Goal: Task Accomplishment & Management: Manage account settings

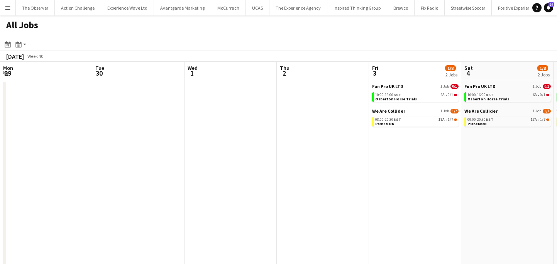
scroll to position [0, 212]
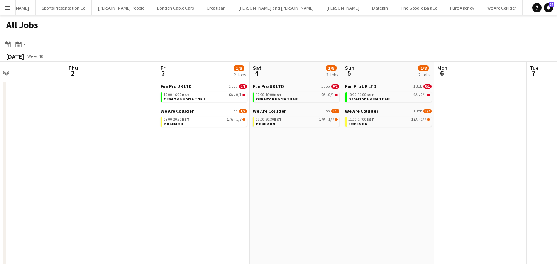
click at [226, 102] on div "Fun Pro UK LTD 1 Job 0/1 10:00-16:00 BST 6A • 0/1 Osberton Horse Trials" at bounding box center [204, 95] width 87 height 25
click at [226, 97] on link "10:00-16:00 BST 6A • 0/1 Osberton Horse Trials" at bounding box center [205, 96] width 82 height 9
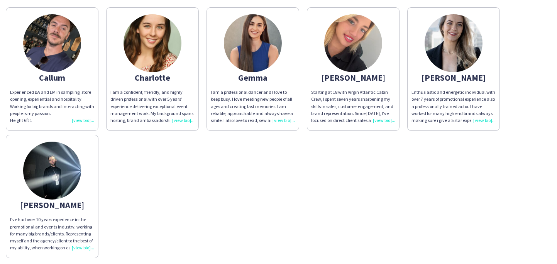
scroll to position [35, 0]
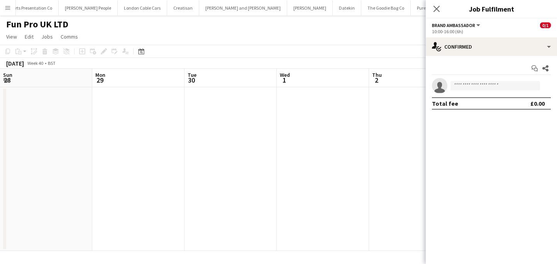
scroll to position [0, 266]
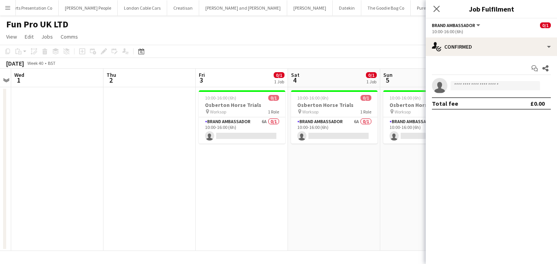
click at [276, 153] on app-date-cell "10:00-16:00 (6h) 0/1 Osberton Horse Trials pin Worksop 1 Role Brand Ambassador …" at bounding box center [242, 169] width 92 height 164
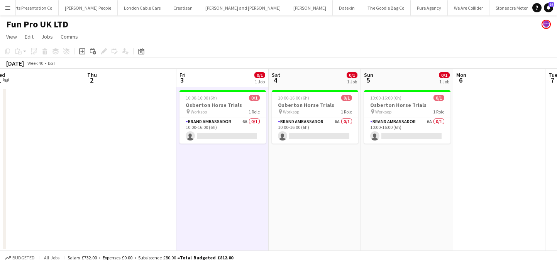
scroll to position [0, 287]
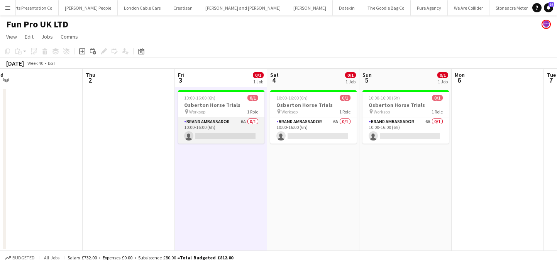
click at [227, 129] on app-card-role "Brand Ambassador 6A 0/1 10:00-16:00 (6h) single-neutral-actions" at bounding box center [221, 130] width 87 height 26
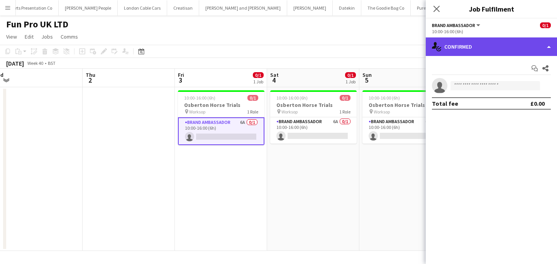
click at [468, 51] on div "single-neutral-actions-check-2 Confirmed" at bounding box center [491, 46] width 131 height 19
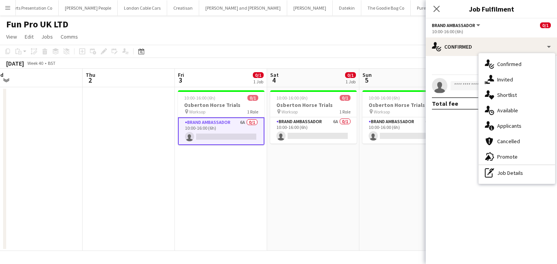
click at [396, 181] on app-date-cell "10:00-16:00 (6h) 0/1 Osberton Horse Trials pin Worksop 1 Role Brand Ambassador …" at bounding box center [406, 169] width 92 height 164
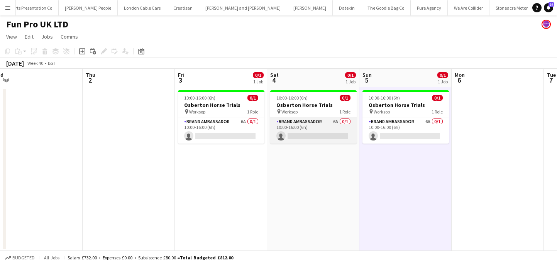
scroll to position [0, 287]
click at [340, 127] on app-card-role "Brand Ambassador 6A 0/1 10:00-16:00 (6h) single-neutral-actions" at bounding box center [313, 130] width 87 height 26
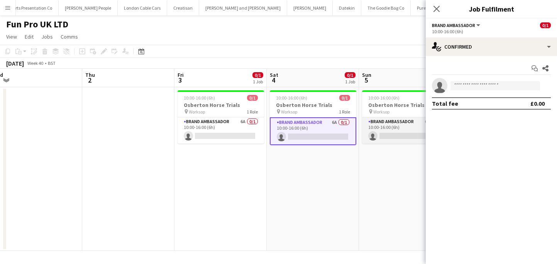
click at [389, 124] on app-card-role "Brand Ambassador 6A 0/1 10:00-16:00 (6h) single-neutral-actions" at bounding box center [405, 130] width 87 height 26
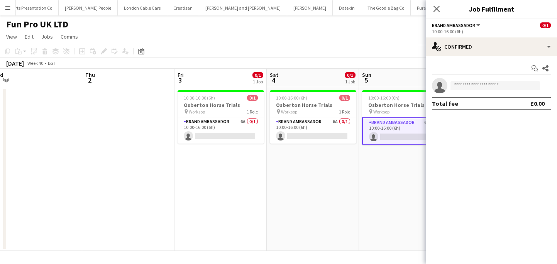
click at [410, 157] on app-date-cell "10:00-16:00 (6h) 0/1 Osberton Horse Trials pin Worksop 1 Role Brand Ambassador …" at bounding box center [405, 169] width 92 height 164
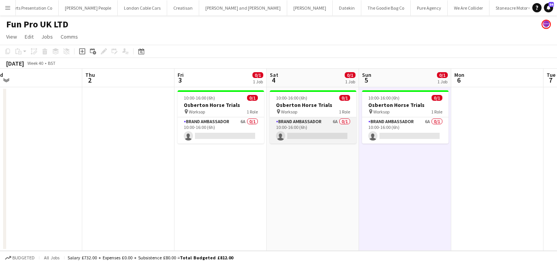
click at [317, 118] on app-card-role "Brand Ambassador 6A 0/1 10:00-16:00 (6h) single-neutral-actions" at bounding box center [313, 130] width 87 height 26
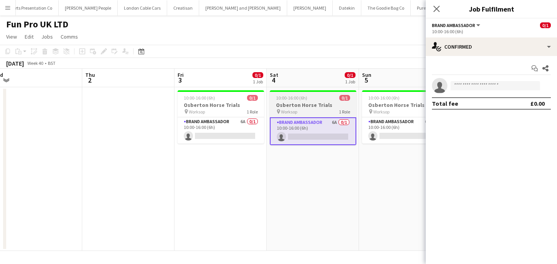
click at [319, 110] on div "pin Worksop 1 Role" at bounding box center [313, 112] width 87 height 6
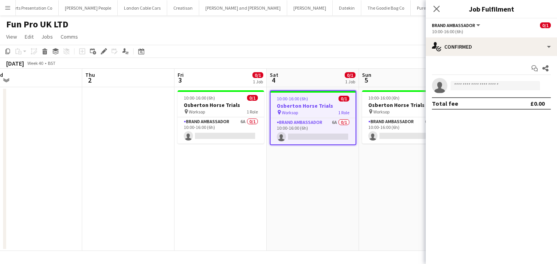
click at [323, 165] on app-date-cell "10:00-16:00 (6h) 0/1 Osberton Horse Trials pin Worksop 1 Role Brand Ambassador …" at bounding box center [313, 169] width 92 height 164
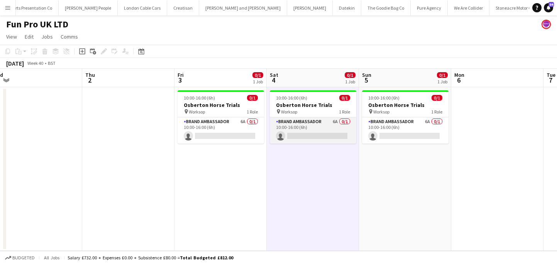
click at [325, 129] on app-card-role "Brand Ambassador 6A 0/1 10:00-16:00 (6h) single-neutral-actions" at bounding box center [313, 130] width 87 height 26
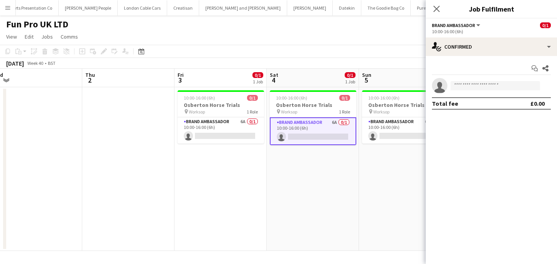
click at [331, 166] on app-date-cell "10:00-16:00 (6h) 0/1 Osberton Horse Trials pin Worksop 1 Role Brand Ambassador …" at bounding box center [313, 169] width 92 height 164
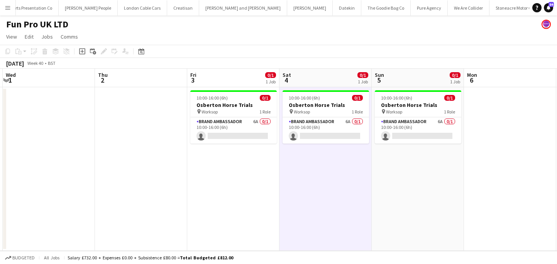
scroll to position [0, 369]
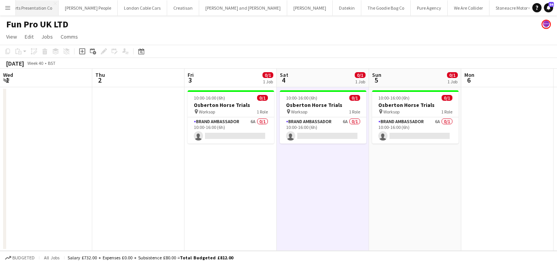
click at [16, 8] on button "Sports Presentation Co Close" at bounding box center [30, 7] width 56 height 15
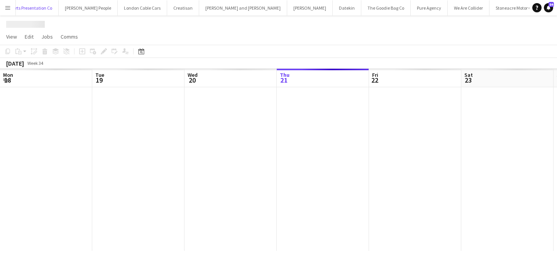
scroll to position [0, 185]
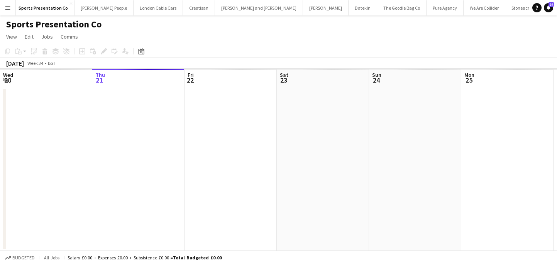
click at [7, 9] on app-icon "Menu" at bounding box center [8, 8] width 6 height 6
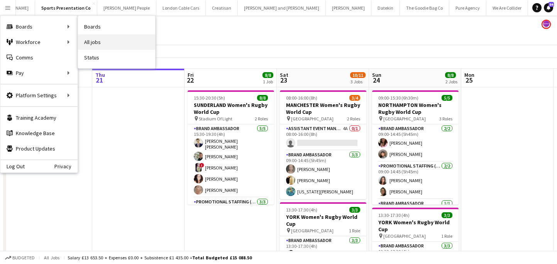
click at [100, 46] on link "All jobs" at bounding box center [116, 41] width 77 height 15
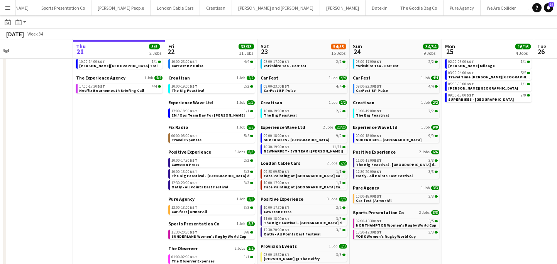
scroll to position [33, 0]
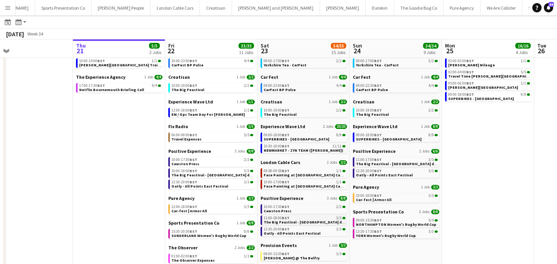
click at [307, 221] on span "The Big Feastival - [GEOGRAPHIC_DATA] drinks" at bounding box center [307, 222] width 87 height 5
click at [231, 177] on span "The Big Feastival - [GEOGRAPHIC_DATA] drinks" at bounding box center [215, 175] width 87 height 5
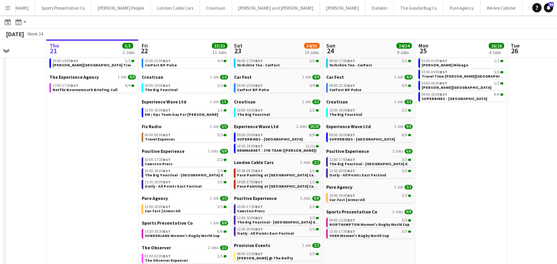
scroll to position [0, 243]
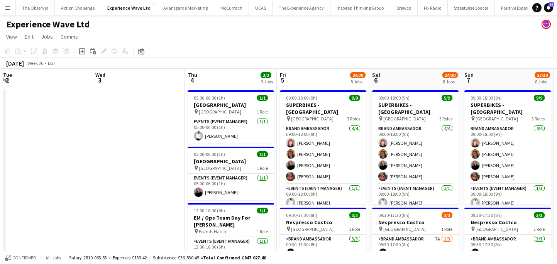
scroll to position [0, 199]
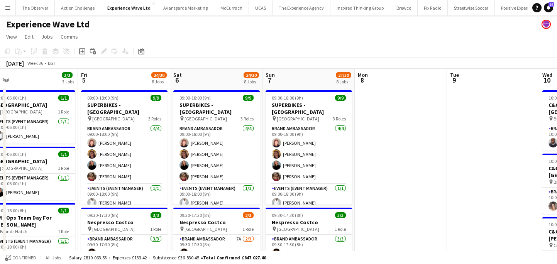
click at [6, 7] on app-icon "Menu" at bounding box center [8, 8] width 6 height 6
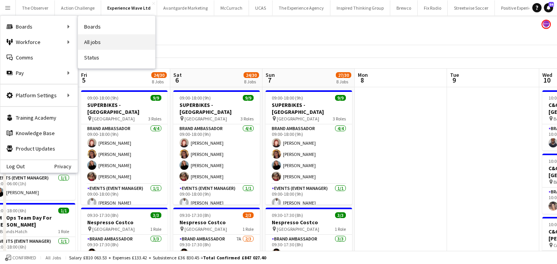
click at [91, 38] on link "All jobs" at bounding box center [116, 41] width 77 height 15
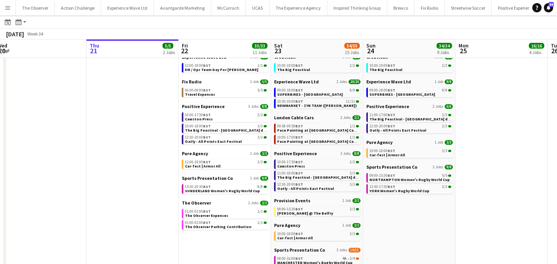
scroll to position [122, 0]
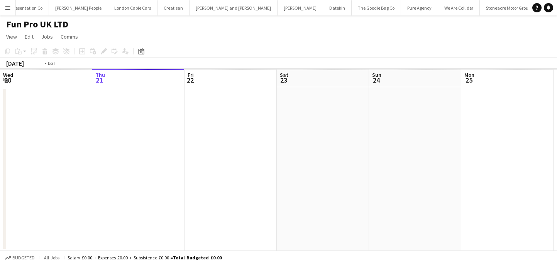
scroll to position [0, 266]
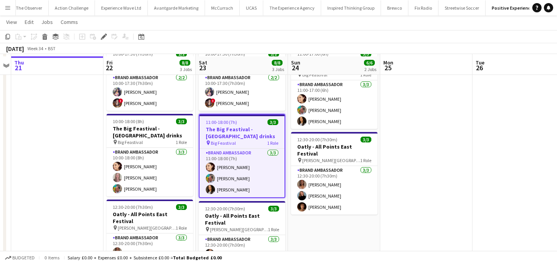
scroll to position [46, 0]
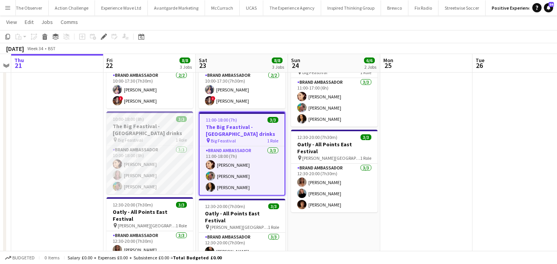
click at [150, 124] on h3 "The Big Feastival - [GEOGRAPHIC_DATA] drinks" at bounding box center [150, 130] width 87 height 14
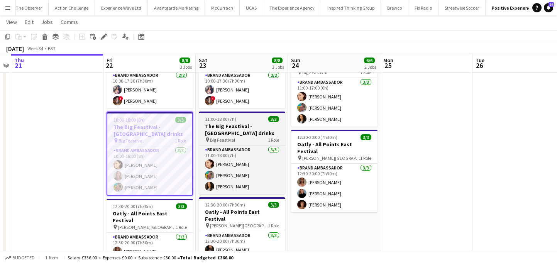
click at [248, 118] on div "11:00-18:00 (7h) 3/3" at bounding box center [242, 119] width 87 height 6
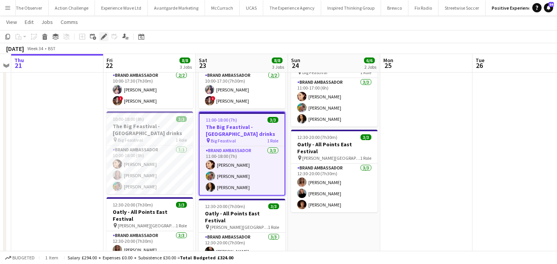
click at [106, 34] on icon at bounding box center [106, 35] width 2 height 2
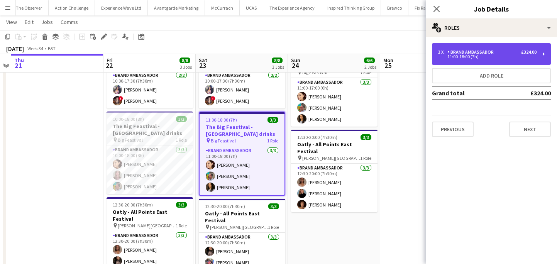
click at [453, 59] on div "3 x Brand Ambassador £324.00 11:00-18:00 (7h)" at bounding box center [491, 54] width 119 height 22
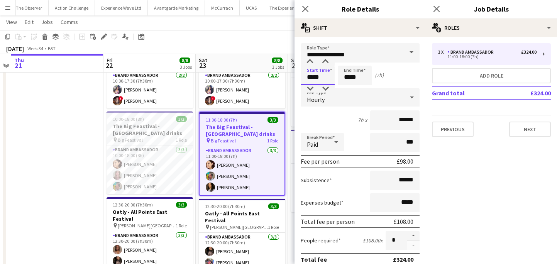
click at [320, 77] on input "*****" at bounding box center [318, 75] width 34 height 19
click at [311, 62] on div at bounding box center [309, 62] width 15 height 8
click at [311, 87] on div at bounding box center [309, 89] width 15 height 8
type input "*****"
click at [311, 87] on div at bounding box center [309, 89] width 15 height 8
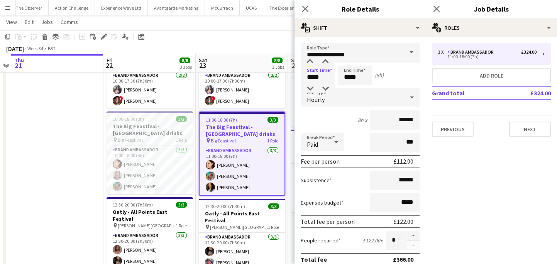
click at [79, 178] on app-date-cell at bounding box center [57, 169] width 92 height 257
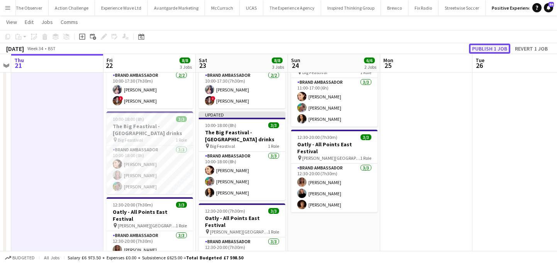
click at [476, 49] on button "Publish 1 job" at bounding box center [489, 49] width 41 height 10
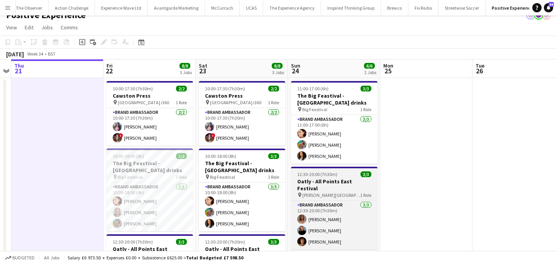
scroll to position [5, 0]
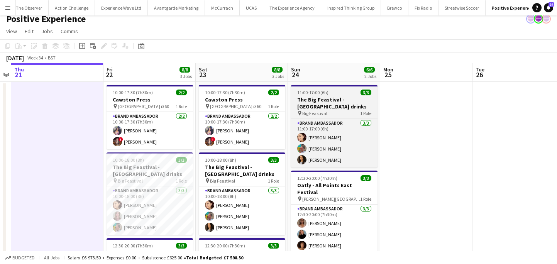
click at [341, 116] on app-job-card "11:00-17:00 (6h) 3/3 The Big Feastival - Belvoir Farm drinks pin Big Feastival …" at bounding box center [334, 126] width 87 height 83
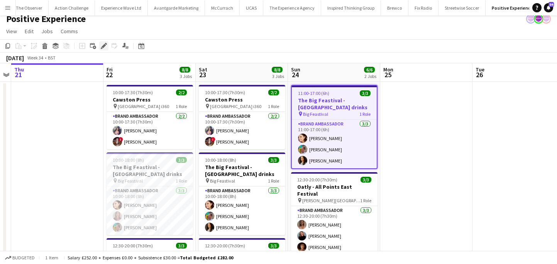
click at [102, 45] on icon "Edit" at bounding box center [104, 46] width 6 height 6
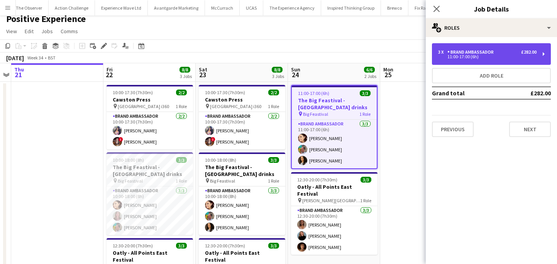
click at [484, 59] on div "3 x Brand Ambassador £282.00 11:00-17:00 (6h)" at bounding box center [491, 54] width 119 height 22
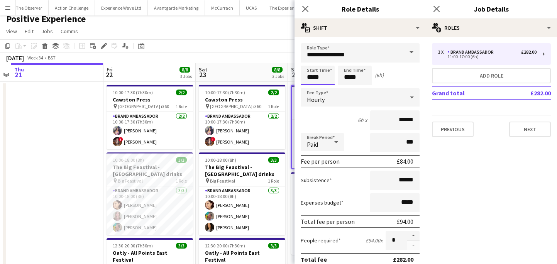
click at [313, 80] on input "*****" at bounding box center [318, 75] width 34 height 19
type input "*****"
click at [307, 87] on div at bounding box center [309, 89] width 15 height 8
click at [78, 151] on app-date-cell at bounding box center [57, 210] width 92 height 257
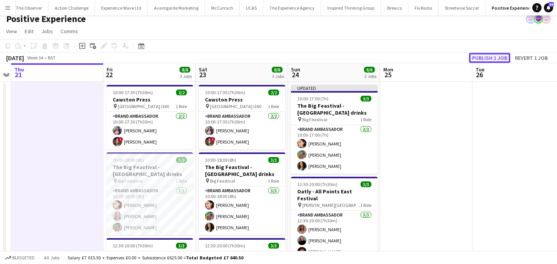
click at [498, 55] on button "Publish 1 job" at bounding box center [489, 58] width 41 height 10
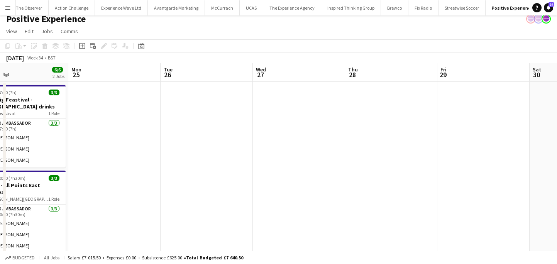
scroll to position [0, 284]
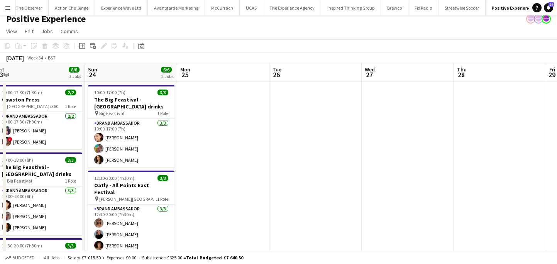
click at [406, 138] on app-date-cell at bounding box center [408, 210] width 92 height 257
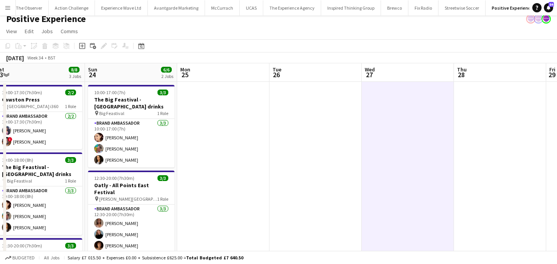
click at [384, 166] on app-date-cell at bounding box center [408, 210] width 92 height 257
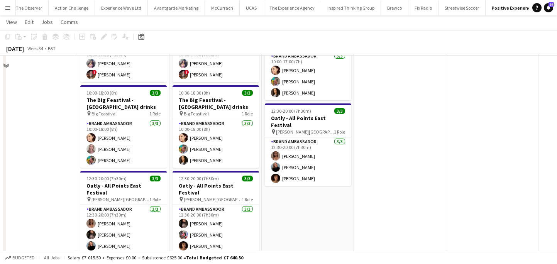
scroll to position [0, 0]
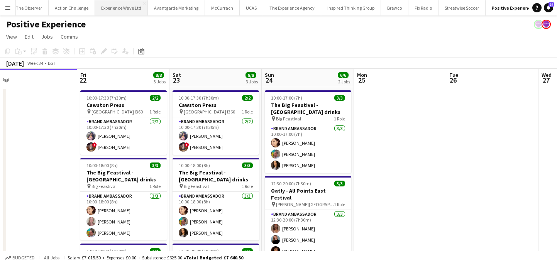
click at [130, 13] on button "Experience Wave Ltd Close" at bounding box center [121, 7] width 53 height 15
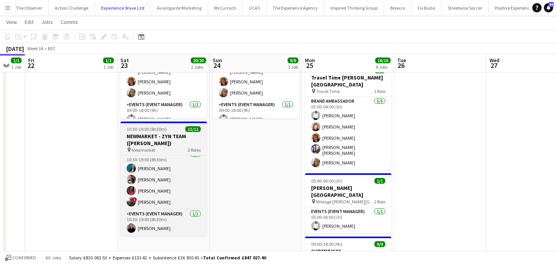
scroll to position [97, 0]
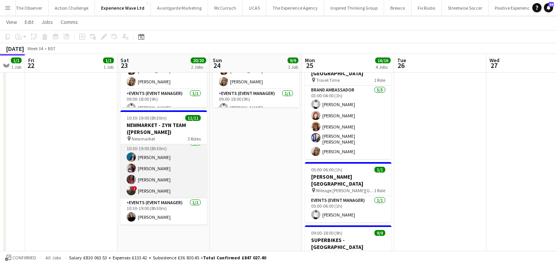
click at [185, 181] on app-card-role "Brand Ambassador 4/4 10:30-19:00 (8h30m) Anna Geary Dan Strasters Sergute Warne…" at bounding box center [164, 169] width 87 height 60
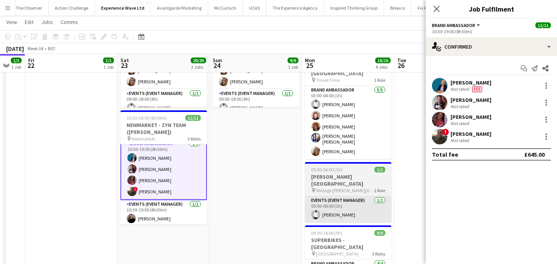
scroll to position [89, 0]
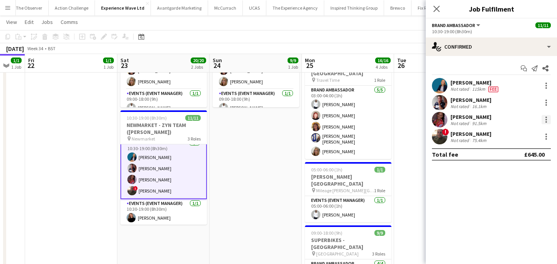
click at [549, 118] on div at bounding box center [546, 119] width 9 height 9
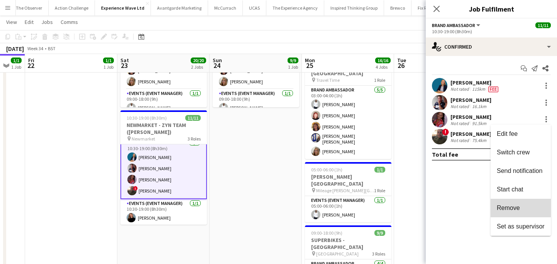
click at [532, 207] on span "Remove" at bounding box center [521, 208] width 48 height 7
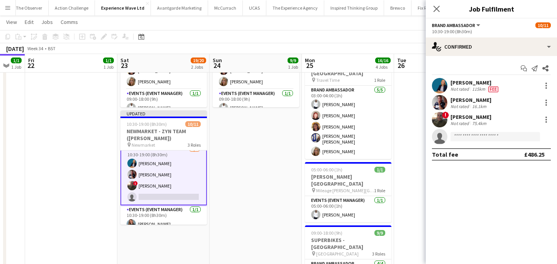
click at [288, 192] on app-date-cell "09:00-18:00 (9h) 9/9 SUPERBIKES - Cadwall Park pin Cadwall Park 3 Roles Brand A…" at bounding box center [256, 171] width 92 height 363
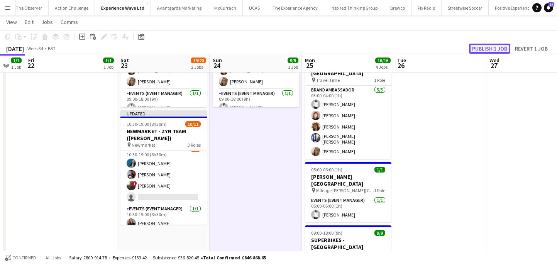
click at [483, 49] on button "Publish 1 job" at bounding box center [489, 49] width 41 height 10
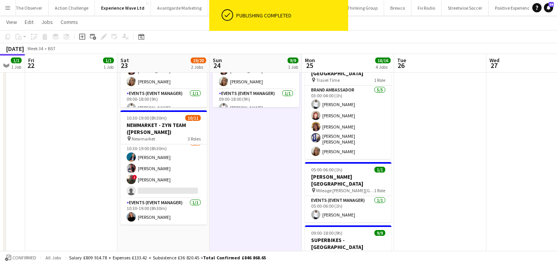
click at [241, 182] on app-date-cell "09:00-18:00 (9h) 9/9 SUPERBIKES - Cadwall Park pin Cadwall Park 3 Roles Brand A…" at bounding box center [256, 171] width 92 height 363
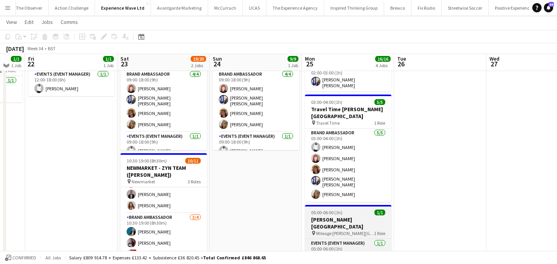
scroll to position [52, 0]
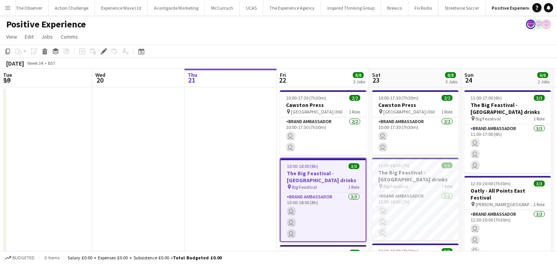
scroll to position [0, 266]
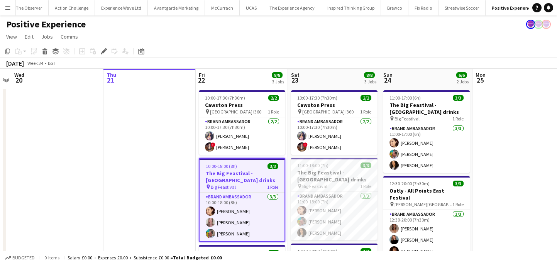
click at [233, 187] on span "Big Feastival" at bounding box center [223, 187] width 25 height 6
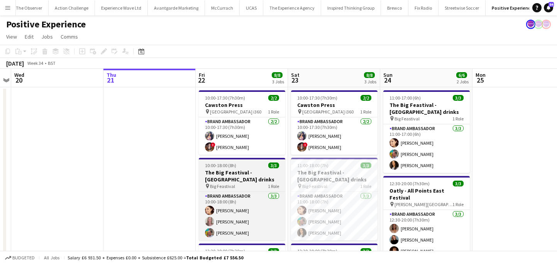
click at [231, 182] on h3 "The Big Feastival - [GEOGRAPHIC_DATA] drinks" at bounding box center [242, 176] width 87 height 14
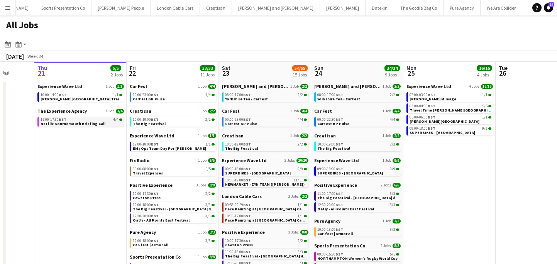
click at [95, 122] on span "Netflix Bournemouth Briefing Call" at bounding box center [73, 123] width 65 height 5
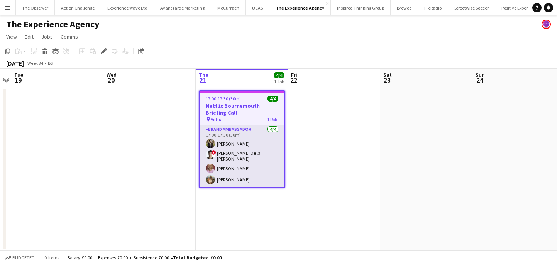
click at [253, 136] on app-card-role "Brand Ambassador [DATE] 17:00-17:30 (30m) [PERSON_NAME] ! [PERSON_NAME] De la […" at bounding box center [242, 156] width 85 height 62
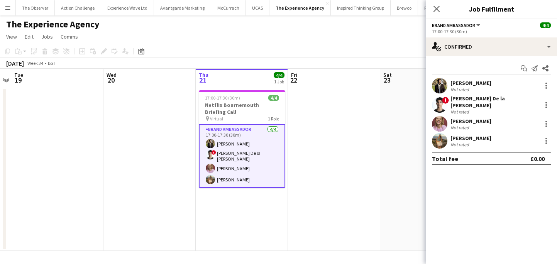
click at [447, 92] on div at bounding box center [439, 85] width 15 height 15
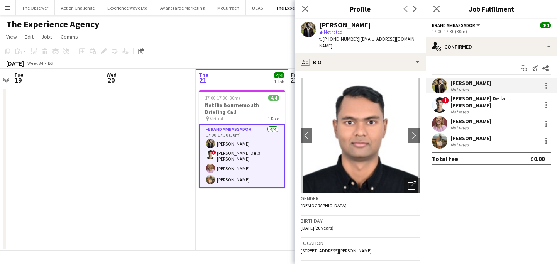
click at [351, 27] on div "[PERSON_NAME]" at bounding box center [345, 25] width 52 height 7
copy div "[PERSON_NAME]"
click at [445, 104] on app-user-avatar at bounding box center [439, 104] width 15 height 15
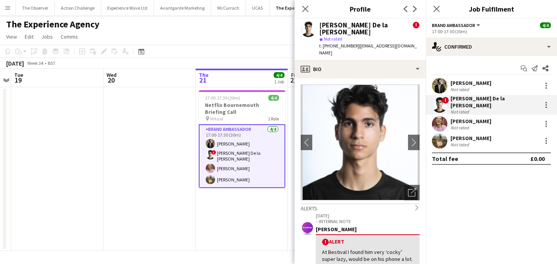
click at [366, 26] on div "[PERSON_NAME] De la [PERSON_NAME]" at bounding box center [365, 29] width 93 height 14
copy div "[PERSON_NAME] De la [PERSON_NAME]"
click at [439, 116] on app-user-avatar at bounding box center [439, 123] width 15 height 15
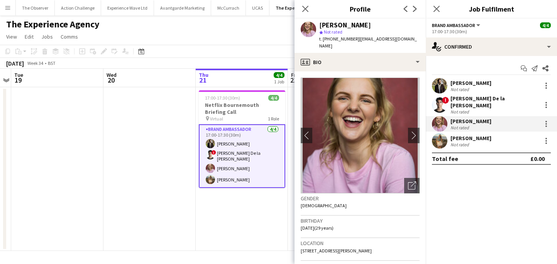
click at [360, 18] on div "Close pop-in Profile Previous Next" at bounding box center [360, 9] width 131 height 19
click at [360, 22] on div "Brianna Barwell" at bounding box center [345, 25] width 52 height 7
copy div "Brianna Barwell"
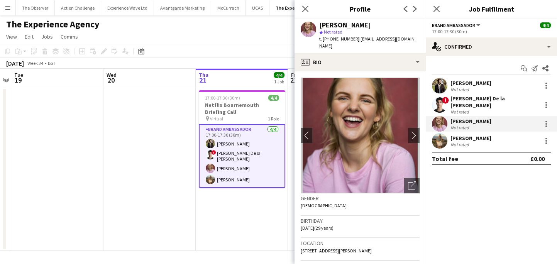
click at [447, 139] on div at bounding box center [439, 140] width 15 height 15
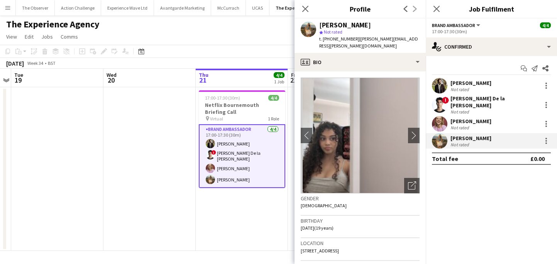
click at [354, 22] on div "Olivia Dabreo" at bounding box center [345, 25] width 52 height 7
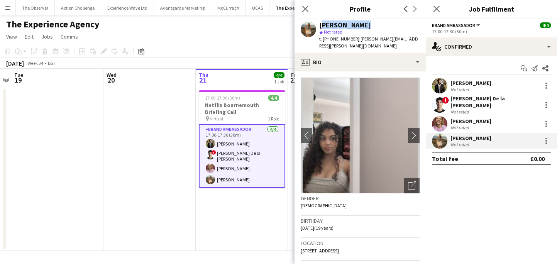
click at [354, 22] on div "Olivia Dabreo" at bounding box center [345, 25] width 52 height 7
copy div "Olivia Dabreo"
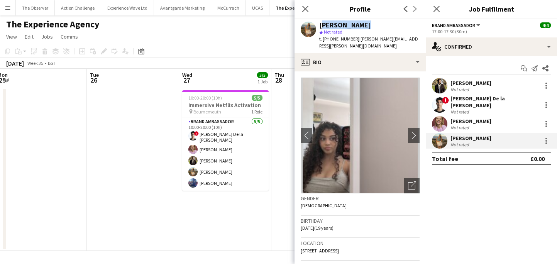
scroll to position [0, 288]
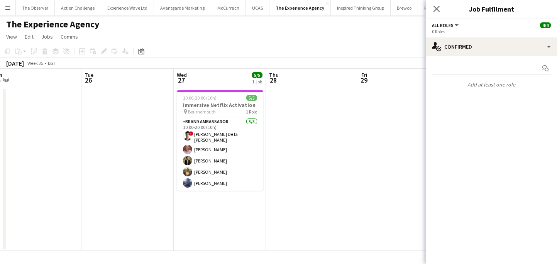
click at [320, 131] on app-date-cell at bounding box center [312, 169] width 92 height 164
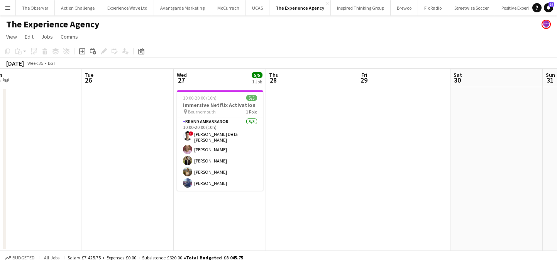
click at [4, 10] on button "Menu" at bounding box center [7, 7] width 15 height 15
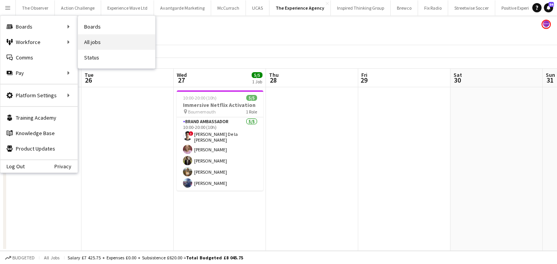
click at [96, 44] on link "All jobs" at bounding box center [116, 41] width 77 height 15
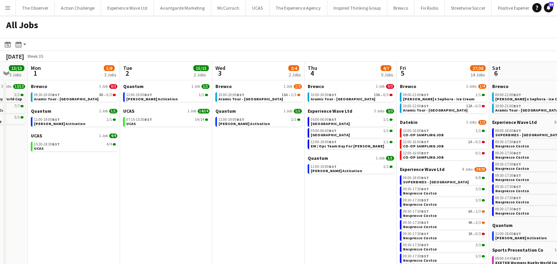
scroll to position [0, 347]
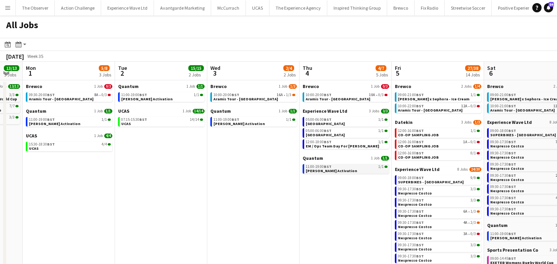
click at [315, 169] on span "[PERSON_NAME] Activation" at bounding box center [331, 170] width 51 height 5
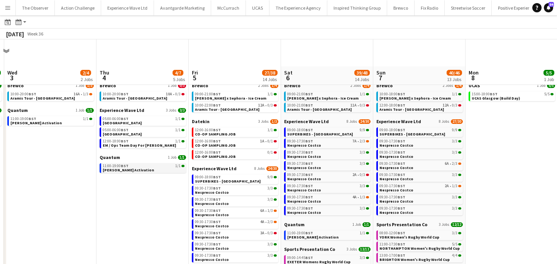
scroll to position [122, 0]
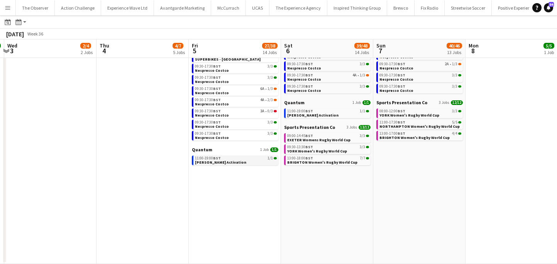
click at [228, 159] on div "11:00-19:00 BST 1/1" at bounding box center [236, 158] width 82 height 4
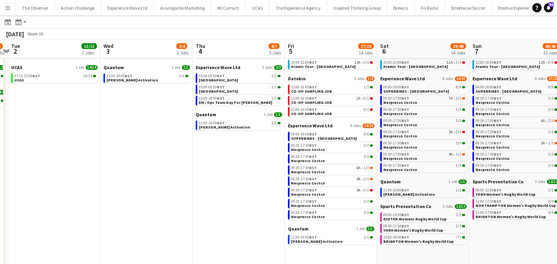
scroll to position [44, 0]
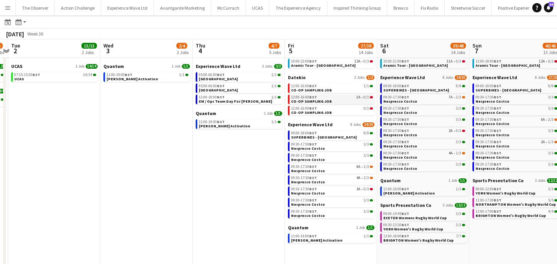
click at [335, 99] on div "12:00-16:00 BST 1A • 0/1" at bounding box center [332, 97] width 82 height 4
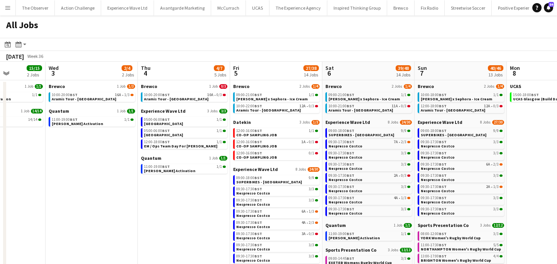
scroll to position [5, 0]
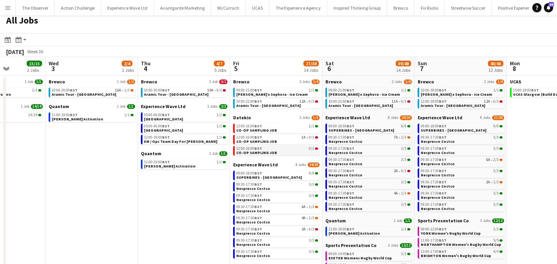
click at [272, 154] on span "CO-OP SAMPLING JOB" at bounding box center [256, 152] width 41 height 5
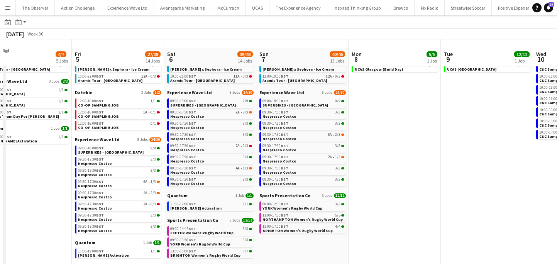
scroll to position [42, 0]
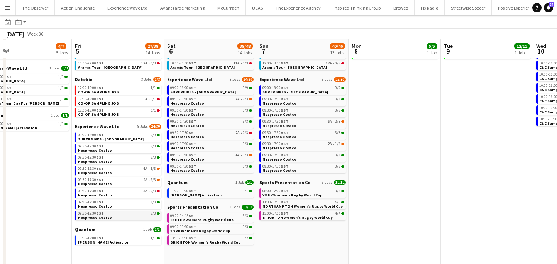
click at [124, 213] on div "09:30-17:30 BST 3/3" at bounding box center [119, 214] width 82 height 4
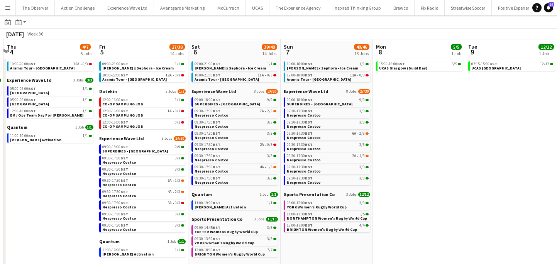
scroll to position [29, 0]
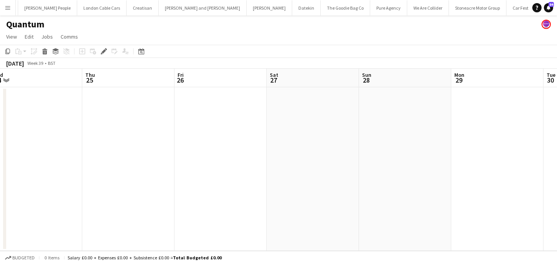
scroll to position [0, 312]
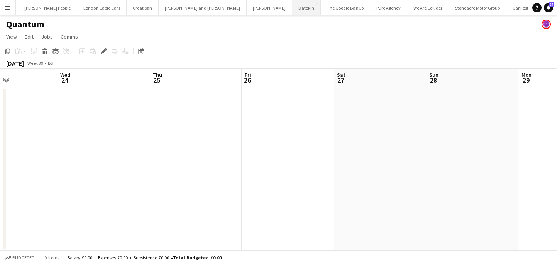
click at [292, 11] on button "Datekin Close" at bounding box center [306, 7] width 29 height 15
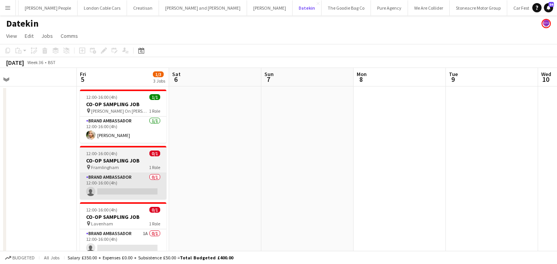
scroll to position [0, 296]
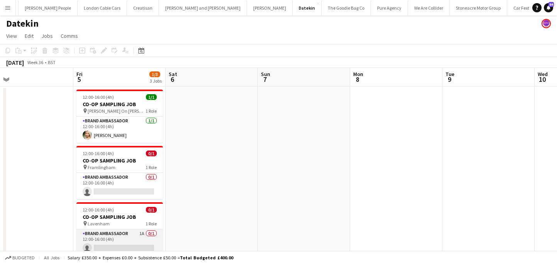
click at [130, 244] on app-card-role "Brand Ambassador 1A 0/1 12:00-16:00 (4h) single-neutral-actions" at bounding box center [119, 242] width 87 height 26
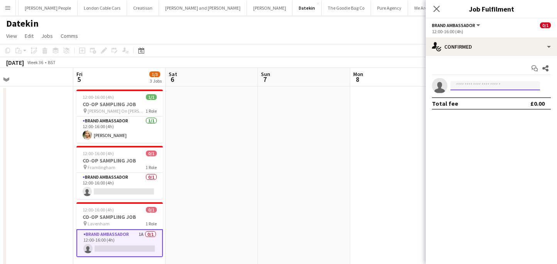
click at [483, 81] on input at bounding box center [496, 85] width 90 height 9
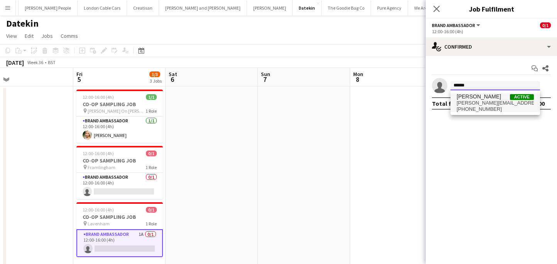
type input "******"
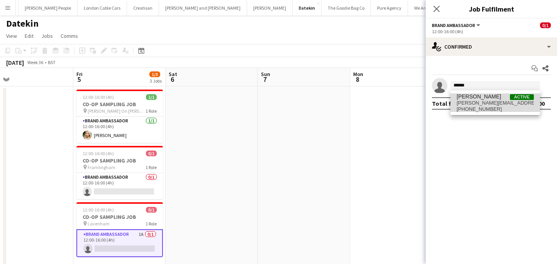
click at [486, 102] on span "[PERSON_NAME][EMAIL_ADDRESS][PERSON_NAME][DOMAIN_NAME]" at bounding box center [495, 103] width 77 height 6
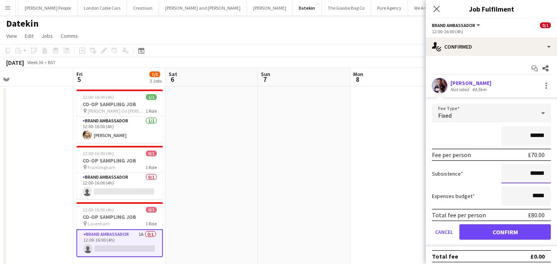
click at [537, 175] on input "******" at bounding box center [526, 173] width 49 height 19
type input "******"
click at [527, 229] on button "Confirm" at bounding box center [506, 231] width 92 height 15
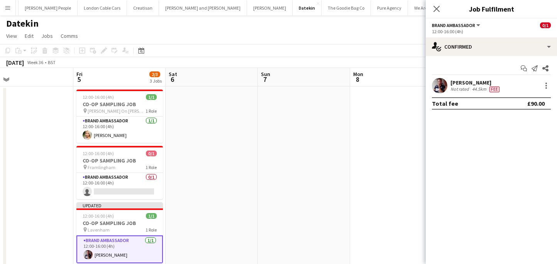
click at [383, 189] on app-date-cell at bounding box center [396, 180] width 92 height 187
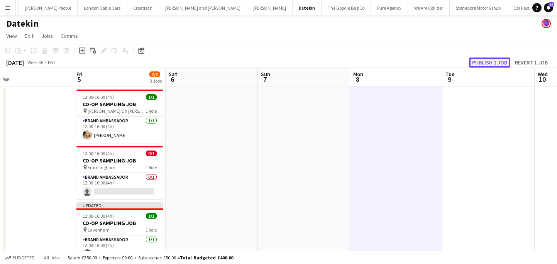
click at [491, 63] on button "Publish 1 job" at bounding box center [489, 63] width 41 height 10
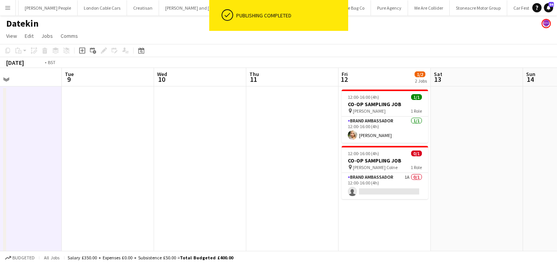
scroll to position [0, 345]
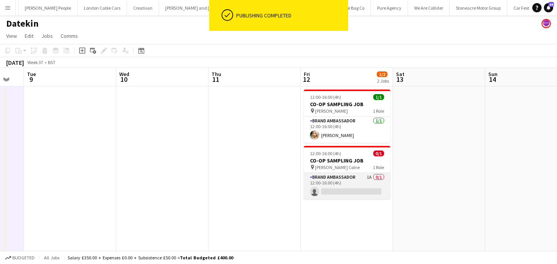
click at [373, 188] on app-card-role "Brand Ambassador 1A 0/1 12:00-16:00 (4h) single-neutral-actions" at bounding box center [347, 186] width 87 height 26
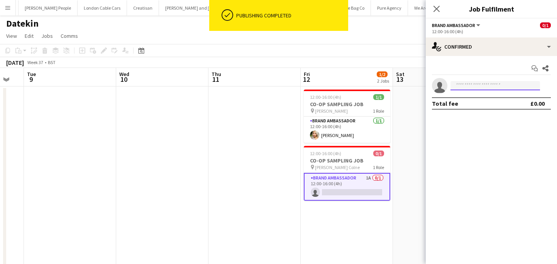
click at [482, 89] on input at bounding box center [496, 85] width 90 height 9
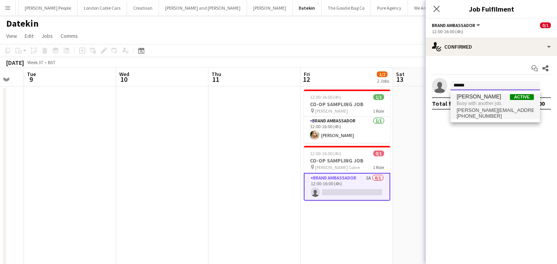
type input "******"
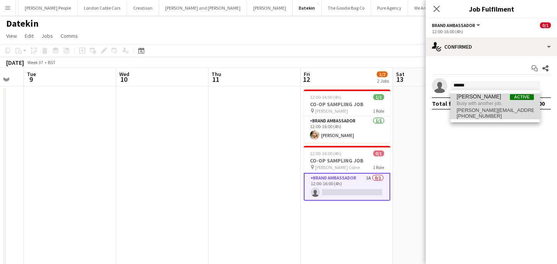
click at [486, 107] on span "Busy with another job." at bounding box center [495, 103] width 77 height 7
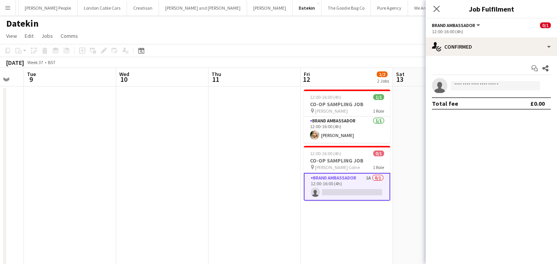
click at [408, 168] on app-date-cell at bounding box center [439, 180] width 92 height 187
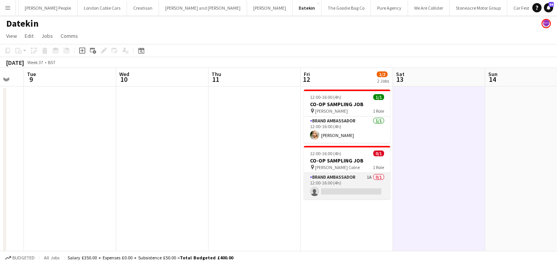
click at [385, 178] on app-card-role "Brand Ambassador 1A 0/1 12:00-16:00 (4h) single-neutral-actions" at bounding box center [347, 186] width 87 height 26
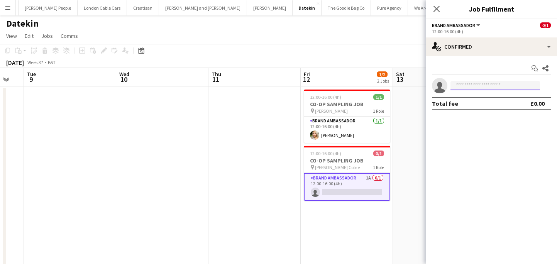
click at [470, 85] on input at bounding box center [496, 85] width 90 height 9
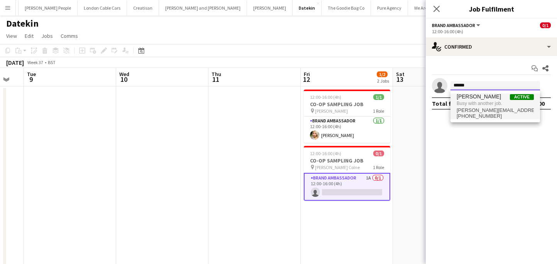
type input "******"
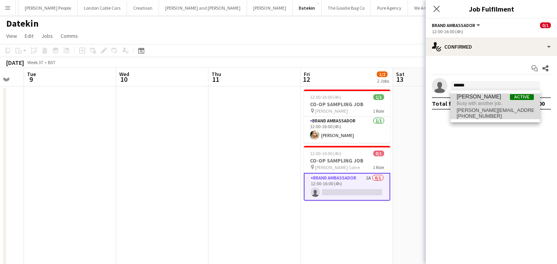
click at [474, 98] on span "[PERSON_NAME]" at bounding box center [479, 96] width 44 height 7
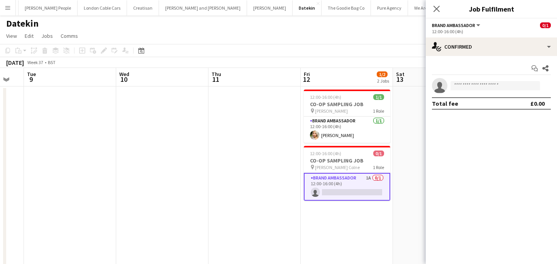
click at [256, 167] on app-date-cell at bounding box center [255, 180] width 92 height 187
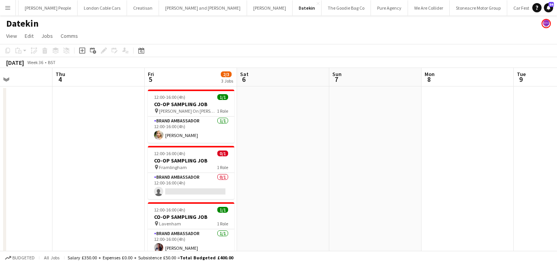
scroll to position [0, 221]
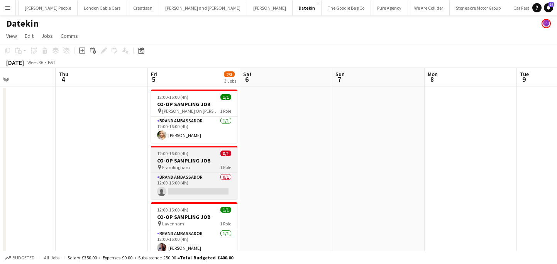
click at [214, 159] on h3 "CO-OP SAMPLING JOB" at bounding box center [194, 160] width 87 height 7
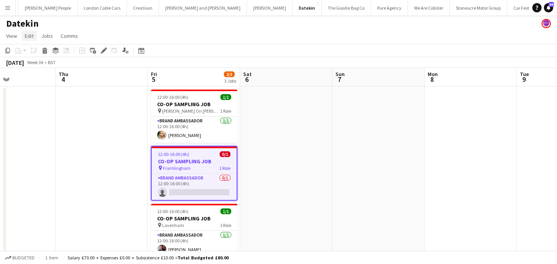
click at [33, 35] on span "Edit" at bounding box center [29, 35] width 9 height 7
click at [37, 55] on span "Copy Command C" at bounding box center [44, 52] width 32 height 7
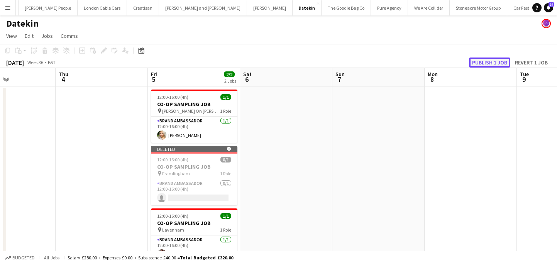
click at [473, 62] on button "Publish 1 job" at bounding box center [489, 63] width 41 height 10
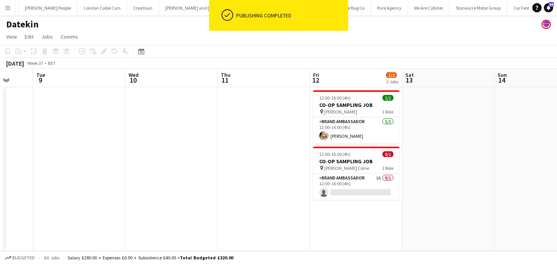
scroll to position [0, 347]
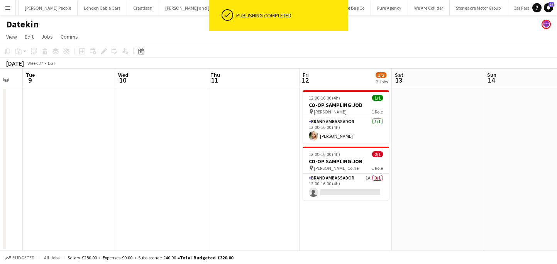
click at [387, 224] on app-date-cell "12:00-16:00 (4h) 1/1 CO-OP SAMPLING JOB pin [PERSON_NAME] 1 Role Brand Ambassad…" at bounding box center [346, 169] width 92 height 164
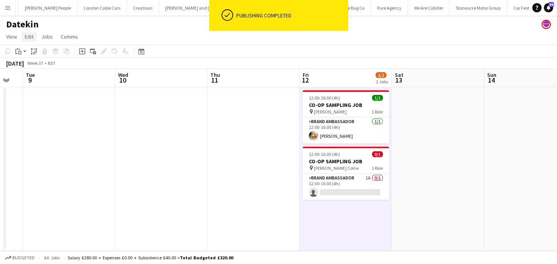
click at [34, 41] on link "Edit" at bounding box center [29, 37] width 15 height 10
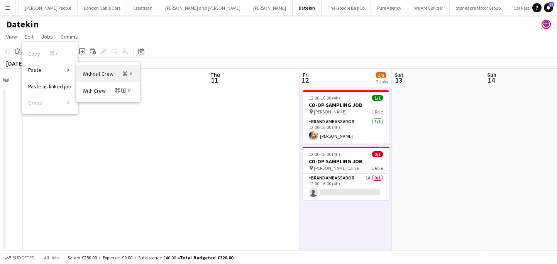
click at [100, 78] on link "Without Crew Command V" at bounding box center [107, 73] width 63 height 17
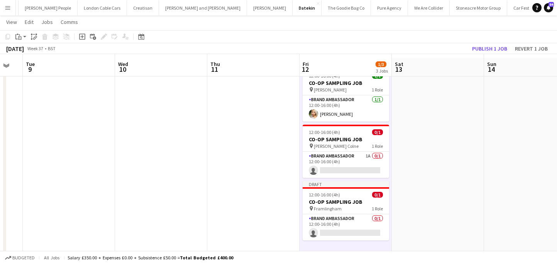
scroll to position [28, 0]
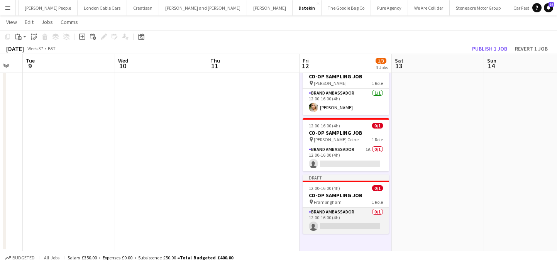
click at [352, 221] on app-card-role "Brand Ambassador 0/1 12:00-16:00 (4h) single-neutral-actions" at bounding box center [346, 221] width 87 height 26
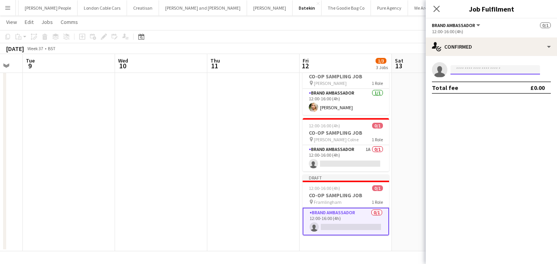
click at [472, 72] on input at bounding box center [496, 69] width 90 height 9
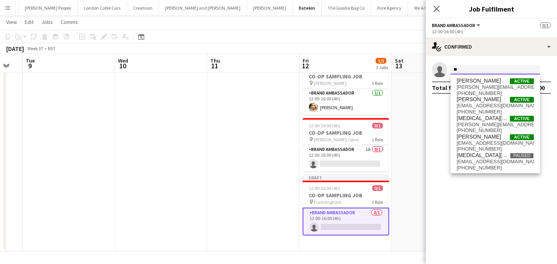
type input "*"
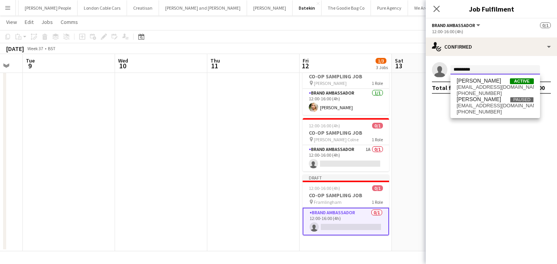
type input "*********"
click at [401, 163] on app-date-cell at bounding box center [438, 155] width 92 height 193
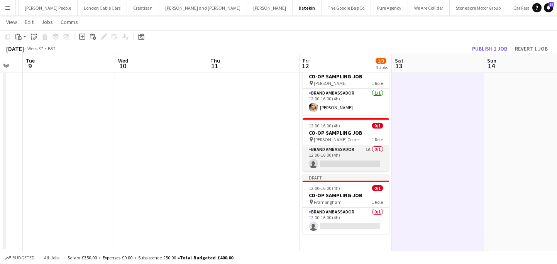
click at [357, 161] on app-card-role "Brand Ambassador 1A 0/1 12:00-16:00 (4h) single-neutral-actions" at bounding box center [346, 158] width 87 height 26
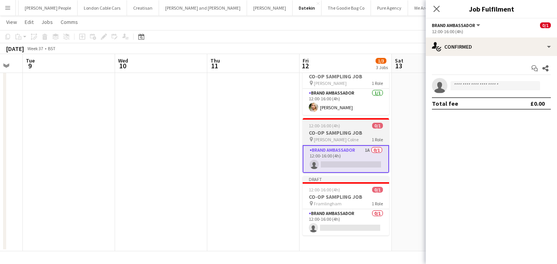
click at [359, 139] on div "pin Earls Colne 1 Role" at bounding box center [346, 139] width 87 height 6
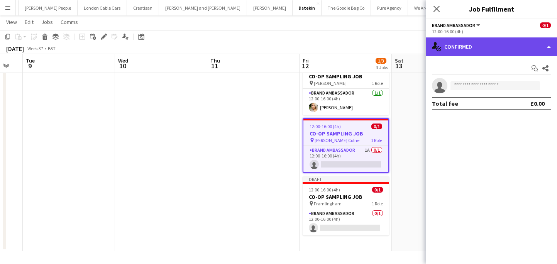
click at [480, 48] on div "single-neutral-actions-check-2 Confirmed" at bounding box center [491, 46] width 131 height 19
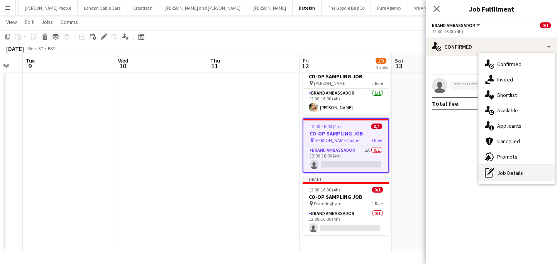
click at [496, 170] on div "pen-write Job Details" at bounding box center [517, 172] width 76 height 15
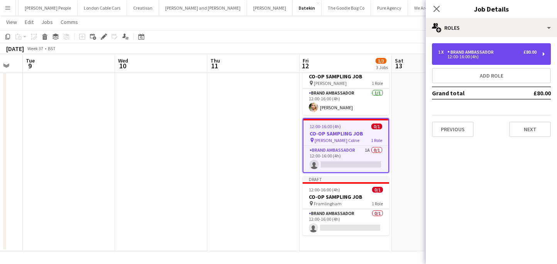
click at [460, 58] on div "12:00-16:00 (4h)" at bounding box center [487, 57] width 99 height 4
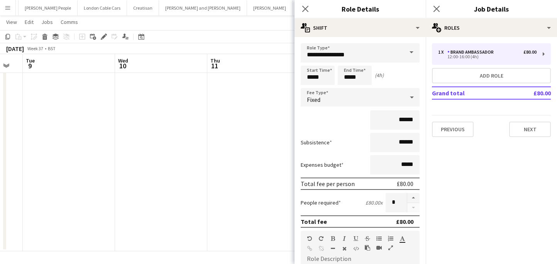
click at [240, 130] on app-date-cell at bounding box center [253, 155] width 92 height 193
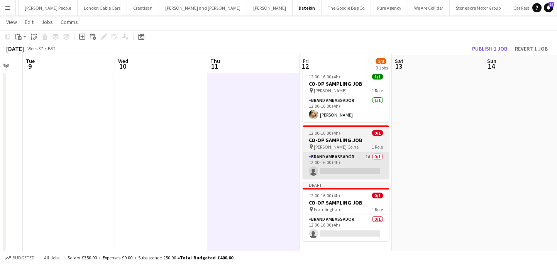
scroll to position [21, 0]
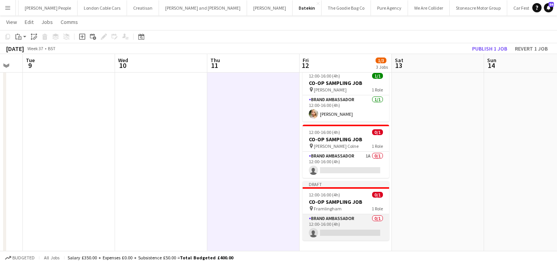
click at [336, 221] on app-card-role "Brand Ambassador 0/1 12:00-16:00 (4h) single-neutral-actions" at bounding box center [346, 227] width 87 height 26
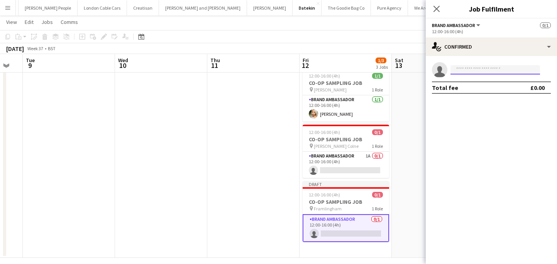
click at [467, 74] on input at bounding box center [496, 69] width 90 height 9
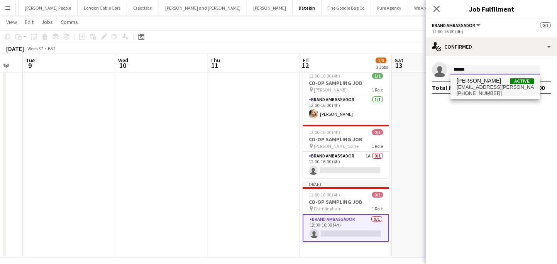
type input "******"
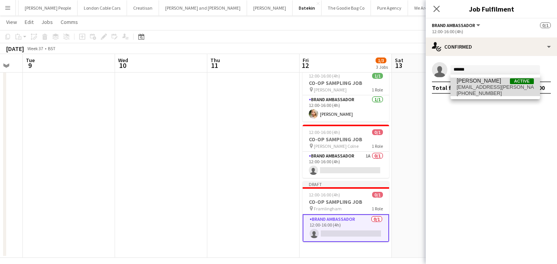
click at [472, 88] on span "pr.nakita@gmail.com" at bounding box center [495, 87] width 77 height 6
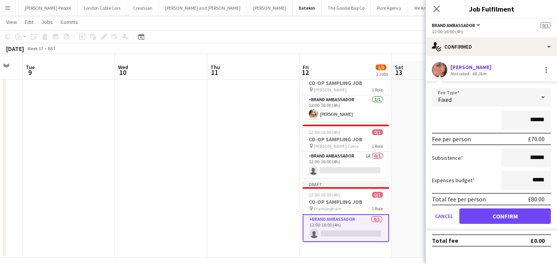
scroll to position [28, 0]
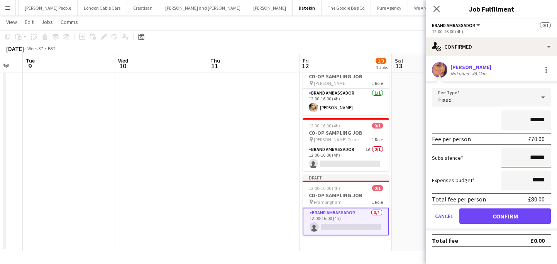
click at [538, 160] on input "******" at bounding box center [526, 157] width 49 height 19
click at [544, 72] on div at bounding box center [546, 69] width 9 height 9
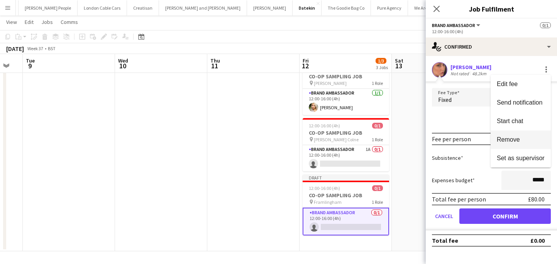
click at [537, 138] on span "Remove" at bounding box center [521, 139] width 48 height 7
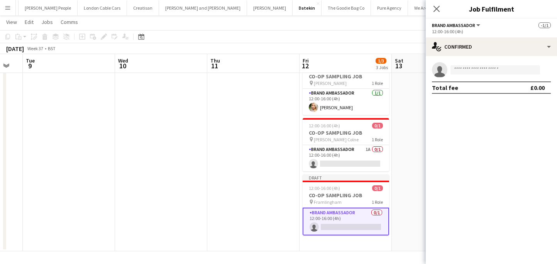
click at [476, 75] on app-invite-slot "single-neutral-actions" at bounding box center [491, 69] width 131 height 15
click at [476, 72] on input at bounding box center [496, 69] width 90 height 9
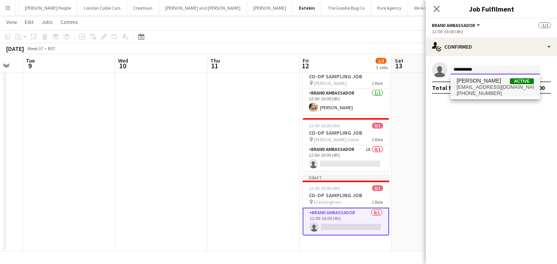
type input "**********"
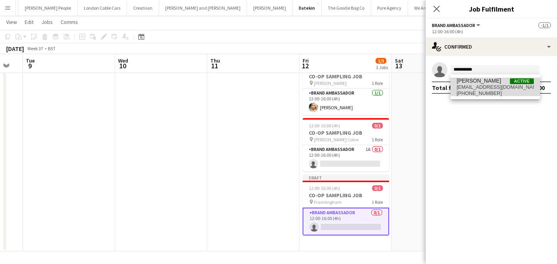
click at [479, 90] on span "+4407948709832" at bounding box center [495, 93] width 77 height 6
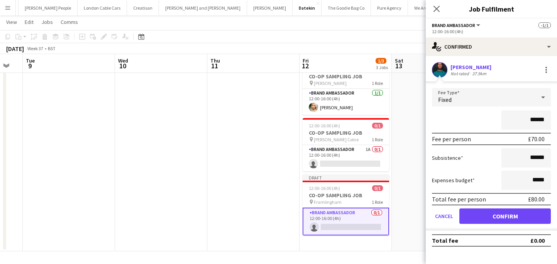
click at [545, 65] on div "Richard Gowen Not rated 37.9km" at bounding box center [491, 69] width 131 height 15
click at [549, 72] on div at bounding box center [546, 69] width 9 height 9
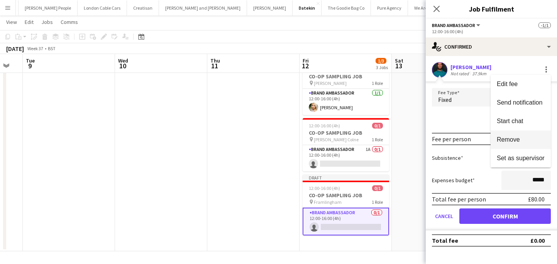
click at [534, 141] on span "Remove" at bounding box center [521, 139] width 48 height 7
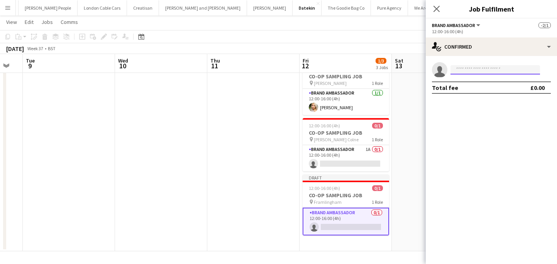
click at [490, 71] on input at bounding box center [496, 69] width 90 height 9
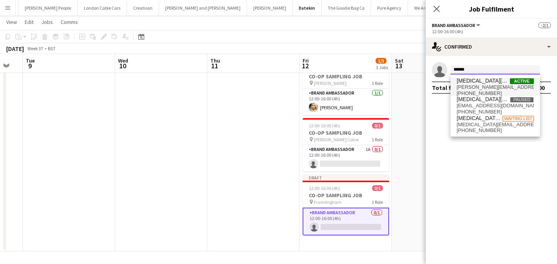
type input "******"
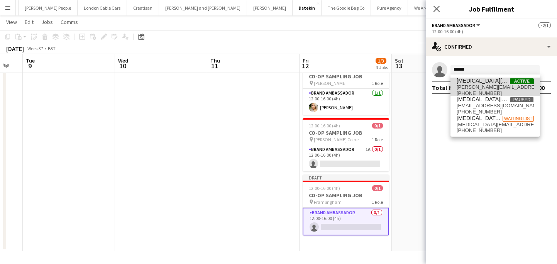
click at [487, 88] on span "bryant.nikita@hotmail.com" at bounding box center [495, 87] width 77 height 6
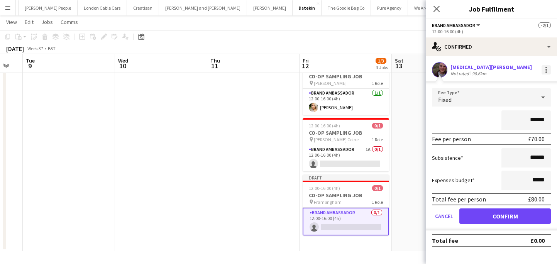
click at [549, 72] on div at bounding box center [546, 69] width 9 height 9
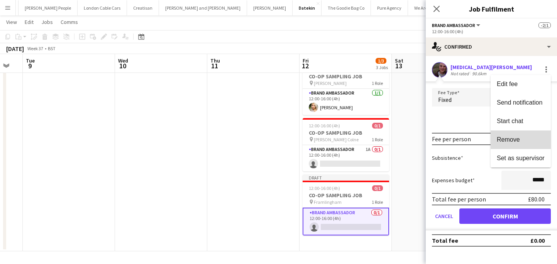
click at [534, 141] on span "Remove" at bounding box center [521, 139] width 48 height 7
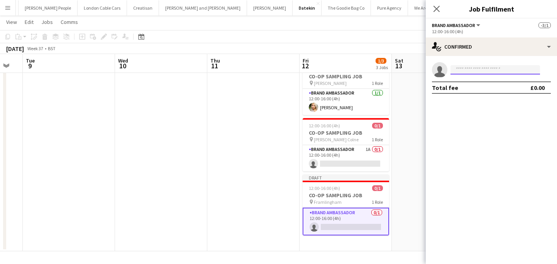
click at [459, 65] on input at bounding box center [496, 69] width 90 height 9
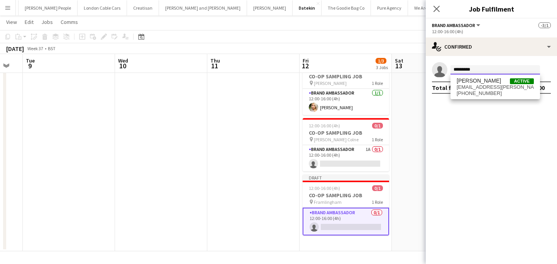
click at [466, 74] on input "*********" at bounding box center [496, 69] width 90 height 9
type input "*********"
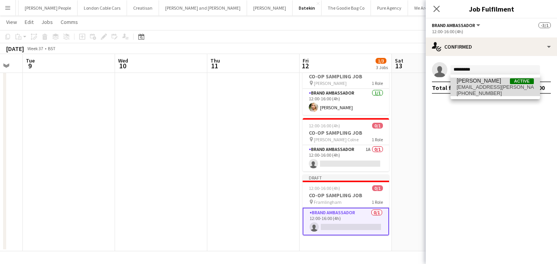
click at [471, 81] on span "[PERSON_NAME]" at bounding box center [479, 81] width 44 height 7
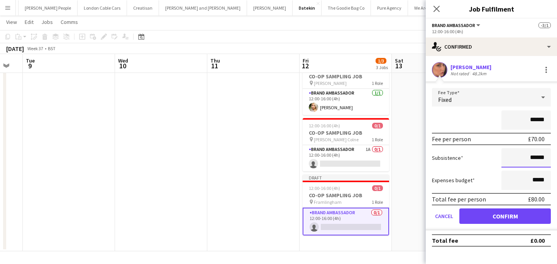
click at [537, 157] on input "******" at bounding box center [526, 157] width 49 height 19
type input "******"
click at [525, 219] on button "Confirm" at bounding box center [506, 216] width 92 height 15
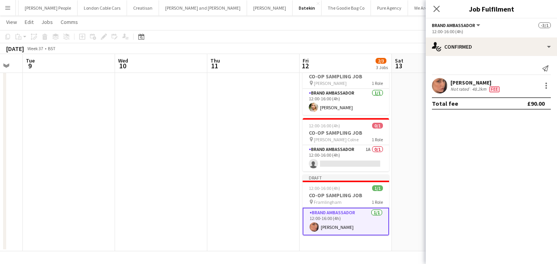
click at [391, 187] on app-date-cell "12:00-16:00 (4h) 1/1 CO-OP SAMPLING JOB pin Coggeshall 1 Role Brand Ambassador …" at bounding box center [346, 155] width 92 height 193
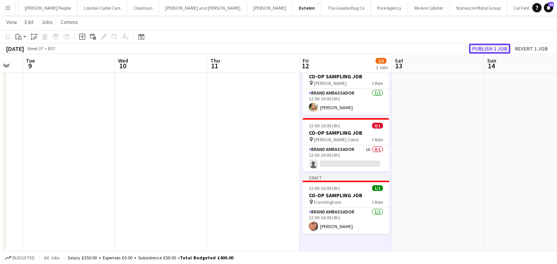
click at [497, 46] on button "Publish 1 job" at bounding box center [489, 49] width 41 height 10
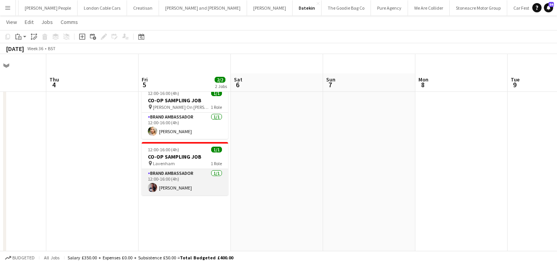
scroll to position [0, 0]
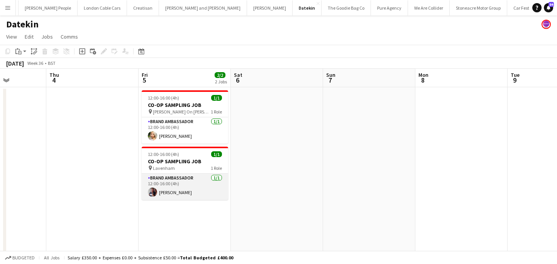
click at [202, 189] on app-card-role "Brand Ambassador 1/1 12:00-16:00 (4h) Dan Strasters" at bounding box center [185, 187] width 87 height 26
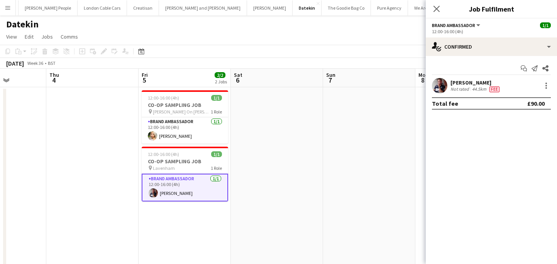
click at [266, 175] on app-date-cell at bounding box center [277, 183] width 92 height 193
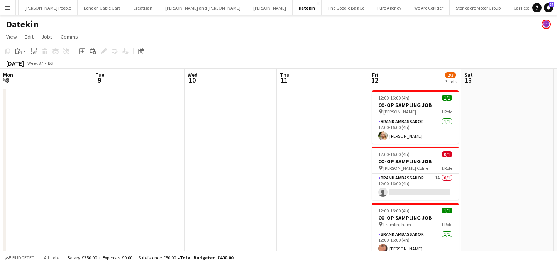
scroll to position [0, 280]
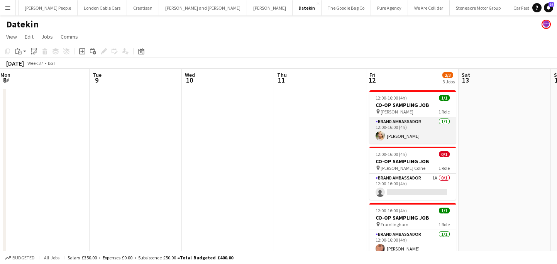
click at [381, 134] on app-user-avatar at bounding box center [380, 135] width 9 height 9
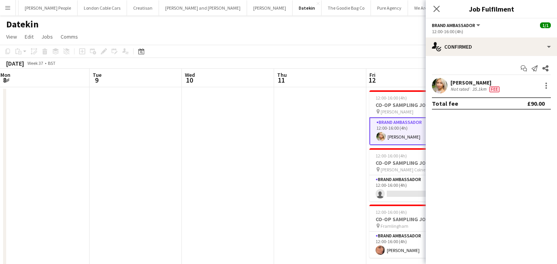
click at [348, 149] on app-date-cell at bounding box center [320, 183] width 92 height 193
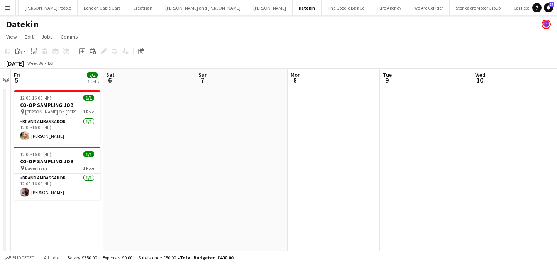
scroll to position [0, 162]
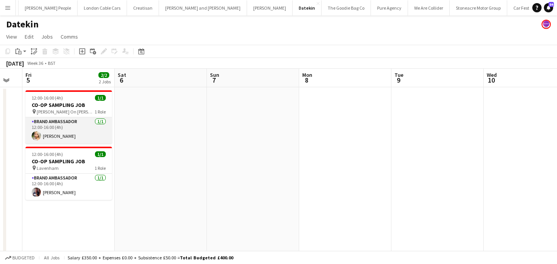
click at [94, 135] on app-card-role "Brand Ambassador 1/1 12:00-16:00 (4h) Emily Rose" at bounding box center [68, 130] width 87 height 26
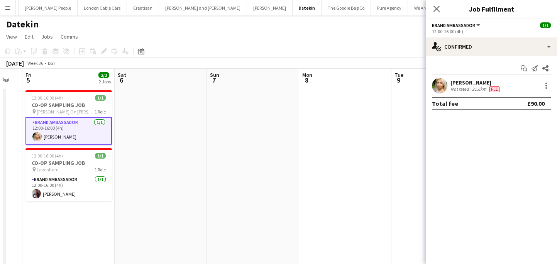
click at [164, 139] on app-date-cell at bounding box center [161, 183] width 92 height 193
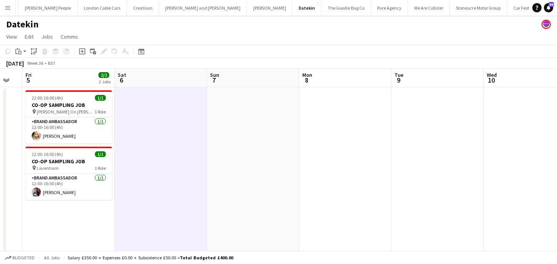
scroll to position [0, 161]
click at [5, 11] on button "Menu" at bounding box center [7, 7] width 15 height 15
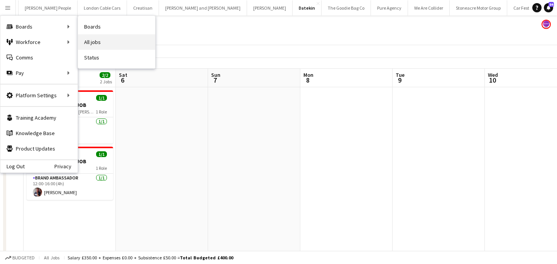
click at [94, 42] on link "All jobs" at bounding box center [116, 41] width 77 height 15
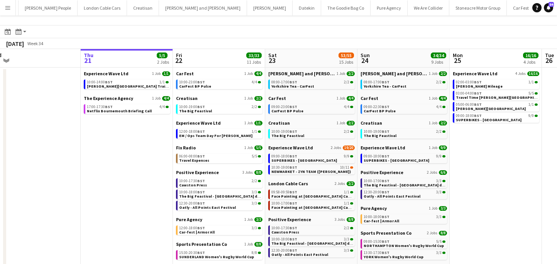
scroll to position [14, 0]
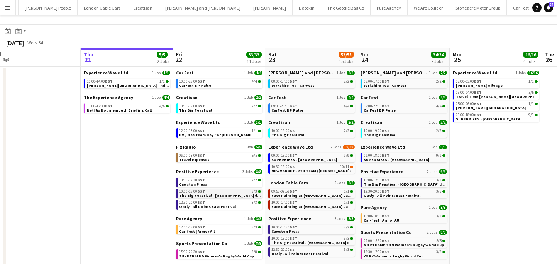
click at [211, 195] on span "The Big Feastival - [GEOGRAPHIC_DATA] drinks" at bounding box center [222, 195] width 87 height 5
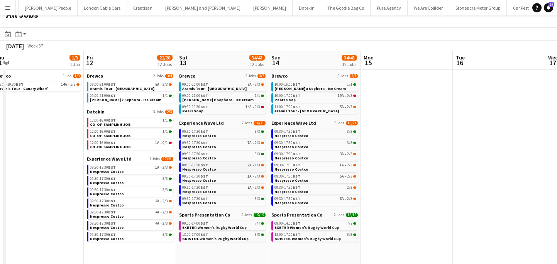
scroll to position [11, 0]
click at [122, 176] on link "09:30-17:30 BST 3/3 Nespresso Costco" at bounding box center [131, 180] width 82 height 9
click at [5, 7] on app-icon "Menu" at bounding box center [8, 8] width 6 height 6
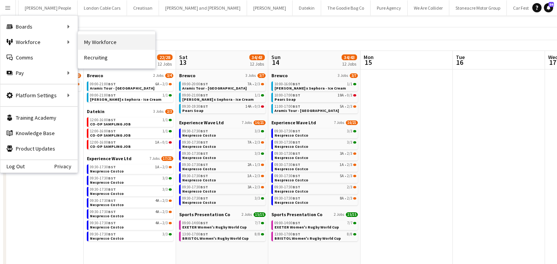
click at [86, 42] on link "My Workforce" at bounding box center [116, 41] width 77 height 15
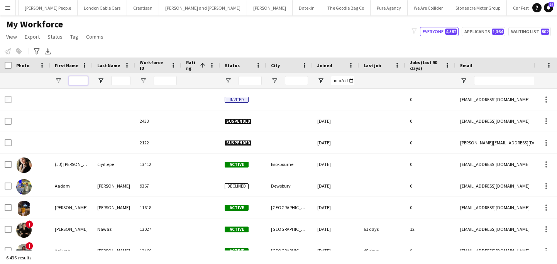
click at [71, 84] on input "First Name Filter Input" at bounding box center [78, 80] width 19 height 9
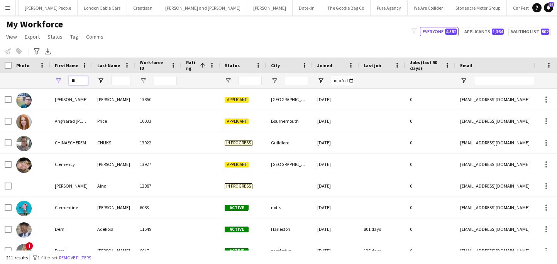
type input "*"
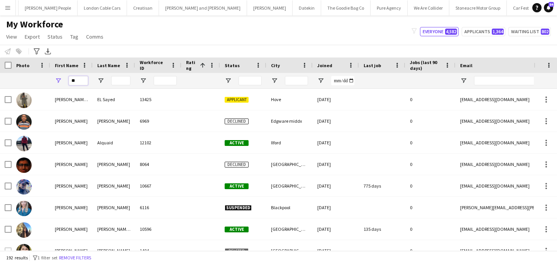
type input "*"
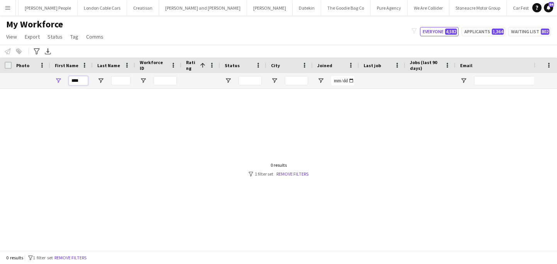
click at [76, 81] on input "****" at bounding box center [78, 80] width 19 height 9
click at [75, 81] on input "****" at bounding box center [78, 80] width 19 height 9
click at [81, 83] on input "***" at bounding box center [78, 80] width 19 height 9
type input "*"
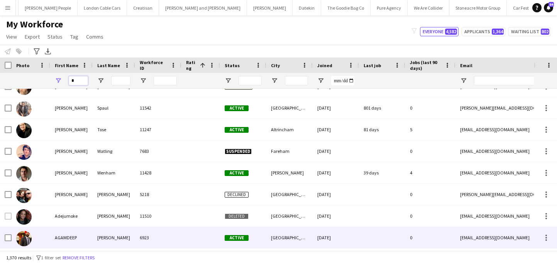
scroll to position [541, 0]
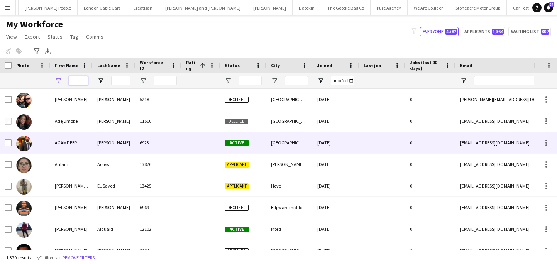
type input "*"
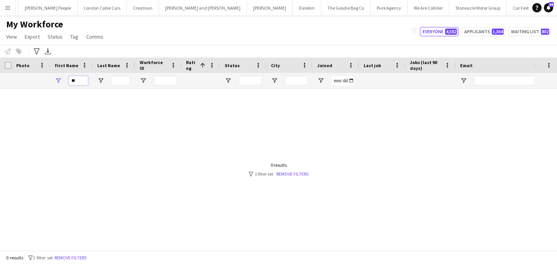
type input "*"
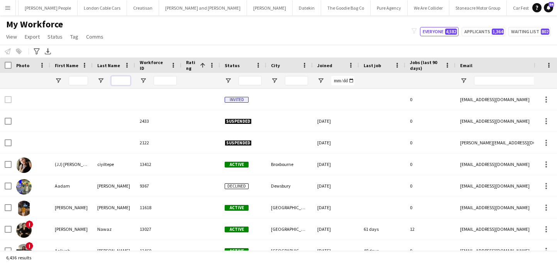
click at [117, 82] on input "Last Name Filter Input" at bounding box center [120, 80] width 19 height 9
type input "**"
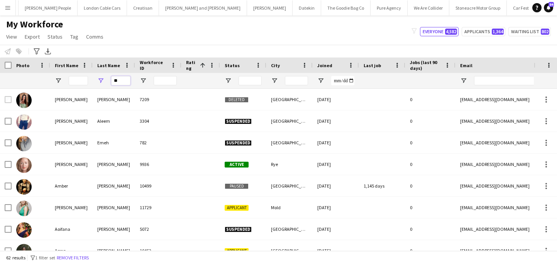
click at [117, 83] on input "**" at bounding box center [120, 80] width 19 height 9
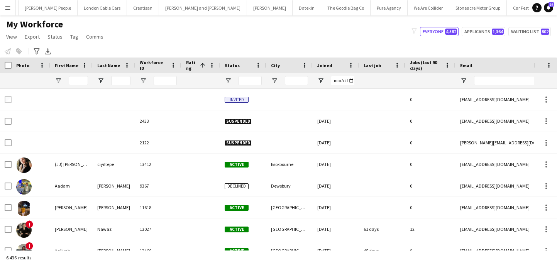
click at [70, 85] on div at bounding box center [78, 80] width 19 height 15
click at [73, 83] on input "*" at bounding box center [78, 80] width 19 height 9
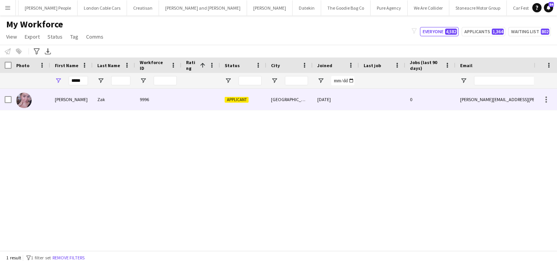
click at [93, 96] on div "Zak" at bounding box center [114, 99] width 42 height 21
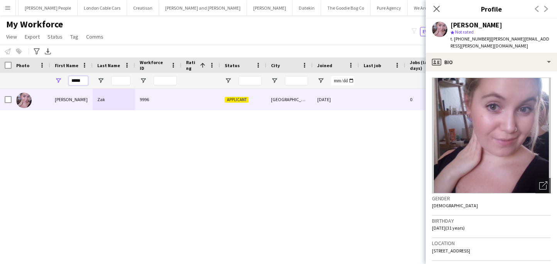
click at [84, 78] on input "*****" at bounding box center [78, 80] width 19 height 9
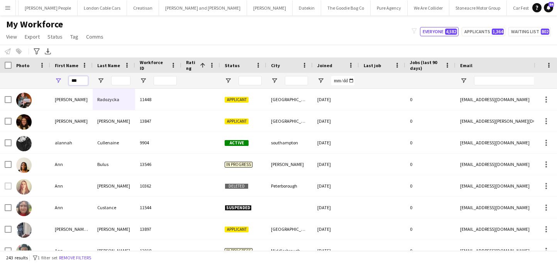
type input "***"
click at [124, 78] on input "Last Name Filter Input" at bounding box center [120, 80] width 19 height 9
type input "*"
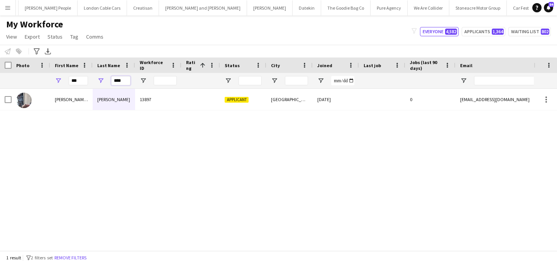
type input "****"
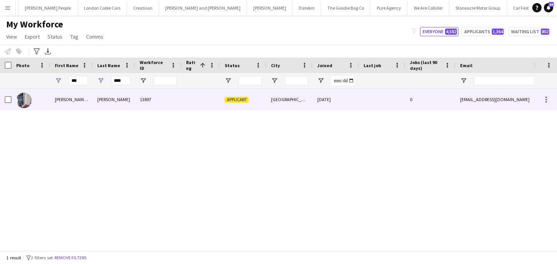
click at [133, 95] on div "Beckett" at bounding box center [114, 99] width 42 height 21
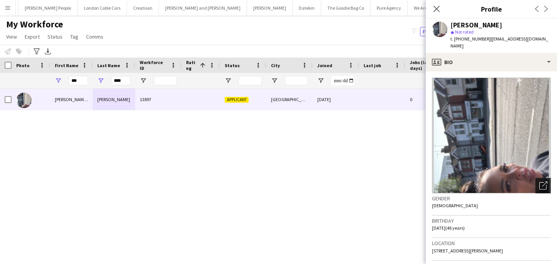
click at [542, 190] on div "Open photos pop-in" at bounding box center [543, 185] width 15 height 15
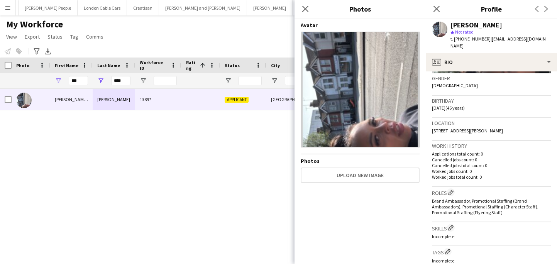
scroll to position [391, 0]
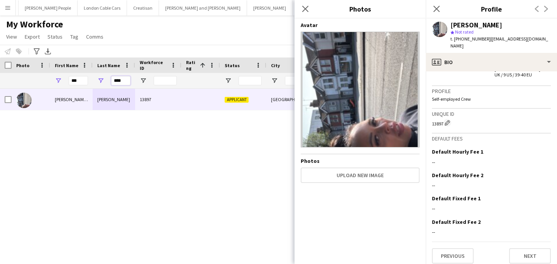
click at [117, 81] on input "****" at bounding box center [120, 80] width 19 height 9
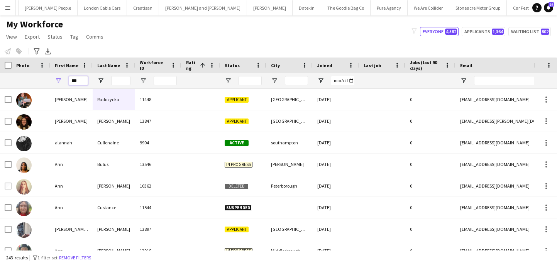
click at [80, 84] on input "***" at bounding box center [78, 80] width 19 height 9
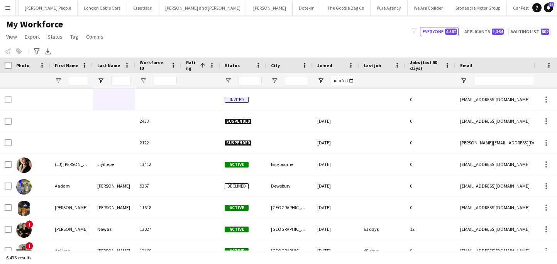
click at [6, 10] on app-icon "Menu" at bounding box center [8, 8] width 6 height 6
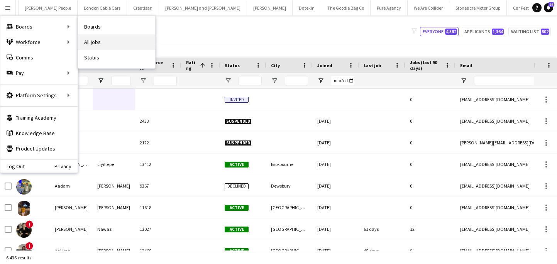
click at [109, 49] on link "All jobs" at bounding box center [116, 41] width 77 height 15
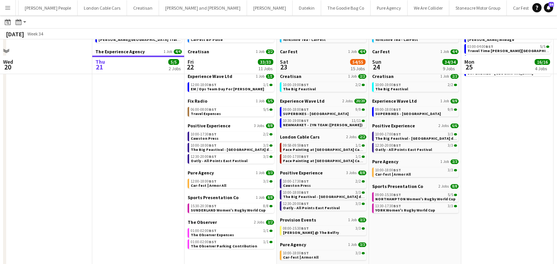
scroll to position [58, 0]
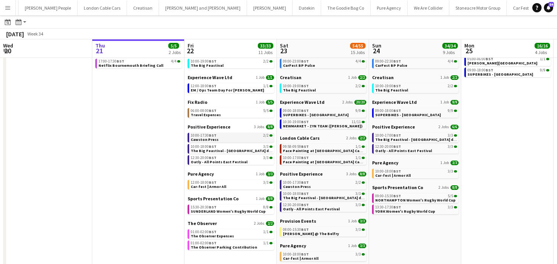
click at [222, 138] on link "10:00-17:30 BST 2/2 Cawston Press" at bounding box center [232, 137] width 82 height 9
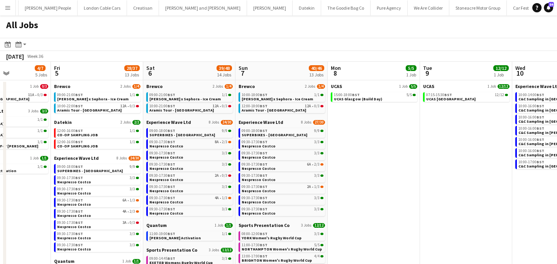
scroll to position [0, 321]
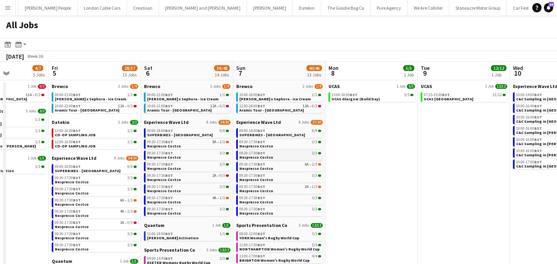
click at [284, 157] on link "09:30-17:30 BST 3/3 Nespresso Costco" at bounding box center [281, 155] width 82 height 9
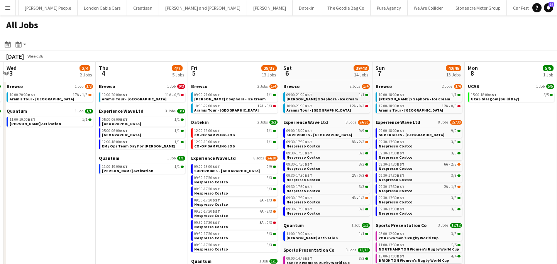
scroll to position [0, 179]
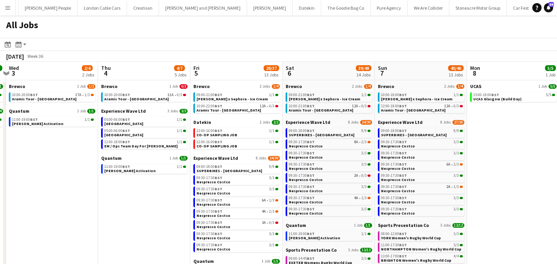
click at [6, 12] on button "Menu" at bounding box center [7, 7] width 15 height 15
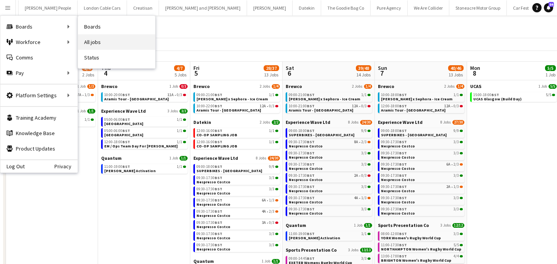
click at [92, 42] on link "All jobs" at bounding box center [116, 41] width 77 height 15
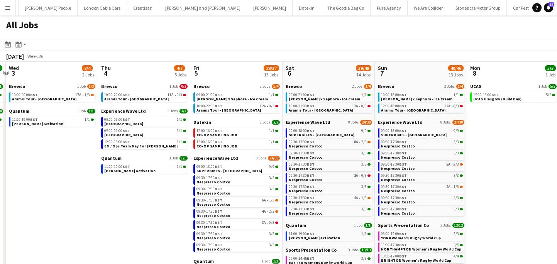
click at [8, 8] on app-icon "Menu" at bounding box center [8, 8] width 6 height 6
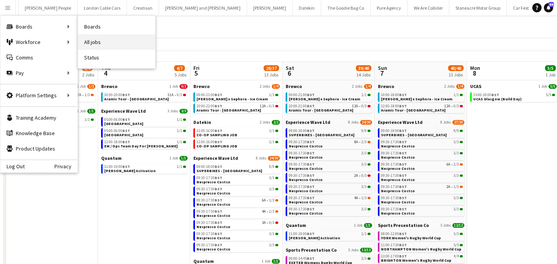
click at [102, 35] on link "All jobs" at bounding box center [116, 41] width 77 height 15
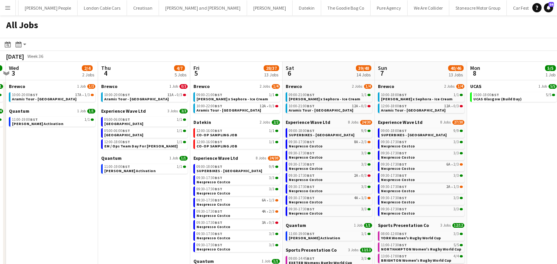
click at [6, 12] on button "Menu" at bounding box center [7, 7] width 15 height 15
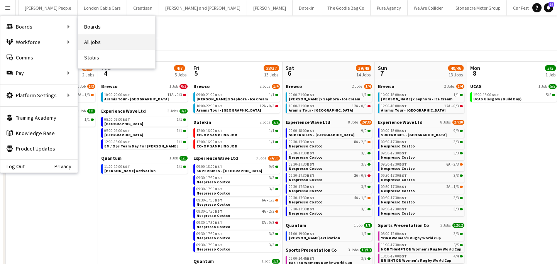
click at [100, 40] on link "All jobs" at bounding box center [116, 41] width 77 height 15
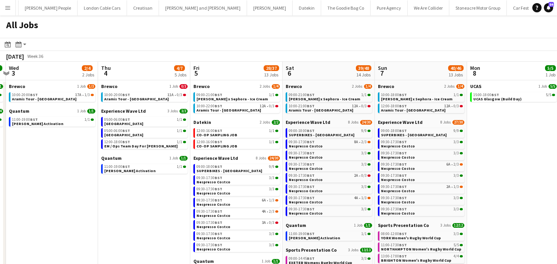
click at [3, 4] on button "Menu" at bounding box center [7, 7] width 15 height 15
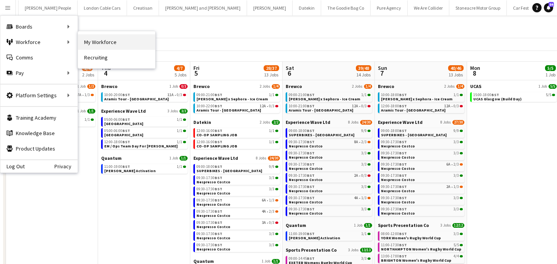
click at [83, 42] on link "My Workforce" at bounding box center [116, 41] width 77 height 15
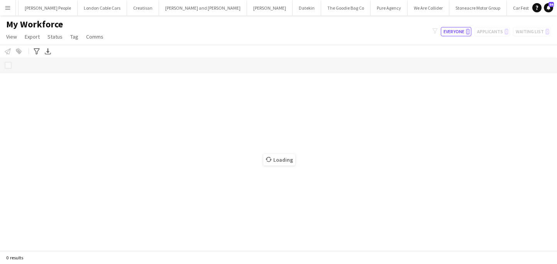
click at [3, 13] on button "Menu" at bounding box center [7, 7] width 15 height 15
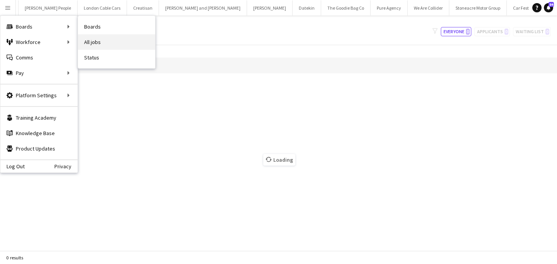
click at [106, 48] on link "All jobs" at bounding box center [116, 41] width 77 height 15
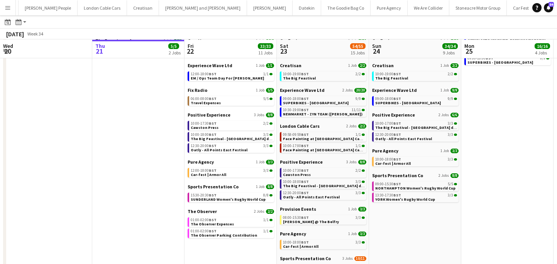
scroll to position [70, 0]
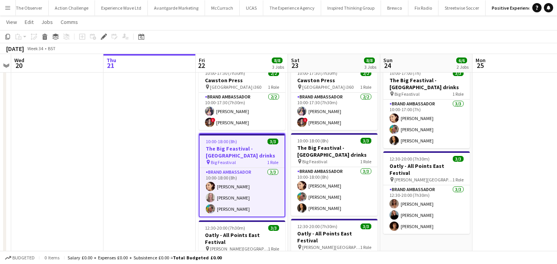
scroll to position [32, 0]
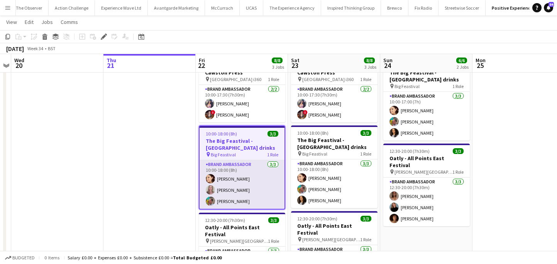
click at [231, 187] on app-card-role "Brand Ambassador [DATE] 10:00-18:00 (8h) [PERSON_NAME] [PERSON_NAME] [PERSON_NA…" at bounding box center [242, 184] width 85 height 49
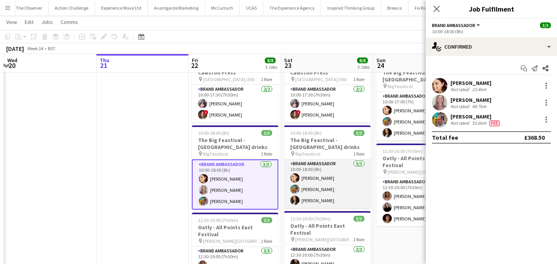
scroll to position [0, 274]
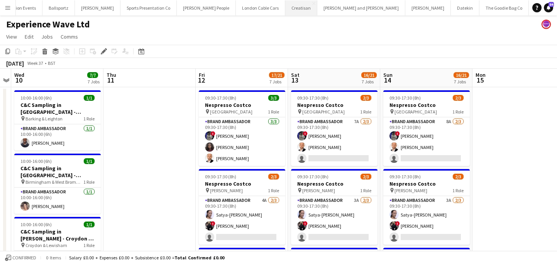
scroll to position [0, 612]
click at [386, 10] on button "Datekin Close" at bounding box center [400, 7] width 29 height 15
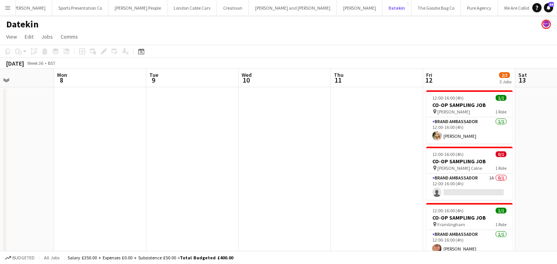
scroll to position [0, 221]
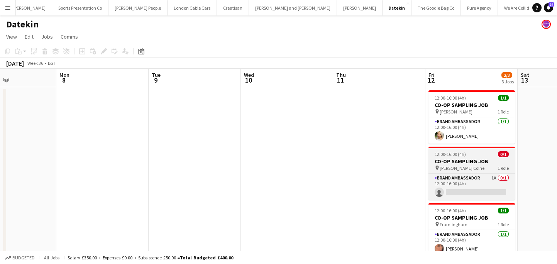
click at [478, 158] on h3 "CO-OP SAMPLING JOB" at bounding box center [472, 161] width 87 height 7
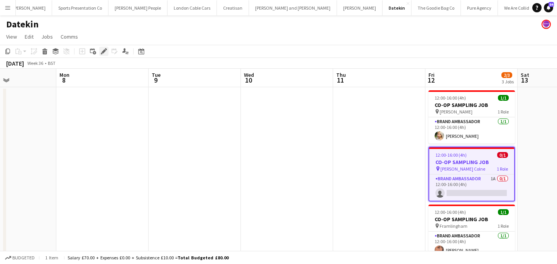
click at [102, 49] on icon "Edit" at bounding box center [104, 51] width 6 height 6
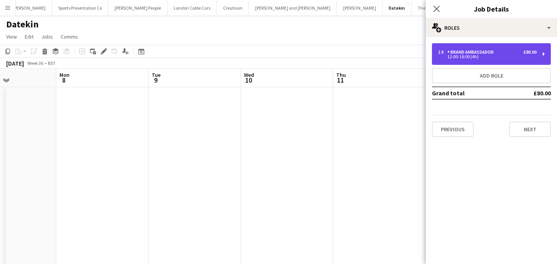
click at [472, 56] on div "12:00-16:00 (4h)" at bounding box center [487, 57] width 99 height 4
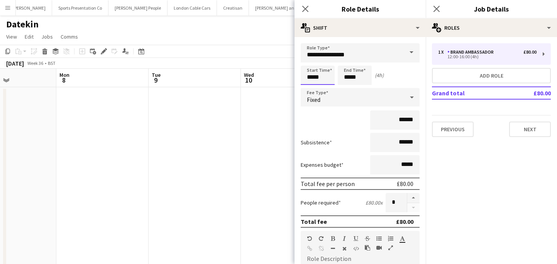
click at [325, 79] on input "*****" at bounding box center [318, 75] width 34 height 19
click at [312, 91] on div at bounding box center [309, 89] width 15 height 8
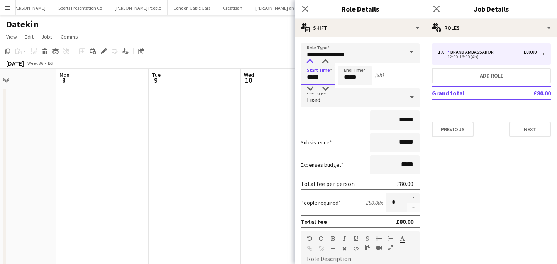
type input "*****"
click at [311, 64] on div at bounding box center [309, 62] width 15 height 8
click at [342, 69] on input "*****" at bounding box center [355, 75] width 34 height 19
click at [347, 87] on div at bounding box center [347, 89] width 15 height 8
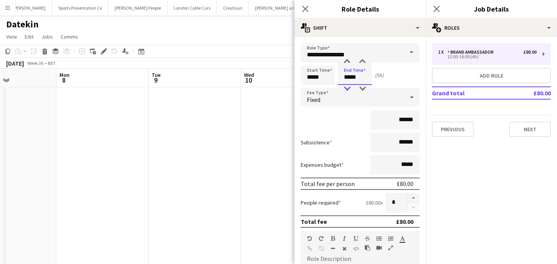
click at [347, 87] on div at bounding box center [347, 89] width 15 height 8
type input "*****"
click at [347, 87] on div at bounding box center [347, 89] width 15 height 8
click at [311, 82] on input "*****" at bounding box center [318, 75] width 34 height 19
type input "*****"
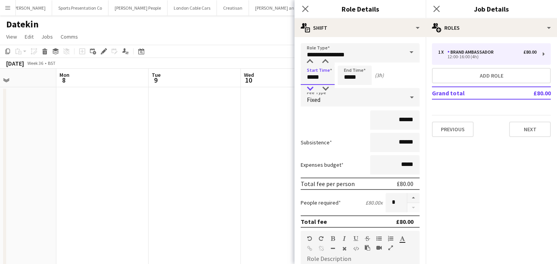
click at [311, 87] on div at bounding box center [309, 89] width 15 height 8
click at [359, 78] on input "*****" at bounding box center [355, 75] width 34 height 19
type input "*****"
click at [347, 61] on div at bounding box center [347, 62] width 15 height 8
click at [315, 85] on input "*****" at bounding box center [318, 75] width 34 height 19
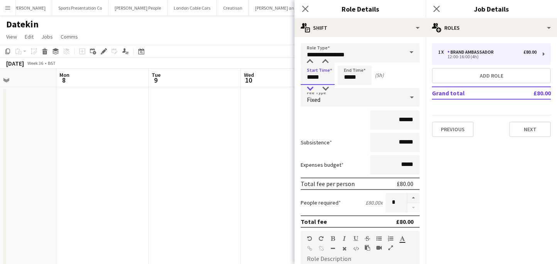
type input "*****"
click at [310, 86] on div at bounding box center [309, 89] width 15 height 8
click at [358, 82] on input "*****" at bounding box center [355, 75] width 34 height 19
click at [352, 85] on div at bounding box center [347, 89] width 15 height 8
type input "*****"
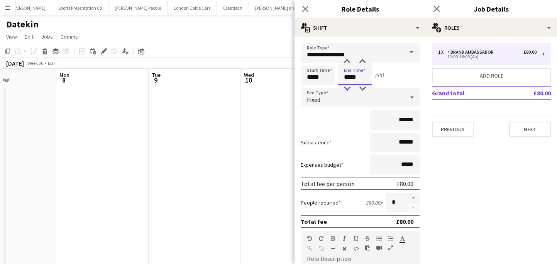
click at [352, 85] on div at bounding box center [347, 89] width 15 height 8
click at [400, 76] on div "Start Time ***** End Time ***** (4h)" at bounding box center [360, 75] width 119 height 19
click at [409, 142] on input "******" at bounding box center [394, 142] width 49 height 19
type input "******"
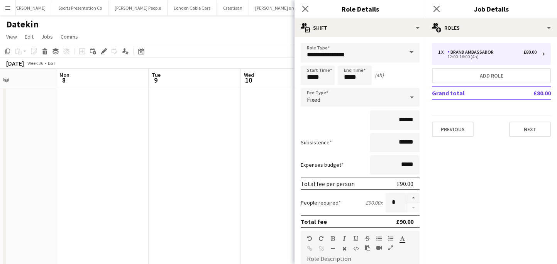
click at [256, 169] on app-date-cell at bounding box center [287, 180] width 92 height 187
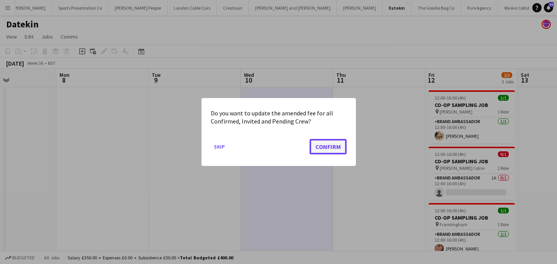
click at [331, 150] on button "Confirm" at bounding box center [328, 146] width 37 height 15
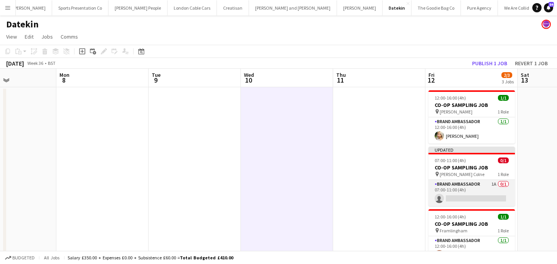
click at [466, 193] on app-card-role "Brand Ambassador 1A 0/1 07:00-11:00 (4h) single-neutral-actions" at bounding box center [472, 193] width 87 height 26
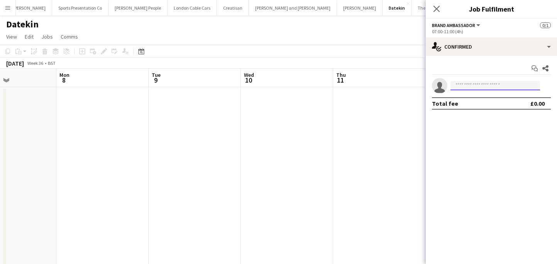
click at [491, 83] on input at bounding box center [496, 85] width 90 height 9
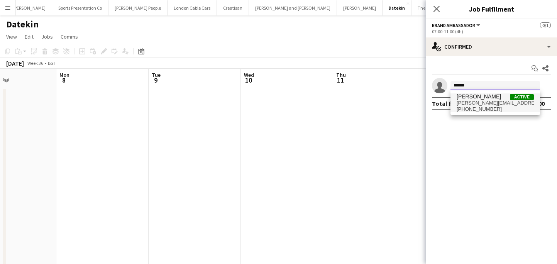
type input "******"
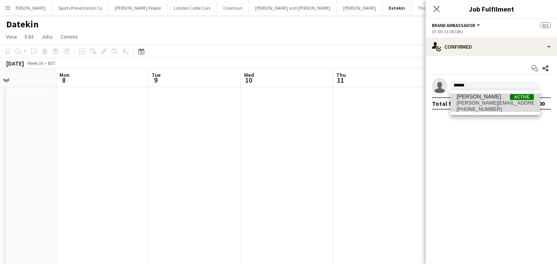
click at [491, 99] on span "Dan Strasters Active" at bounding box center [495, 96] width 77 height 7
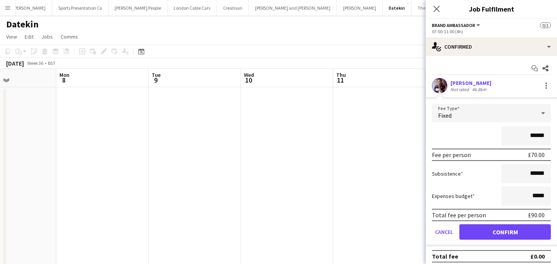
scroll to position [5, 0]
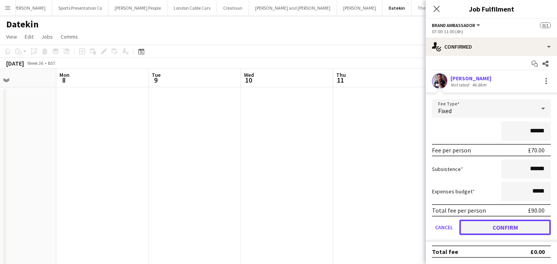
click at [515, 231] on button "Confirm" at bounding box center [506, 227] width 92 height 15
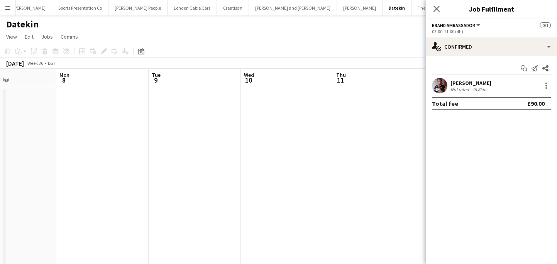
scroll to position [0, 0]
click at [402, 195] on app-date-cell at bounding box center [379, 180] width 92 height 187
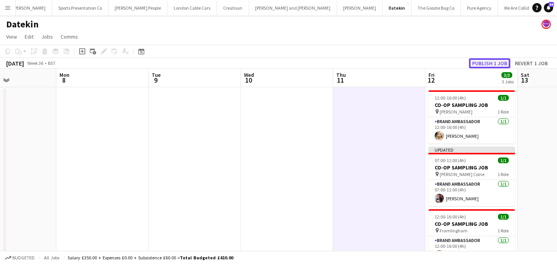
click at [501, 61] on button "Publish 1 job" at bounding box center [489, 63] width 41 height 10
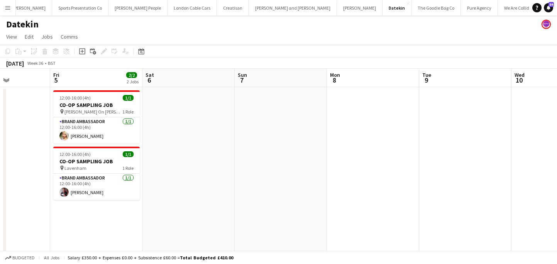
scroll to position [0, 227]
click at [113, 137] on app-card-role "Brand Ambassador 1/1 12:00-16:00 (4h) Emily Rose" at bounding box center [96, 130] width 87 height 26
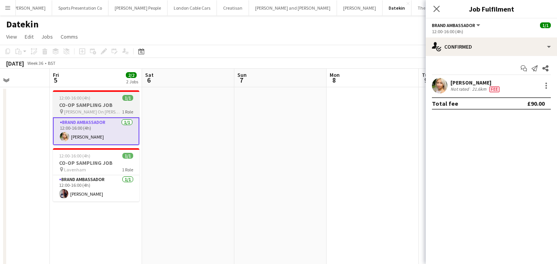
click at [120, 111] on div "pin Burnham On Crouch 1 Role" at bounding box center [96, 112] width 87 height 6
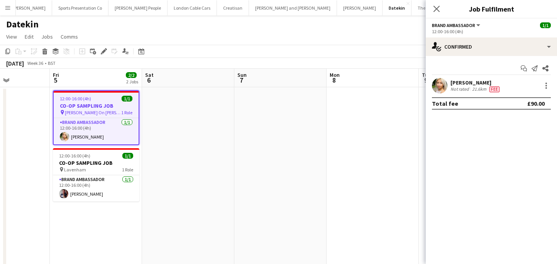
click at [278, 119] on app-date-cell at bounding box center [280, 180] width 92 height 187
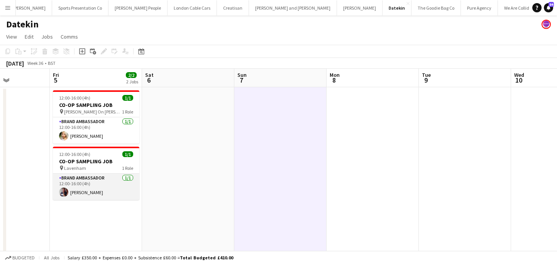
click at [106, 189] on app-card-role "Brand Ambassador 1/1 12:00-16:00 (4h) Dan Strasters" at bounding box center [96, 187] width 87 height 26
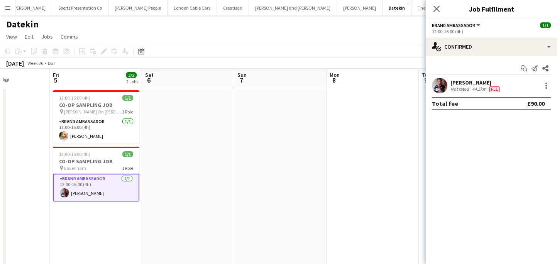
click at [442, 93] on div at bounding box center [439, 85] width 15 height 15
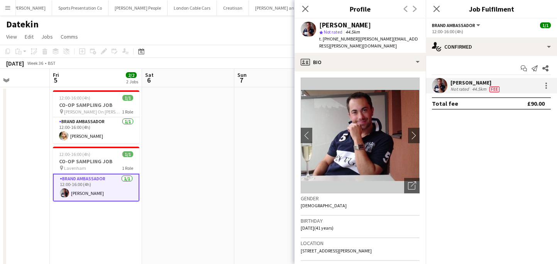
click at [327, 32] on span "Not rated" at bounding box center [333, 32] width 19 height 6
click at [328, 25] on div "Dan Strasters" at bounding box center [345, 25] width 52 height 7
copy div "Dan Strasters"
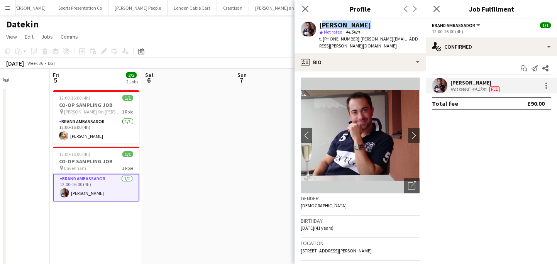
click at [208, 163] on app-date-cell at bounding box center [188, 180] width 92 height 187
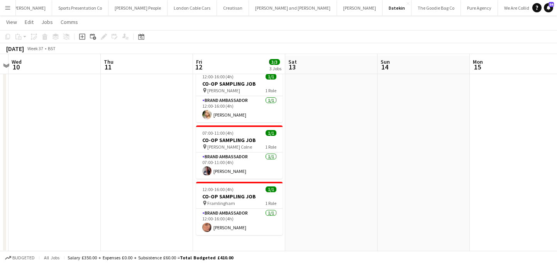
scroll to position [22, 0]
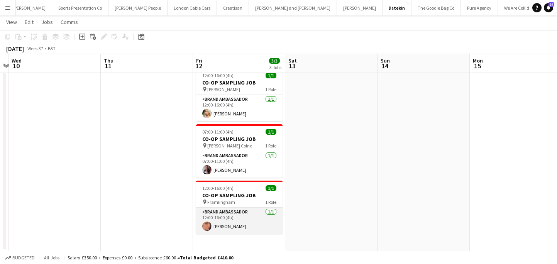
click at [238, 224] on app-card-role "Brand Ambassador 1/1 12:00-16:00 (4h) Nakita Harden" at bounding box center [239, 221] width 87 height 26
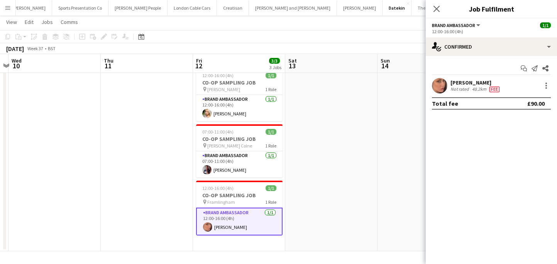
click at [460, 81] on div "Nakita Harden" at bounding box center [476, 82] width 51 height 7
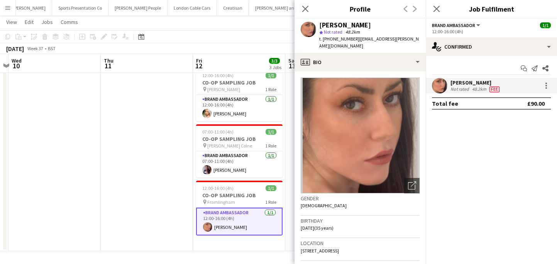
click at [355, 25] on div "Nakita Harden" at bounding box center [345, 25] width 52 height 7
copy div "Nakita Harden"
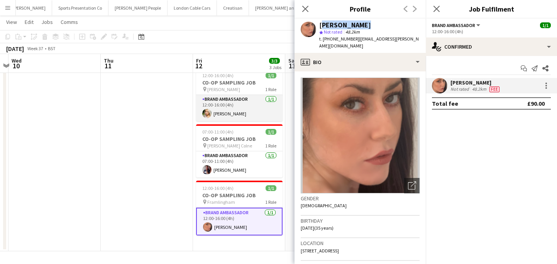
click at [254, 108] on app-card-role "Brand Ambassador 1/1 12:00-16:00 (4h) Emily Rose" at bounding box center [239, 108] width 87 height 26
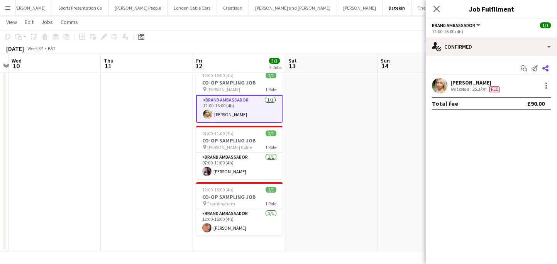
click at [545, 68] on icon at bounding box center [546, 68] width 6 height 6
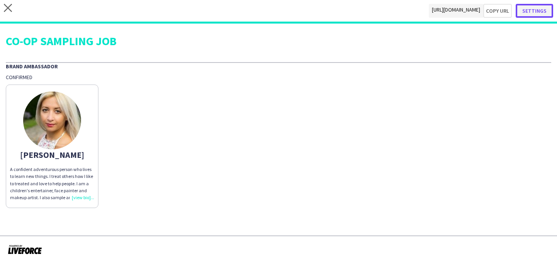
click at [540, 12] on button "Settings" at bounding box center [534, 11] width 37 height 14
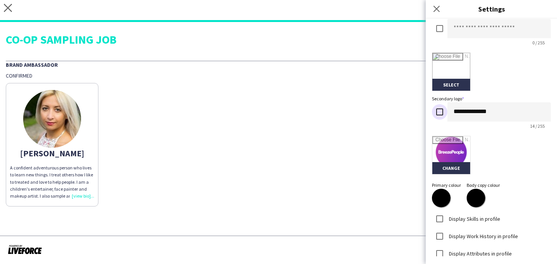
scroll to position [186, 0]
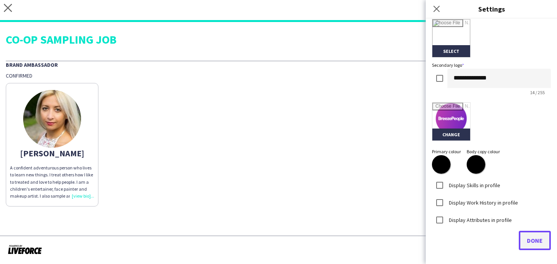
click at [531, 246] on button "Done" at bounding box center [535, 240] width 32 height 19
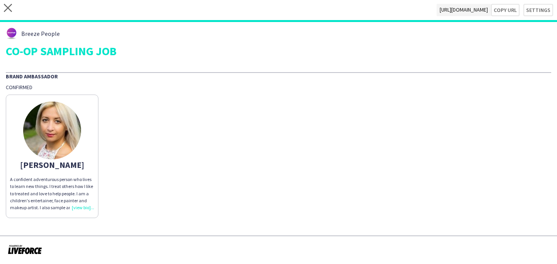
click at [327, 177] on div "Emily A confident adventurous person who lives to learn new things. I treat oth…" at bounding box center [279, 154] width 546 height 127
click at [51, 177] on div "A confident adventurous person who lives to learn new things. I treat others ho…" at bounding box center [52, 193] width 84 height 35
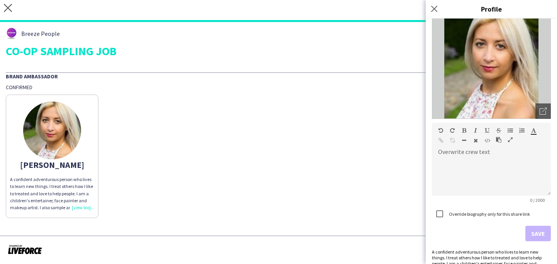
scroll to position [62, 0]
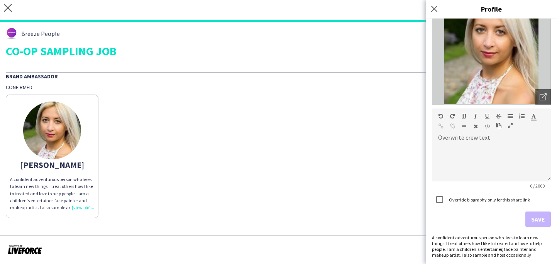
click at [520, 256] on div "A confident adventurous person who lives to learn new things. I treat others ho…" at bounding box center [491, 246] width 119 height 23
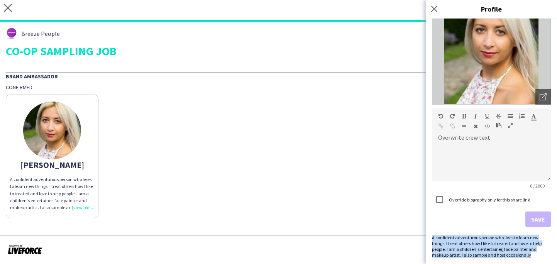
click at [520, 256] on div "A confident adventurous person who lives to learn new things. I treat others ho…" at bounding box center [491, 246] width 119 height 23
copy div "A confident adventurous person who lives to learn new things. I treat others ho…"
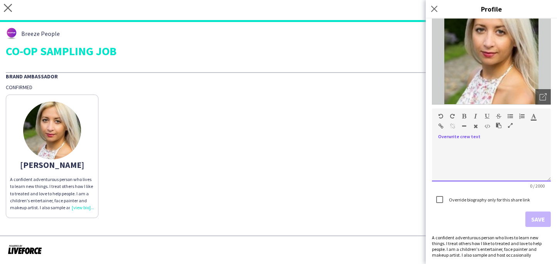
click at [474, 142] on div at bounding box center [491, 160] width 119 height 44
paste div
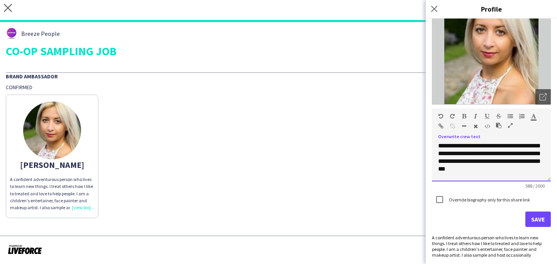
scroll to position [59, 0]
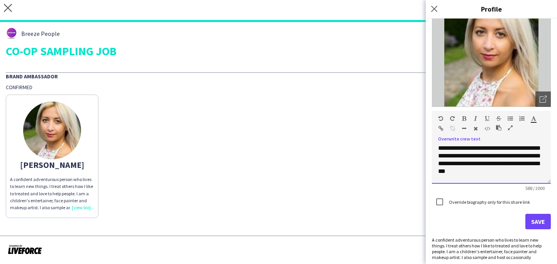
click at [455, 164] on p "**********" at bounding box center [491, 125] width 107 height 116
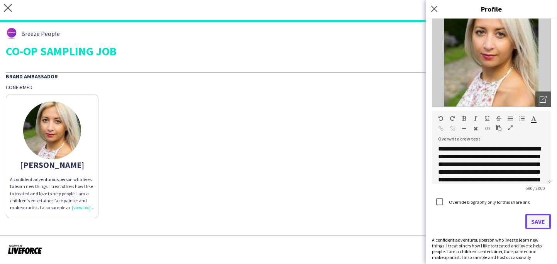
click at [543, 224] on button "Save" at bounding box center [538, 221] width 25 height 15
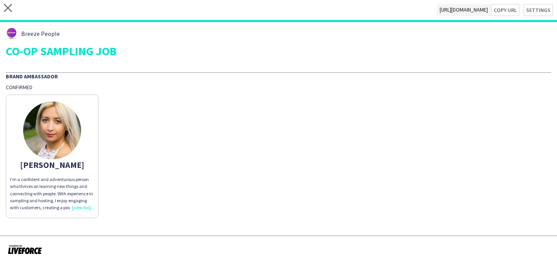
click at [61, 184] on p "I’m a confident and adventurous person who thrives on learning new things and c…" at bounding box center [52, 193] width 84 height 35
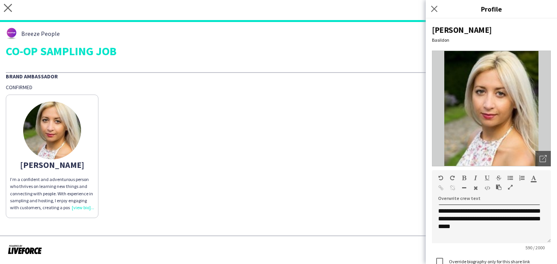
scroll to position [83, 0]
click at [298, 187] on div "Emily I’m a confident and adventurous person who thrives on learning new things…" at bounding box center [279, 154] width 546 height 127
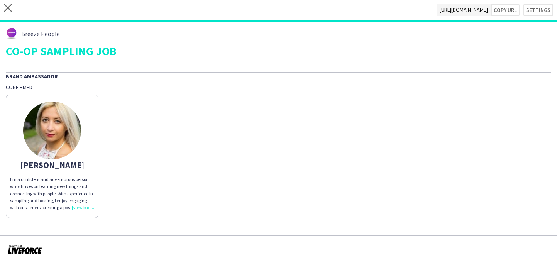
click at [89, 187] on p "I’m a confident and adventurous person who thrives on learning new things and c…" at bounding box center [52, 193] width 84 height 35
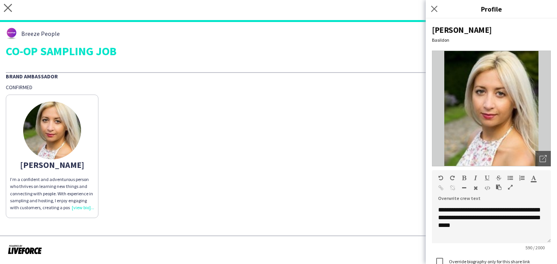
click at [370, 185] on div "Emily I’m a confident and adventurous person who thrives on learning new things…" at bounding box center [279, 154] width 546 height 127
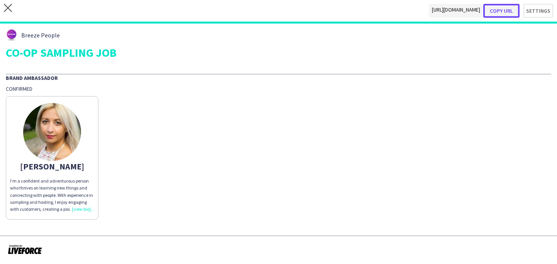
click at [508, 14] on button "Copy url" at bounding box center [502, 11] width 36 height 14
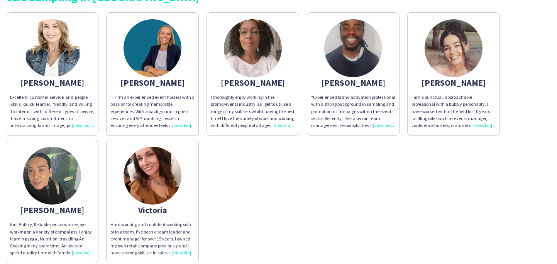
scroll to position [38, 0]
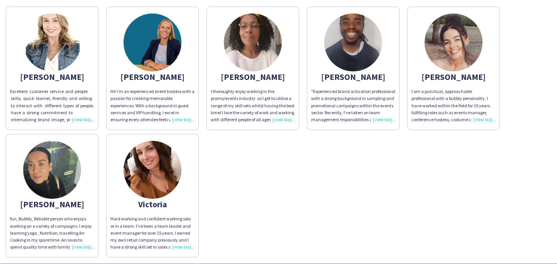
click at [80, 203] on div "[PERSON_NAME]" at bounding box center [52, 204] width 84 height 7
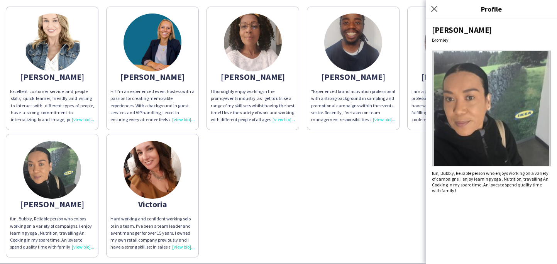
click at [472, 197] on div "[PERSON_NAME] fun, Bubbly, Reliable person who enjoys working on a variety of c…" at bounding box center [491, 142] width 131 height 246
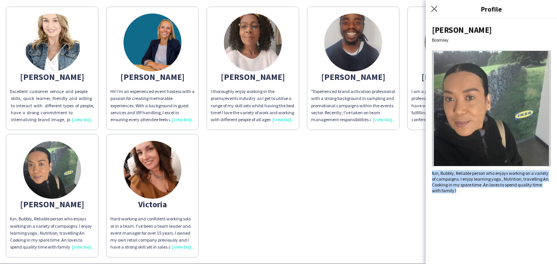
click at [472, 197] on div "Lisa Bromley fun, Bubbly, Reliable person who enjoys working on a variety of ca…" at bounding box center [491, 142] width 131 height 246
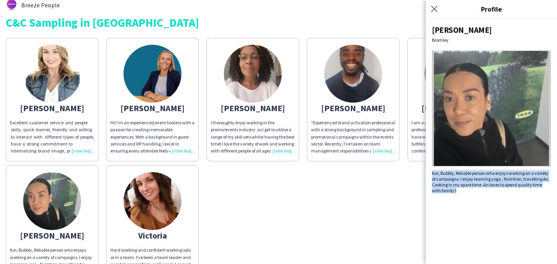
scroll to position [0, 0]
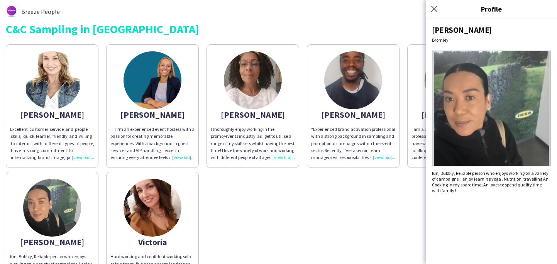
click at [302, 177] on div "Andrea Excellent customer service and people skills, quick learner, friendly an…" at bounding box center [279, 168] width 546 height 255
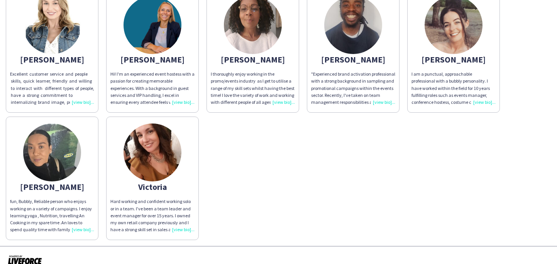
scroll to position [56, 0]
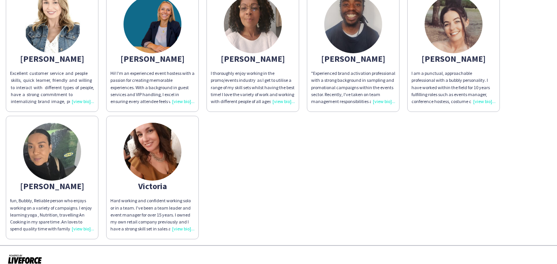
click at [80, 180] on app-share-pages-crew-card "Lisa fun, Bubbly, Reliable person who enjoys working on a variety of campaigns.…" at bounding box center [52, 178] width 93 height 124
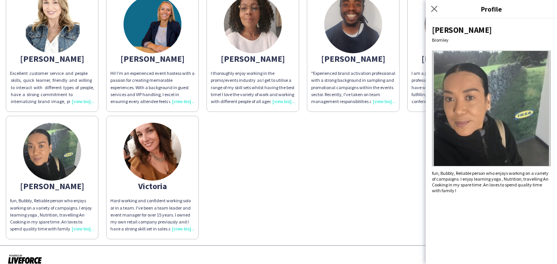
click at [172, 201] on div "Hard working and confident working solo or in a team. I've been a team leader a…" at bounding box center [152, 214] width 84 height 35
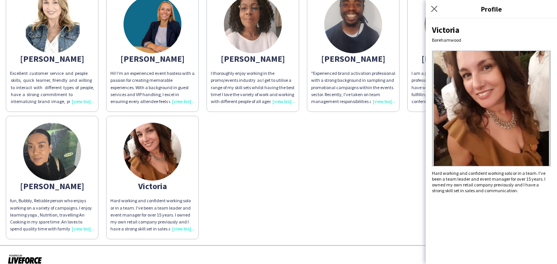
click at [221, 191] on div "Andrea Excellent customer service and people skills, quick learner, friendly an…" at bounding box center [279, 112] width 546 height 255
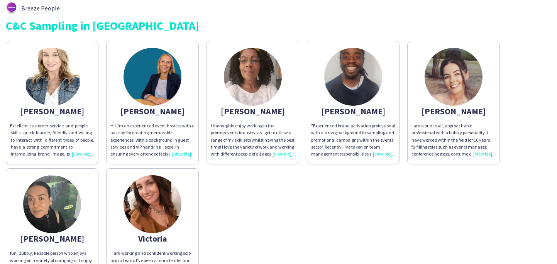
scroll to position [1, 0]
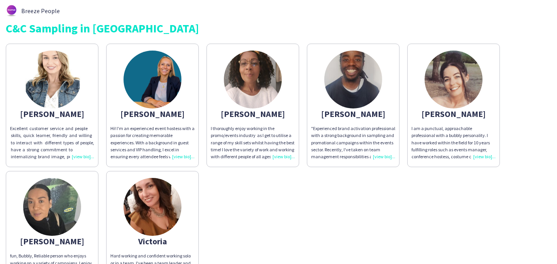
click at [243, 107] on app-share-pages-crew-card "dawn I thoroughly enjoy working in the promo/events industry as I get to utilis…" at bounding box center [253, 106] width 93 height 124
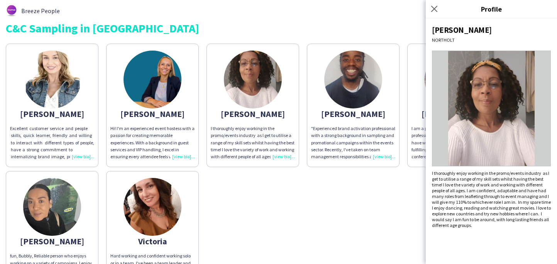
click at [239, 188] on div "Andrea Excellent customer service and people skills, quick learner, friendly an…" at bounding box center [279, 167] width 546 height 255
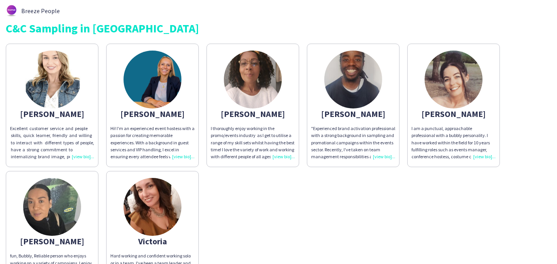
click at [170, 134] on div "Hi! I'm an experienced event hostess with a passion for creating memorable expe…" at bounding box center [152, 142] width 84 height 35
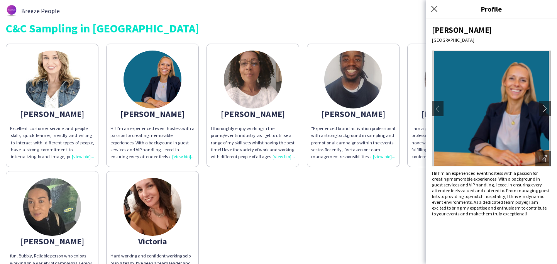
click at [204, 187] on div "Andrea Excellent customer service and people skills, quick learner, friendly an…" at bounding box center [279, 167] width 546 height 255
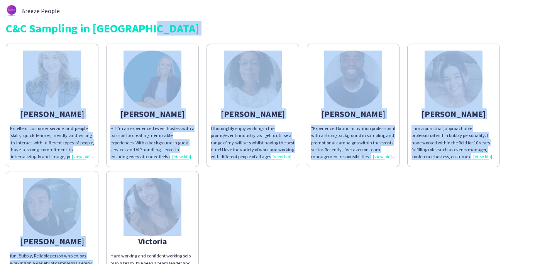
drag, startPoint x: 204, startPoint y: 187, endPoint x: 204, endPoint y: 32, distance: 154.5
click at [204, 32] on div "Breeze People C&C Sampling in Dhamecha Andrea Excellent customer service and pe…" at bounding box center [278, 149] width 557 height 301
click at [204, 32] on div "C&C Sampling in Dhamecha" at bounding box center [279, 28] width 546 height 12
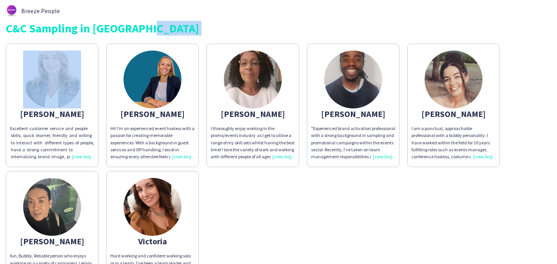
click at [204, 32] on div "C&C Sampling in Dhamecha" at bounding box center [279, 28] width 546 height 12
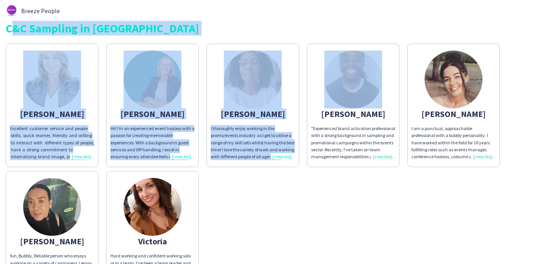
drag, startPoint x: 204, startPoint y: 32, endPoint x: 248, endPoint y: 190, distance: 164.1
click at [248, 190] on div "Breeze People C&C Sampling in Dhamecha Andrea Excellent customer service and pe…" at bounding box center [278, 149] width 557 height 301
click at [247, 191] on div "Andrea Excellent customer service and people skills, quick learner, friendly an…" at bounding box center [279, 167] width 546 height 255
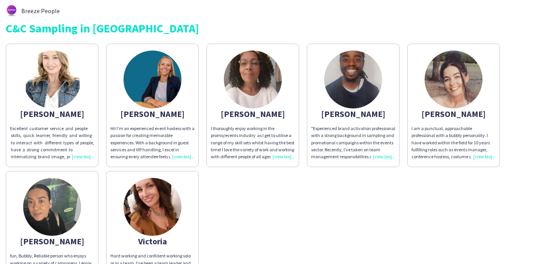
drag, startPoint x: 247, startPoint y: 191, endPoint x: 253, endPoint y: 34, distance: 156.6
click at [253, 34] on div "Breeze People C&C Sampling in Dhamecha Andrea Excellent customer service and pe…" at bounding box center [278, 149] width 557 height 301
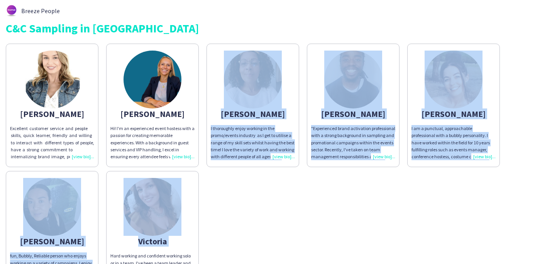
drag, startPoint x: 253, startPoint y: 34, endPoint x: 253, endPoint y: 243, distance: 208.2
click at [253, 243] on div "Breeze People C&C Sampling in Dhamecha Andrea Excellent customer service and pe…" at bounding box center [278, 149] width 557 height 301
click at [253, 243] on div "Andrea Excellent customer service and people skills, quick learner, friendly an…" at bounding box center [279, 167] width 546 height 255
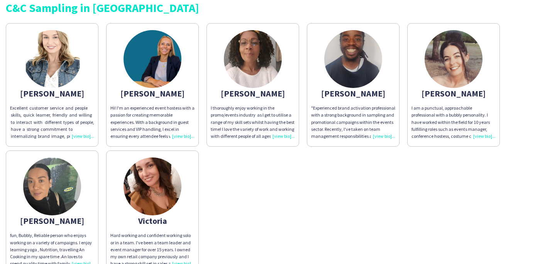
scroll to position [22, 0]
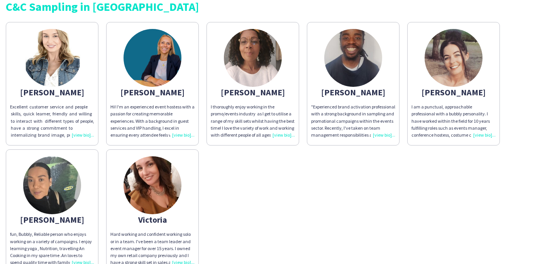
click at [64, 205] on img at bounding box center [52, 185] width 58 height 58
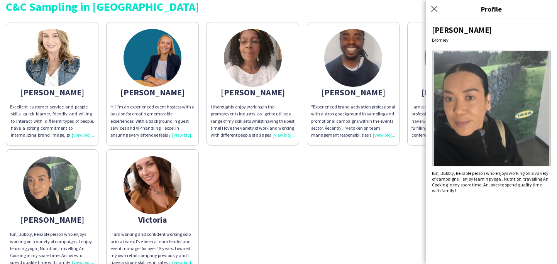
click at [488, 185] on div "fun, Bubbly, Reliable person who enjoys working on a variety of campaigns. I en…" at bounding box center [491, 181] width 119 height 23
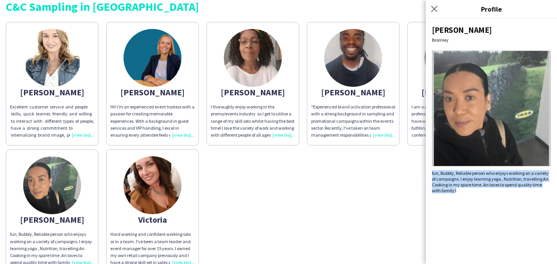
click at [488, 185] on div "fun, Bubbly, Reliable person who enjoys working on a variety of campaigns. I en…" at bounding box center [491, 181] width 119 height 23
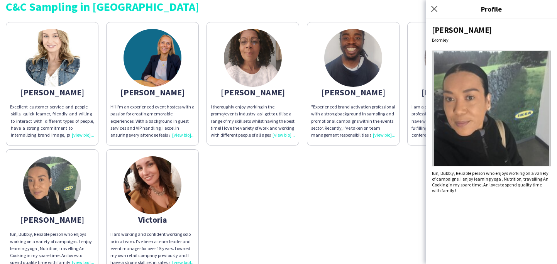
click at [362, 170] on div "Andrea Excellent customer service and people skills, quick learner, friendly an…" at bounding box center [279, 145] width 546 height 255
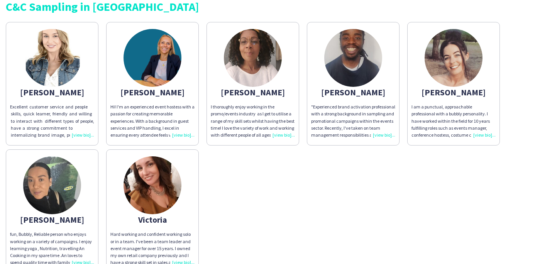
click at [361, 110] on div ""Experienced brand activation professional with a strong background in sampling…" at bounding box center [353, 121] width 84 height 35
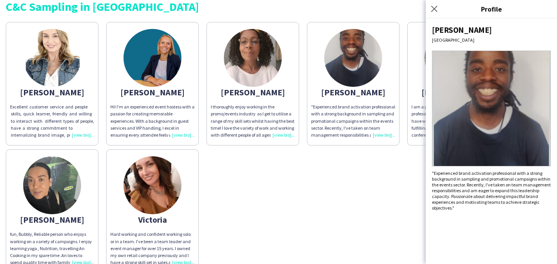
click at [417, 114] on div "I am a punctual, approachable professional with a bubbly personality. I have wo…" at bounding box center [454, 121] width 84 height 35
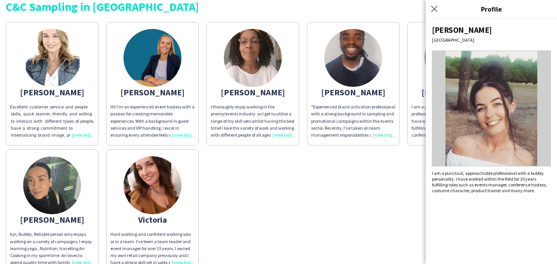
click at [438, 170] on div "I am a punctual, approachable professional with a bubbly personality. I have wo…" at bounding box center [491, 181] width 119 height 23
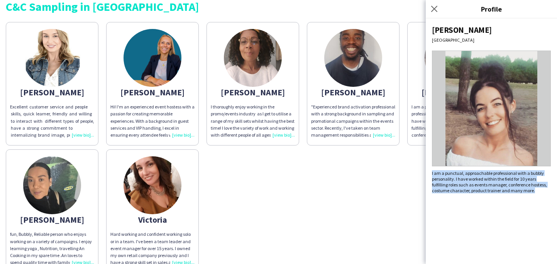
click at [438, 170] on div "I am a punctual, approachable professional with a bubbly personality. I have wo…" at bounding box center [491, 181] width 119 height 23
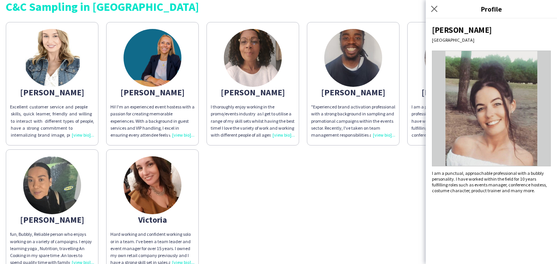
click at [392, 174] on div "Andrea Excellent customer service and people skills, quick learner, friendly an…" at bounding box center [279, 145] width 546 height 255
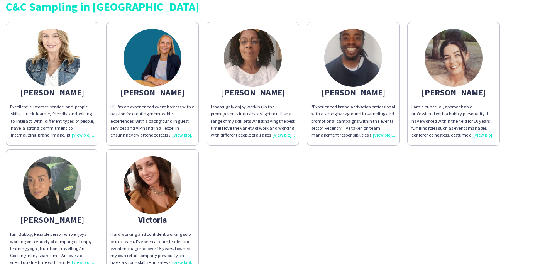
click at [360, 116] on div ""Experienced brand activation professional with a strong background in sampling…" at bounding box center [353, 121] width 84 height 35
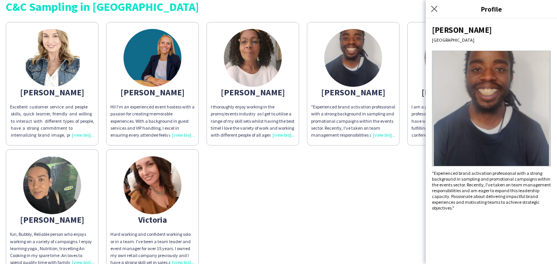
click at [360, 116] on div ""Experienced brand activation professional with a strong background in sampling…" at bounding box center [353, 121] width 84 height 35
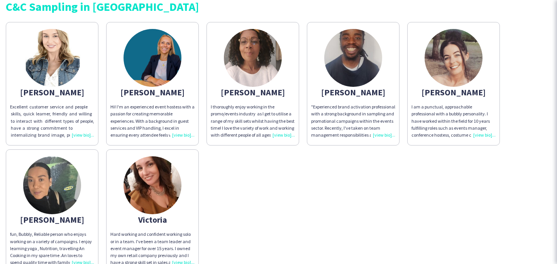
click at [269, 114] on span "I thoroughly enjoy working in the promo/events industry as I get to utilise a r…" at bounding box center [253, 152] width 84 height 97
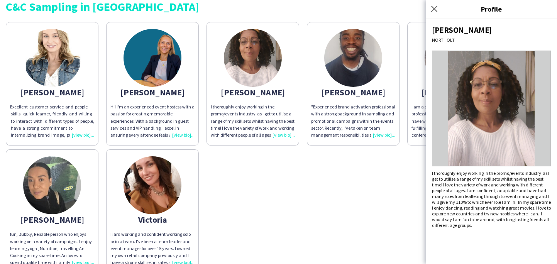
click at [231, 199] on div "Andrea Excellent customer service and people skills, quick learner, friendly an…" at bounding box center [279, 145] width 546 height 255
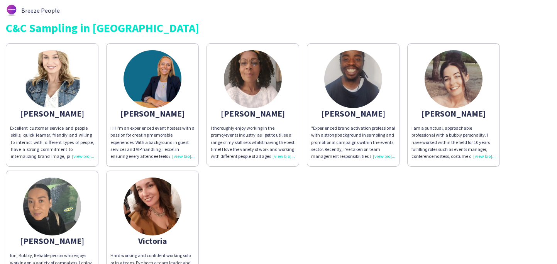
scroll to position [0, 0]
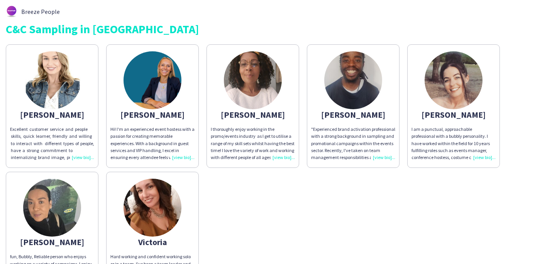
click at [343, 213] on div "Andrea Excellent customer service and people skills, quick learner, friendly an…" at bounding box center [279, 168] width 546 height 255
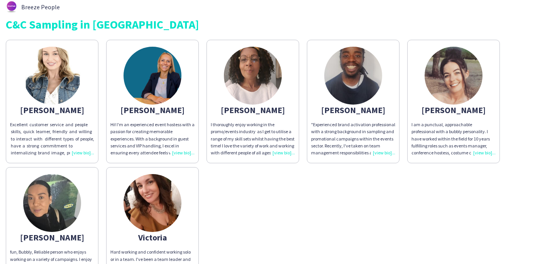
click at [363, 147] on div ""Experienced brand activation professional with a strong background in sampling…" at bounding box center [353, 138] width 84 height 35
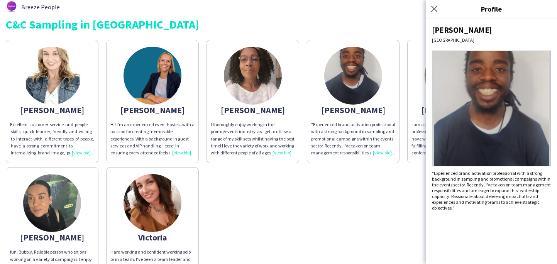
click at [425, 144] on div "I am a punctual, approachable professional with a bubbly personality. I have wo…" at bounding box center [454, 138] width 84 height 35
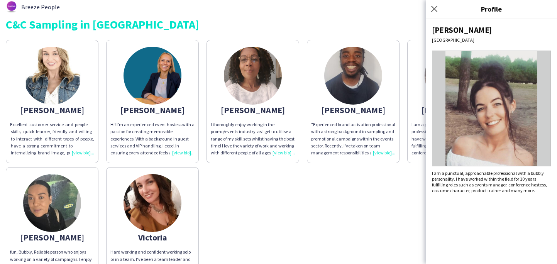
click at [367, 167] on div "Andrea Excellent customer service and people skills, quick learner, friendly an…" at bounding box center [279, 163] width 546 height 255
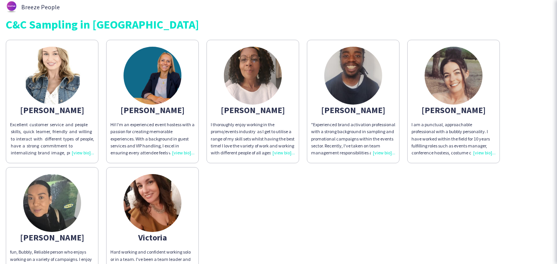
click at [367, 167] on div "Andrea Excellent customer service and people skills, quick learner, friendly an…" at bounding box center [279, 163] width 546 height 255
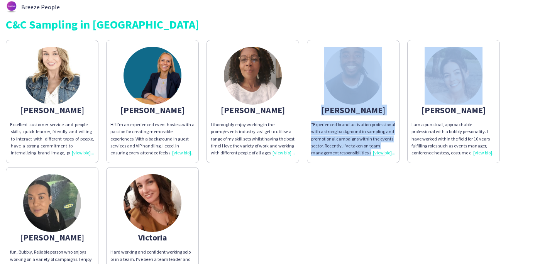
drag, startPoint x: 367, startPoint y: 167, endPoint x: 388, endPoint y: 56, distance: 113.2
click at [389, 53] on div "Andrea Excellent customer service and people skills, quick learner, friendly an…" at bounding box center [279, 163] width 546 height 255
click at [354, 186] on div "Andrea Excellent customer service and people skills, quick learner, friendly an…" at bounding box center [279, 163] width 546 height 255
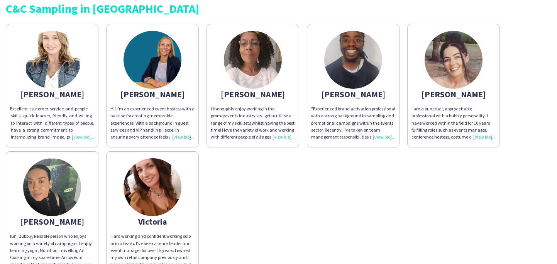
scroll to position [19, 0]
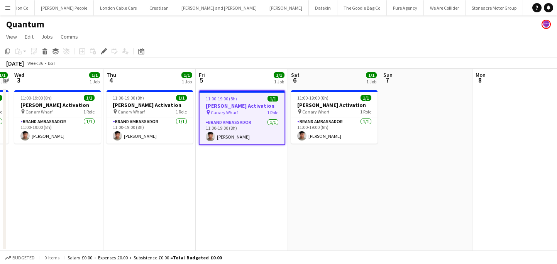
scroll to position [0, 693]
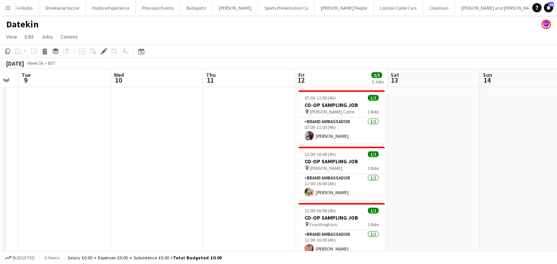
scroll to position [0, 267]
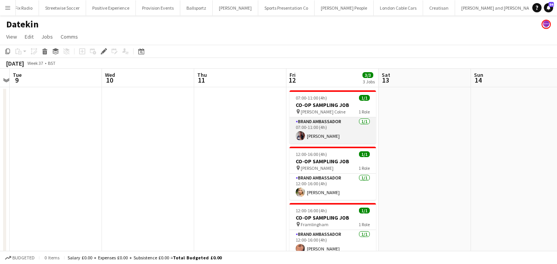
click at [319, 130] on app-card-role "Brand Ambassador [DATE] 07:00-11:00 (4h) [PERSON_NAME]" at bounding box center [333, 130] width 87 height 26
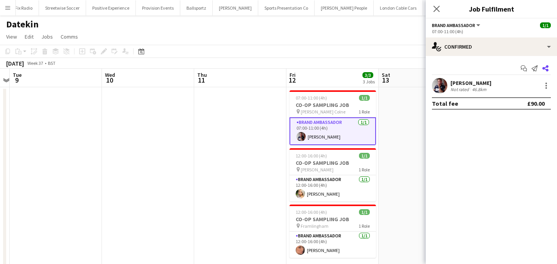
click at [544, 71] on icon "Share" at bounding box center [546, 68] width 6 height 6
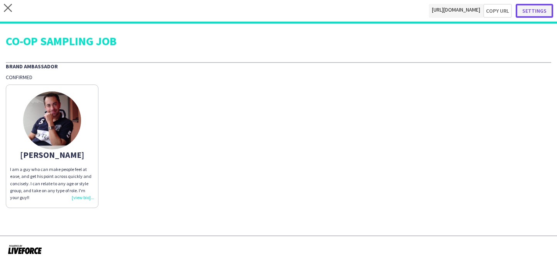
click at [545, 14] on button "Settings" at bounding box center [534, 11] width 37 height 14
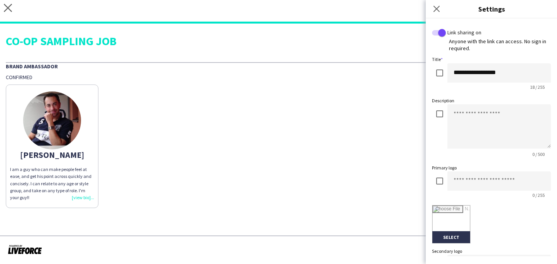
scroll to position [186, 0]
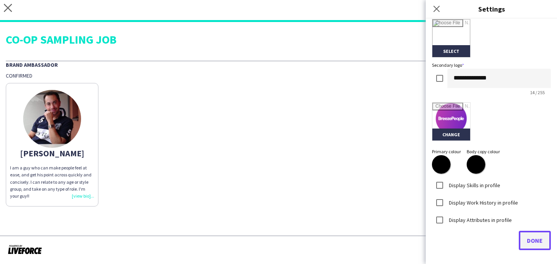
click at [528, 244] on span "Done" at bounding box center [535, 241] width 16 height 8
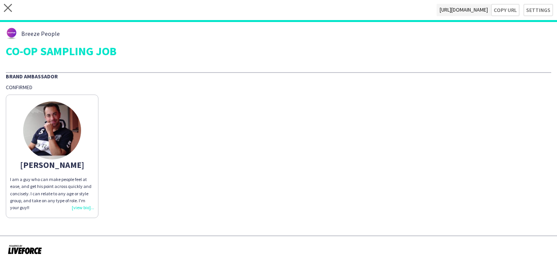
click at [253, 195] on div "[PERSON_NAME] I am a guy who can make people feel at ease, and get his point ac…" at bounding box center [279, 154] width 546 height 127
click at [66, 197] on div "I am a guy who can make people feel at ease, and get his point across quickly a…" at bounding box center [52, 193] width 84 height 35
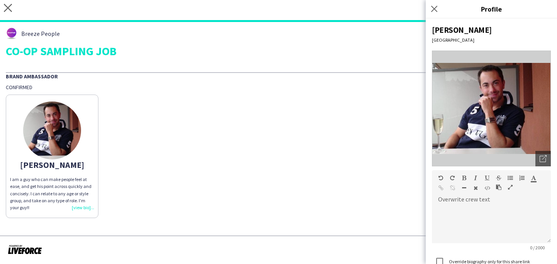
scroll to position [56, 0]
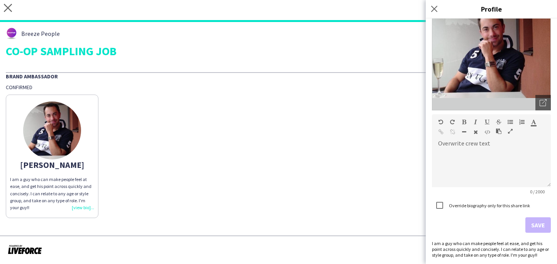
click at [490, 249] on div "I am a guy who can make people feel at ease, and get his point across quickly a…" at bounding box center [491, 249] width 119 height 17
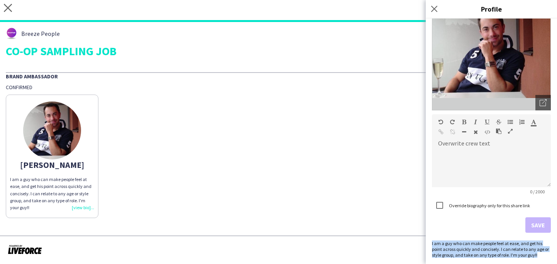
click at [490, 249] on div "I am a guy who can make people feel at ease, and get his point across quickly a…" at bounding box center [491, 249] width 119 height 17
copy div "I am a guy who can make people feel at ease, and get his point across quickly a…"
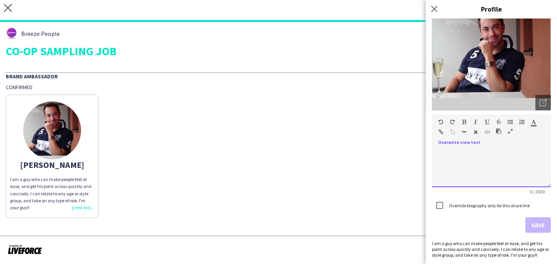
click at [470, 184] on div at bounding box center [491, 168] width 119 height 39
paste div
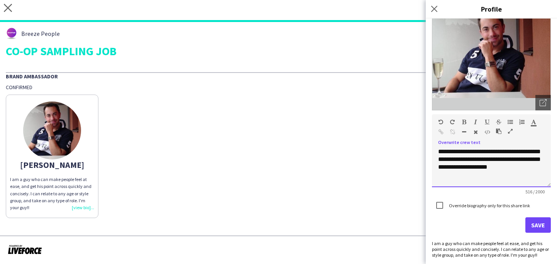
scroll to position [0, 0]
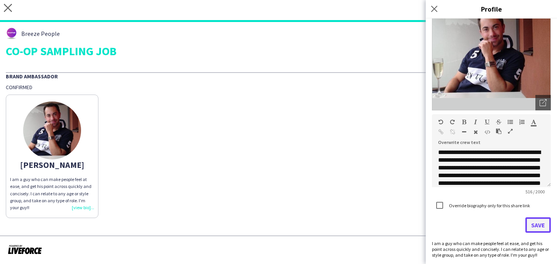
click at [532, 229] on button "Save" at bounding box center [538, 224] width 25 height 15
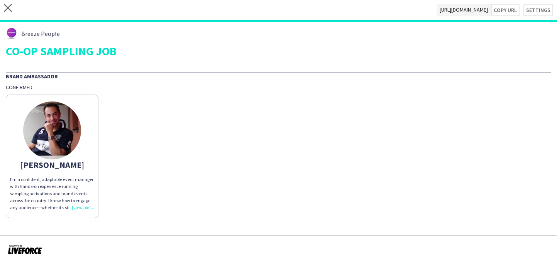
click at [69, 200] on p "I’m a confident, adaptable event manager with hands-on experience running sampl…" at bounding box center [52, 193] width 84 height 35
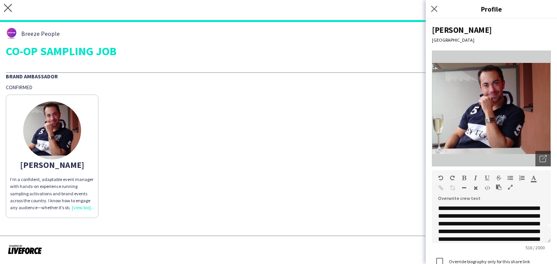
scroll to position [16, 0]
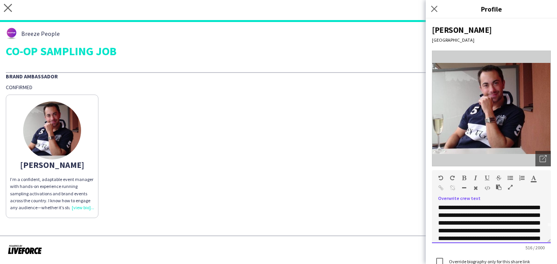
click at [498, 222] on p "**********" at bounding box center [491, 243] width 107 height 108
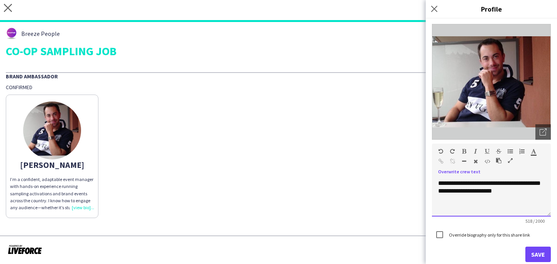
scroll to position [56, 0]
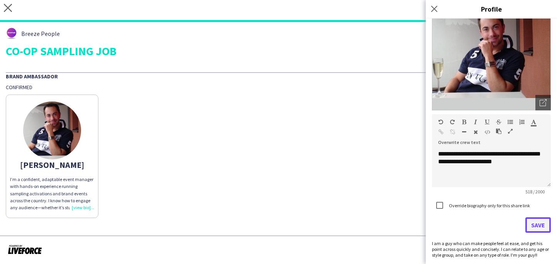
click at [537, 231] on button "Save" at bounding box center [538, 224] width 25 height 15
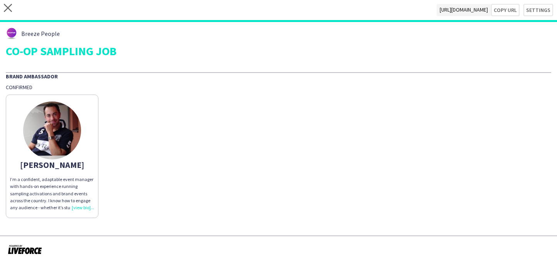
click at [71, 144] on img at bounding box center [52, 131] width 58 height 58
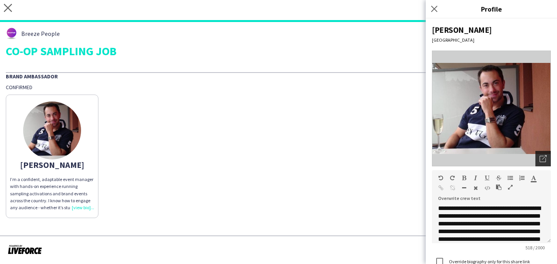
click at [547, 161] on icon "Open photos pop-in" at bounding box center [543, 158] width 7 height 7
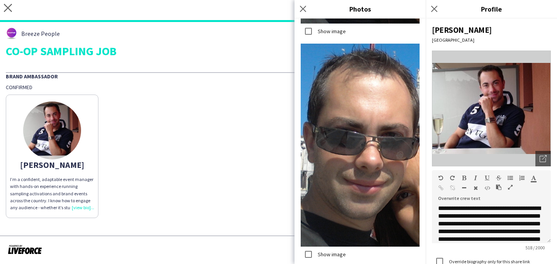
scroll to position [896, 0]
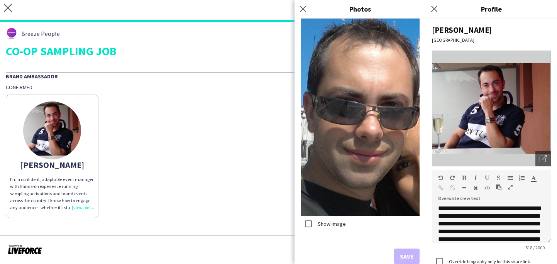
click at [204, 177] on div "[PERSON_NAME] I’m a confident, adaptable event manager with hands-on experience…" at bounding box center [279, 154] width 546 height 127
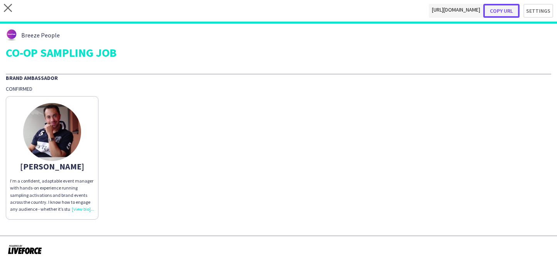
click at [499, 7] on button "Copy url" at bounding box center [502, 11] width 36 height 14
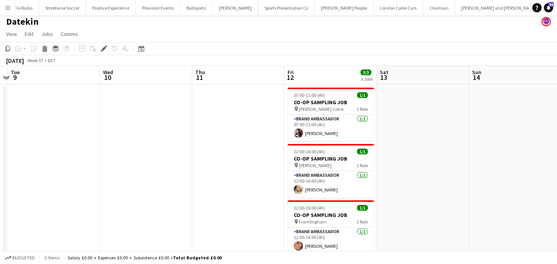
scroll to position [2, 0]
click at [329, 122] on app-card-role "Brand Ambassador 1/1 07:00-11:00 (4h) Dan Strasters" at bounding box center [331, 128] width 87 height 26
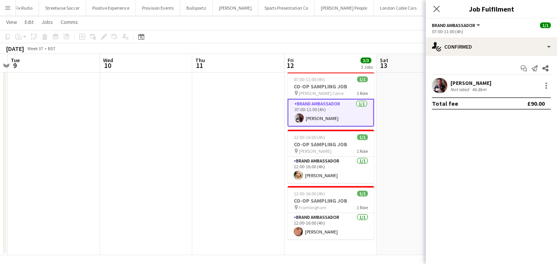
scroll to position [16, 0]
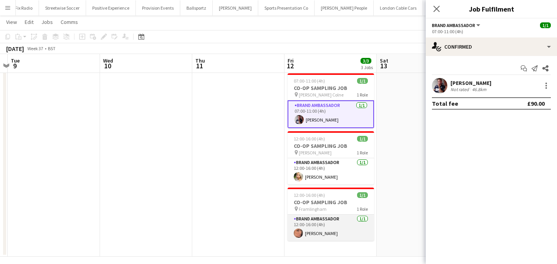
click at [361, 238] on app-card-role "Brand Ambassador 1/1 12:00-16:00 (4h) Nakita Harden" at bounding box center [331, 228] width 87 height 26
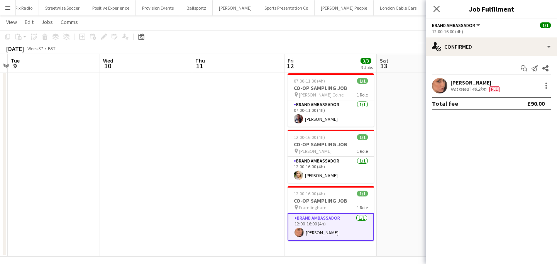
click at [454, 87] on div "Not rated" at bounding box center [461, 89] width 20 height 6
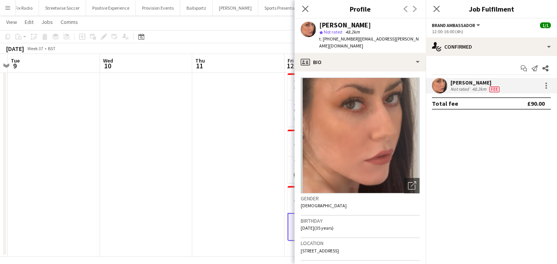
click at [357, 19] on div "Nakita Harden star Not rated 48.2km t. +447824553442 | pr.nakita@gmail.com" at bounding box center [360, 36] width 131 height 34
click at [357, 22] on div "Nakita Harden" at bounding box center [345, 25] width 52 height 7
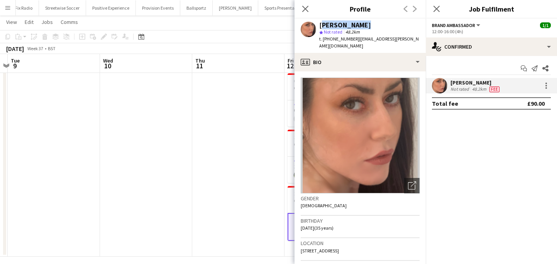
copy div "Nakita Harden"
click at [550, 71] on app-icon "Share" at bounding box center [545, 68] width 11 height 11
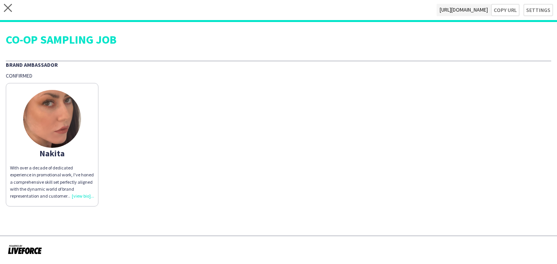
click at [542, 18] on div "close https://admin.liveforce.co/v2/s/5886620a-4d6d-4b9f-80f0-0babbbfcd24c Copy…" at bounding box center [278, 11] width 557 height 22
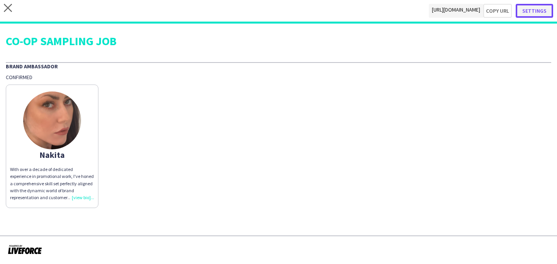
click at [542, 13] on button "Settings" at bounding box center [534, 11] width 37 height 14
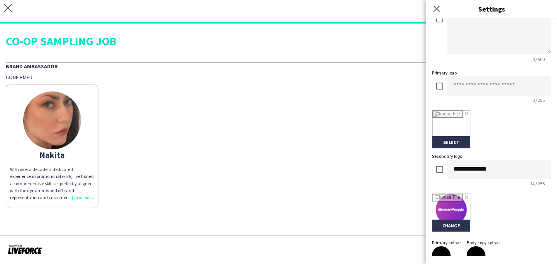
scroll to position [186, 0]
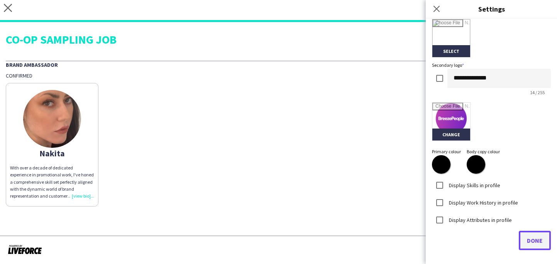
click at [539, 235] on button "Done" at bounding box center [535, 240] width 32 height 19
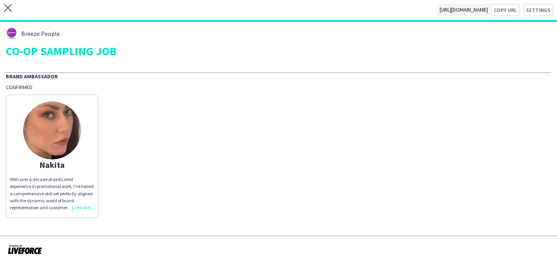
click at [54, 193] on div "With over a decade of dedicated experience in promotional work, I've honed a co…" at bounding box center [52, 193] width 84 height 35
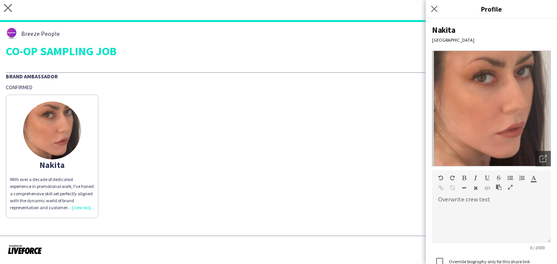
scroll to position [85, 0]
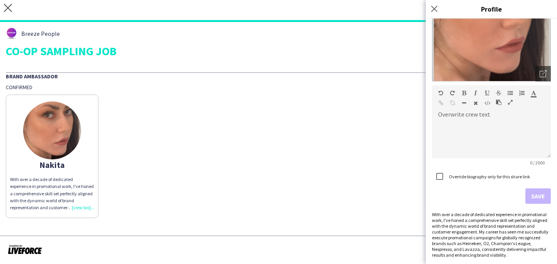
click at [521, 241] on div "With over a decade of dedicated experience in promotional work, I've honed a co…" at bounding box center [491, 235] width 119 height 46
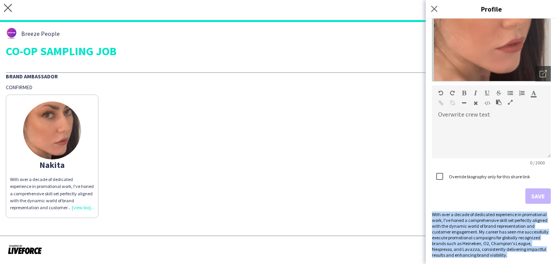
click at [521, 241] on div "With over a decade of dedicated experience in promotional work, I've honed a co…" at bounding box center [491, 235] width 119 height 46
copy div "With over a decade of dedicated experience in promotional work, I've honed a co…"
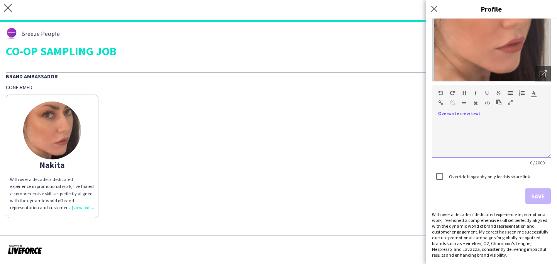
click at [489, 127] on div at bounding box center [491, 139] width 119 height 39
paste div
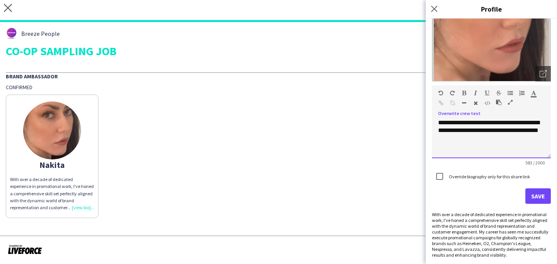
scroll to position [0, 0]
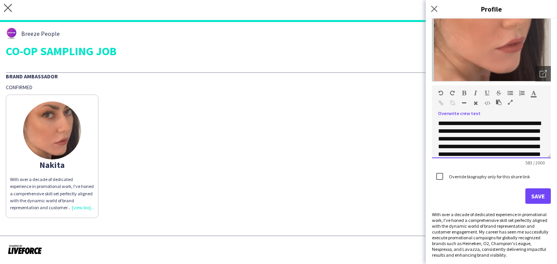
click at [526, 130] on p "**********" at bounding box center [491, 182] width 107 height 124
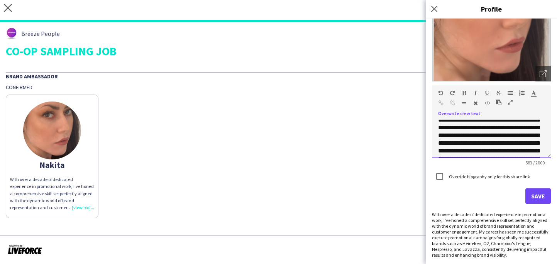
scroll to position [52, 0]
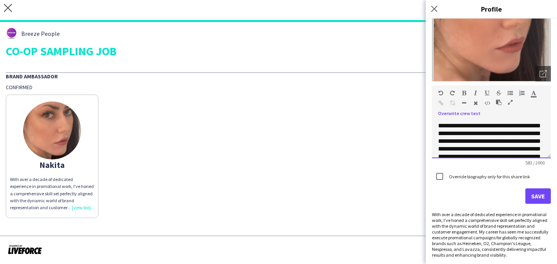
click at [505, 143] on p "**********" at bounding box center [491, 130] width 107 height 124
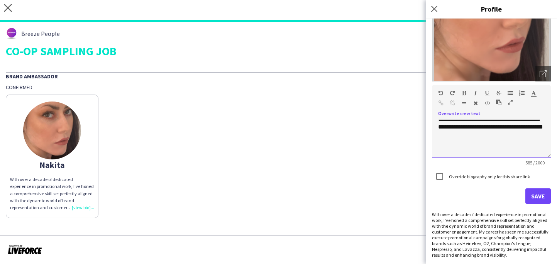
scroll to position [91, 0]
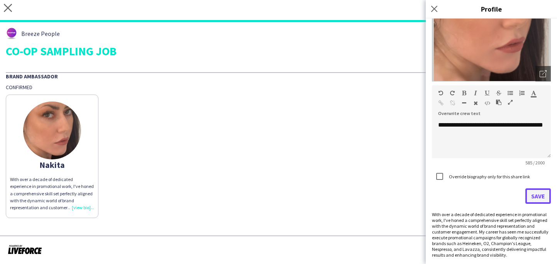
click at [532, 202] on button "Save" at bounding box center [538, 196] width 25 height 15
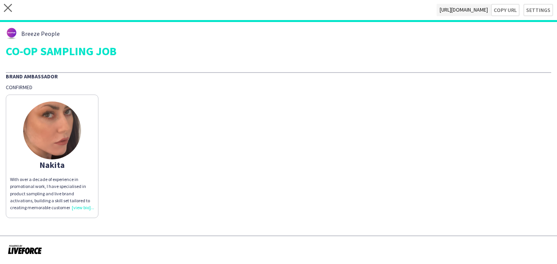
click at [410, 168] on div "Nakita With over a decade of experience in promotional work, I have specialised…" at bounding box center [279, 154] width 546 height 127
click at [80, 170] on app-share-pages-crew-card "Nakita With over a decade of experience in promotional work, I have specialised…" at bounding box center [52, 157] width 93 height 124
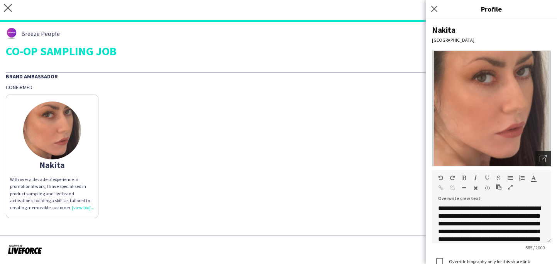
click at [550, 166] on div "Open photos pop-in" at bounding box center [543, 158] width 15 height 15
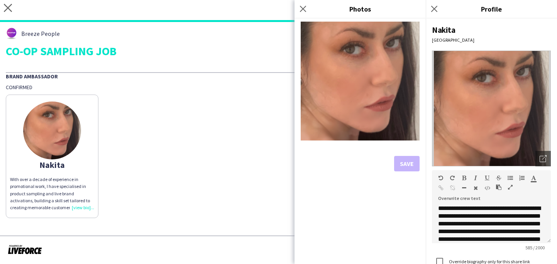
click at [190, 181] on div "Nakita With over a decade of experience in promotional work, I have specialised…" at bounding box center [279, 154] width 546 height 127
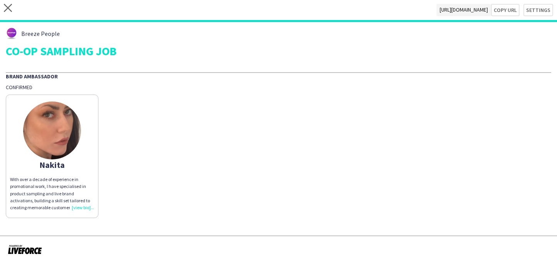
click at [72, 142] on img at bounding box center [52, 131] width 58 height 58
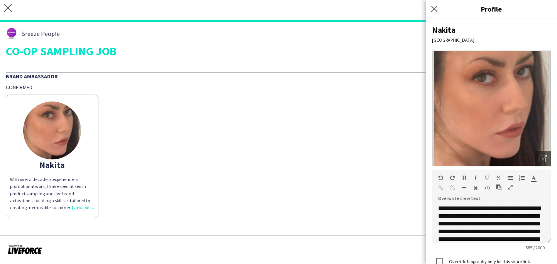
click at [206, 129] on div "Nakita With over a decade of experience in promotional work, I have specialised…" at bounding box center [279, 154] width 546 height 127
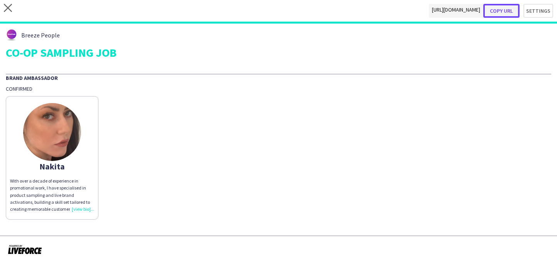
click at [513, 11] on button "Copy url" at bounding box center [502, 11] width 36 height 14
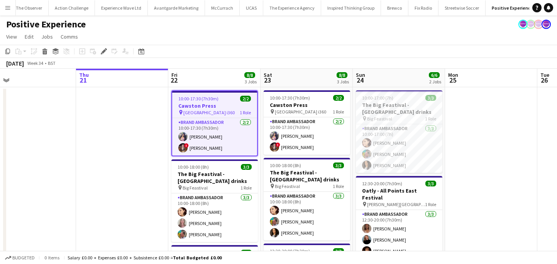
scroll to position [0, 302]
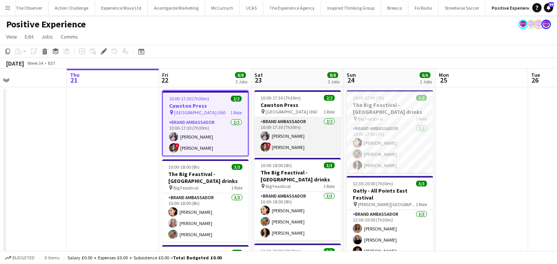
click at [273, 134] on app-card-role "Brand Ambassador [DATE] 10:00-17:30 (7h30m) [PERSON_NAME] ! [PERSON_NAME]" at bounding box center [298, 135] width 87 height 37
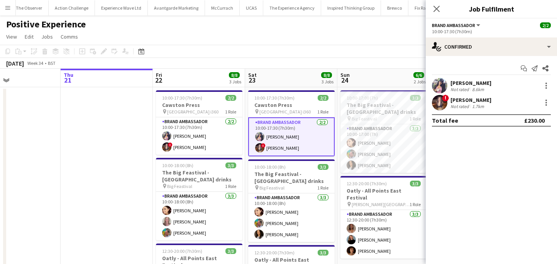
scroll to position [0, 310]
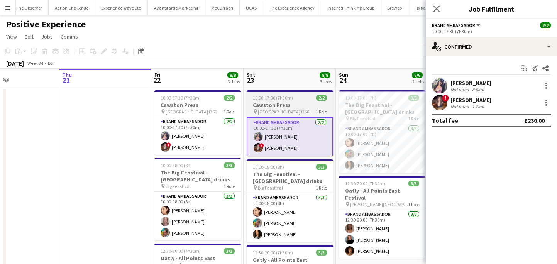
click at [321, 109] on span "1 Role" at bounding box center [321, 112] width 11 height 6
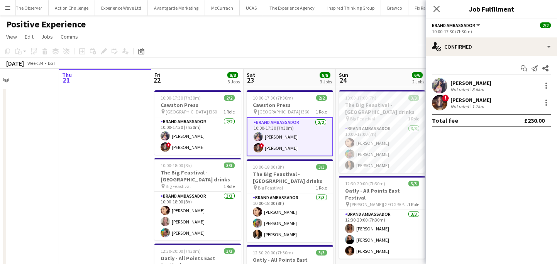
click at [498, 61] on div "Start chat Send notification Share [PERSON_NAME] Not rated 8.6km ! [PERSON_NAME…" at bounding box center [491, 94] width 131 height 77
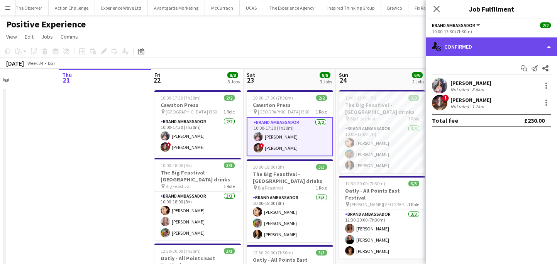
click at [498, 44] on div "single-neutral-actions-check-2 Confirmed" at bounding box center [491, 46] width 131 height 19
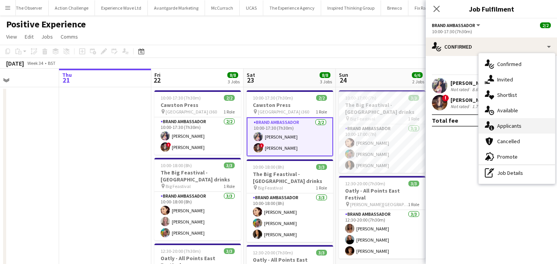
click at [501, 126] on div "single-neutral-actions-information Applicants" at bounding box center [517, 125] width 76 height 15
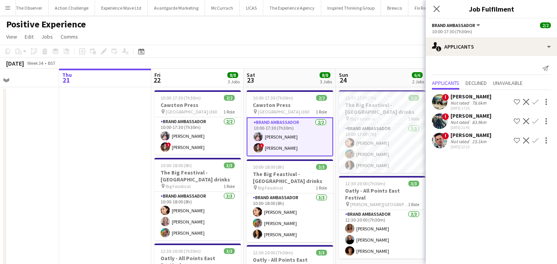
click at [440, 141] on app-user-avatar at bounding box center [439, 140] width 15 height 15
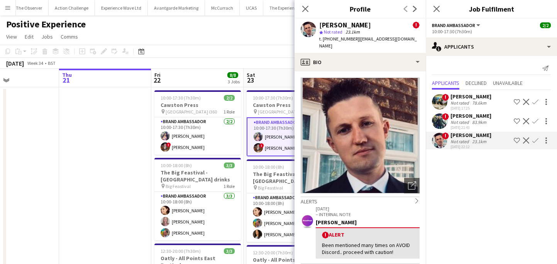
scroll to position [2, 0]
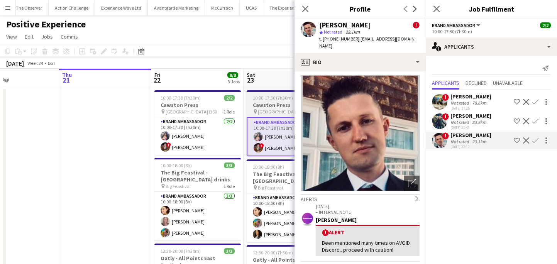
click at [281, 109] on span "[GEOGRAPHIC_DATA] i360" at bounding box center [283, 112] width 51 height 6
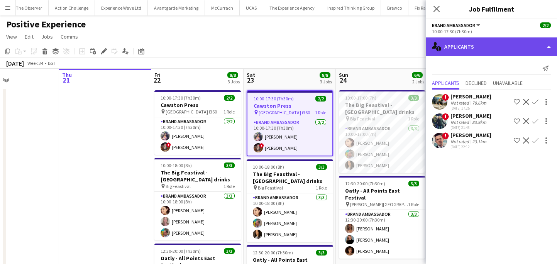
click at [482, 41] on div "single-neutral-actions-information Applicants" at bounding box center [491, 46] width 131 height 19
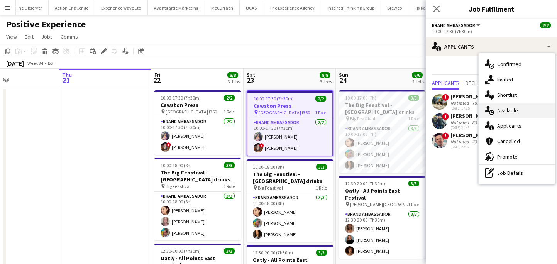
click at [511, 113] on div "single-neutral-actions-upload Available" at bounding box center [517, 110] width 76 height 15
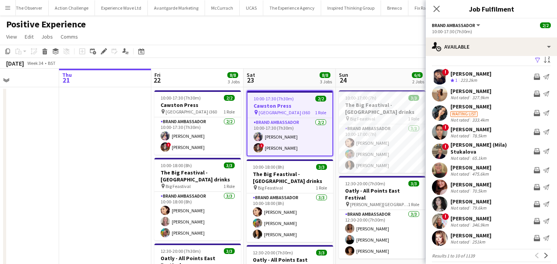
scroll to position [10, 0]
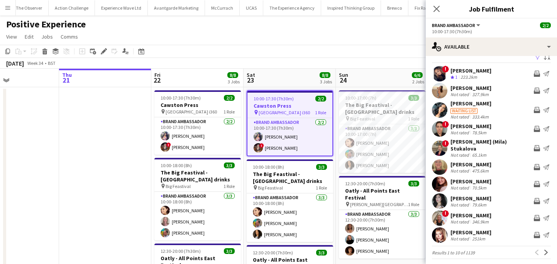
click at [103, 150] on app-date-cell at bounding box center [105, 215] width 92 height 257
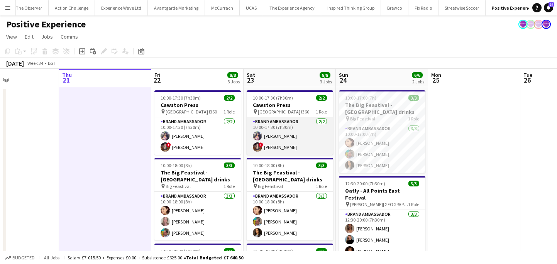
click at [285, 130] on app-card-role "Brand Ambassador [DATE] 10:00-17:30 (7h30m) [PERSON_NAME] ! [PERSON_NAME]" at bounding box center [290, 135] width 87 height 37
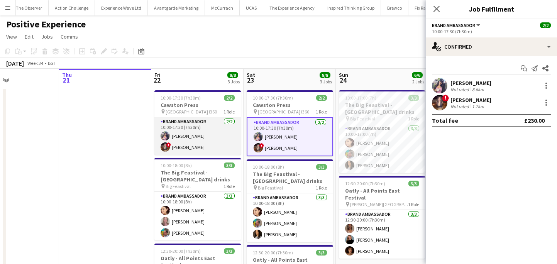
click at [200, 133] on app-card-role "Brand Ambassador [DATE] 10:00-17:30 (7h30m) [PERSON_NAME] ! [PERSON_NAME]" at bounding box center [198, 135] width 87 height 37
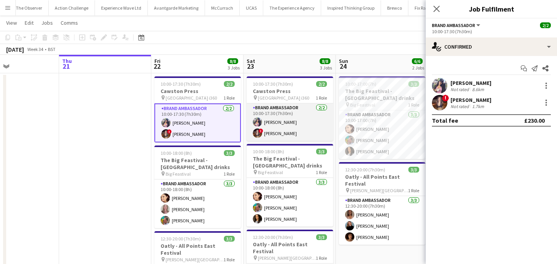
scroll to position [14, 0]
click at [287, 140] on app-card-role "Brand Ambassador [DATE] 10:00-17:30 (7h30m) [PERSON_NAME] ! [PERSON_NAME]" at bounding box center [290, 121] width 87 height 37
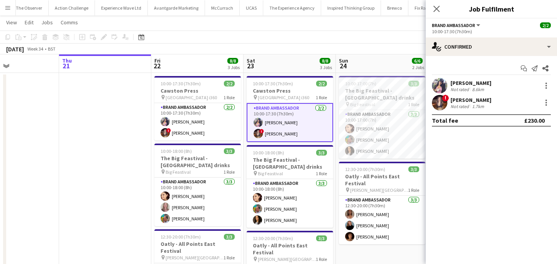
click at [448, 102] on div "! [PERSON_NAME] Not rated 1.7km" at bounding box center [491, 102] width 131 height 15
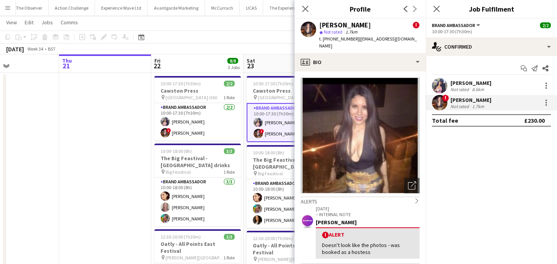
click at [422, 180] on app-crew-profile-bio "Open photos pop-in Alerts chevron-right [DATE] – INTERNAL NOTE [PERSON_NAME] ! …" at bounding box center [360, 167] width 131 height 193
click at [411, 182] on icon "Open photos pop-in" at bounding box center [412, 186] width 8 height 8
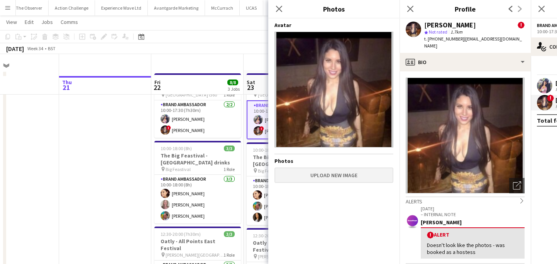
scroll to position [0, 0]
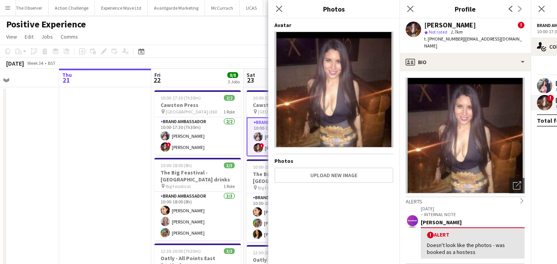
click at [99, 184] on app-date-cell at bounding box center [105, 215] width 92 height 257
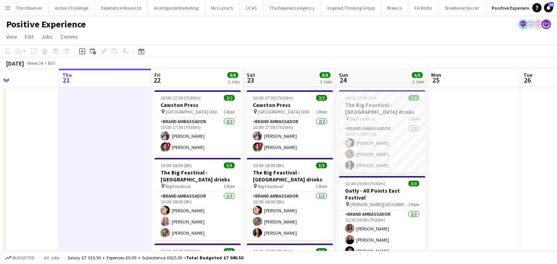
scroll to position [0, 304]
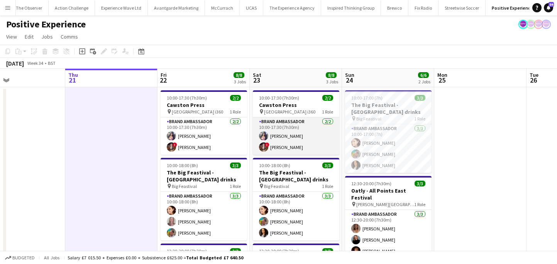
click at [266, 150] on app-user-avatar at bounding box center [263, 147] width 9 height 9
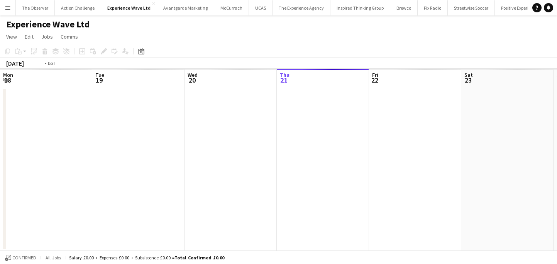
scroll to position [0, 266]
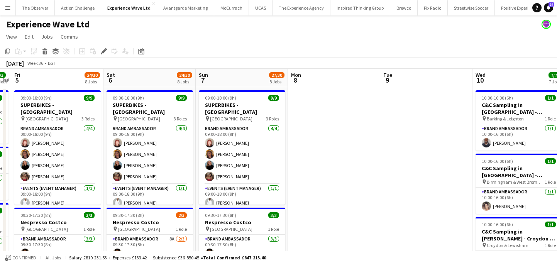
click at [9, 11] on button "Menu" at bounding box center [7, 7] width 15 height 15
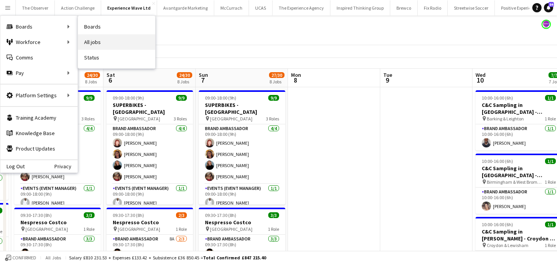
click at [94, 48] on link "All jobs" at bounding box center [116, 41] width 77 height 15
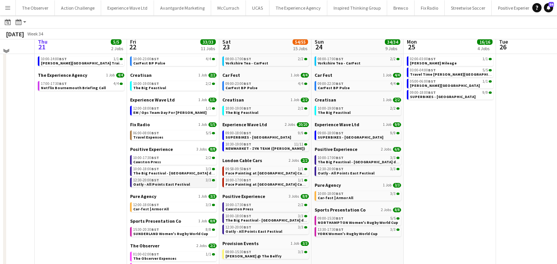
scroll to position [31, 0]
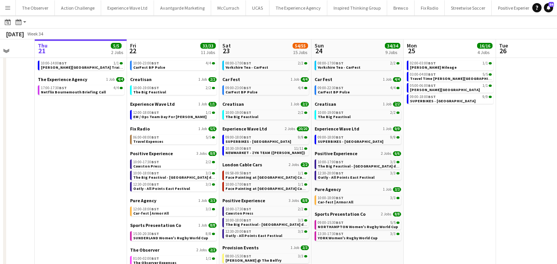
click at [10, 8] on app-icon "Menu" at bounding box center [8, 8] width 6 height 6
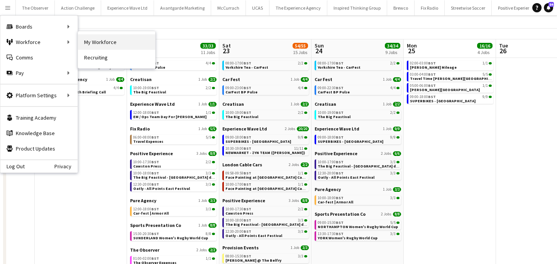
click at [109, 47] on link "My Workforce" at bounding box center [116, 41] width 77 height 15
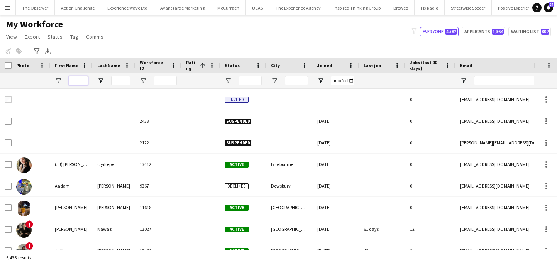
click at [80, 85] on input "First Name Filter Input" at bounding box center [78, 80] width 19 height 9
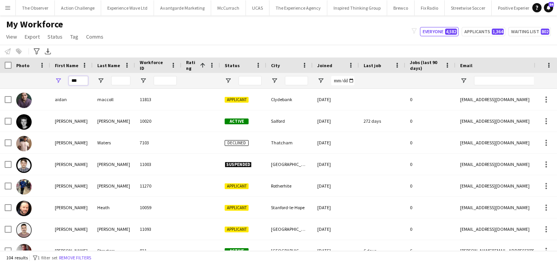
type input "***"
click at [121, 80] on input "Last Name Filter Input" at bounding box center [120, 80] width 19 height 9
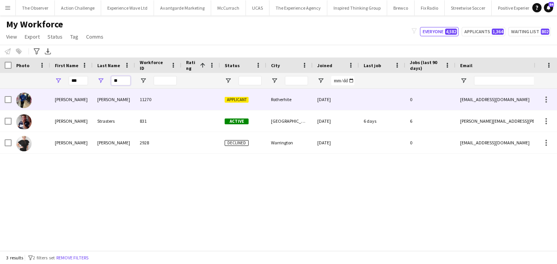
type input "**"
click at [121, 94] on div "Castagno" at bounding box center [114, 99] width 42 height 21
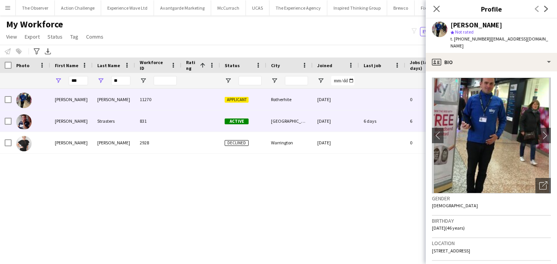
click at [124, 115] on div "Strasters" at bounding box center [114, 120] width 42 height 21
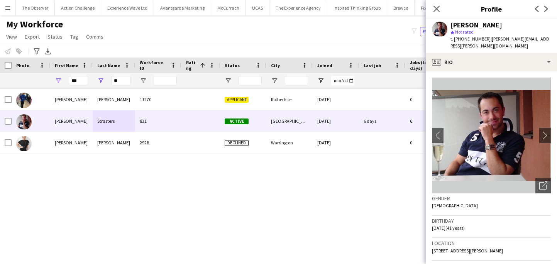
click at [483, 248] on span "20 Gunhild Way, Cambridge, CB1 8RB" at bounding box center [467, 251] width 71 height 6
copy span "20 Gunhild Way, Cambridge, CB1 8RB"
click at [122, 10] on button "Experience Wave Ltd Close" at bounding box center [127, 7] width 53 height 15
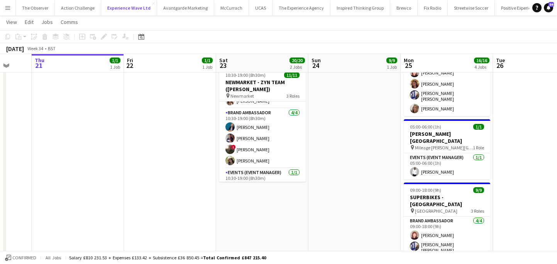
scroll to position [88, 0]
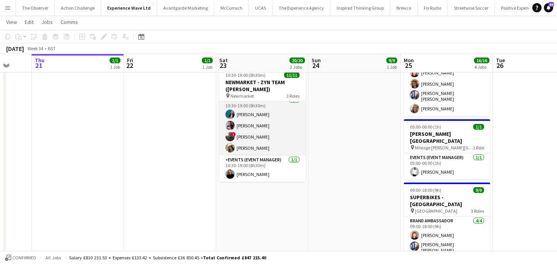
click at [268, 151] on app-card-role "Brand Ambassador 4/4 10:30-19:00 (8h30m) Anna Geary Dan Strasters ! Max Solomon…" at bounding box center [262, 126] width 87 height 60
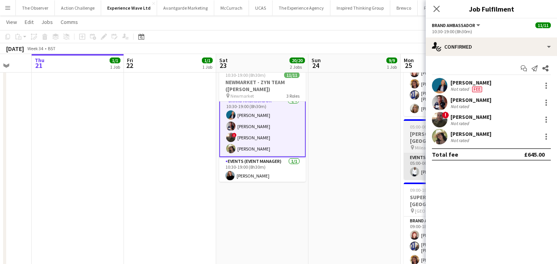
scroll to position [89, 0]
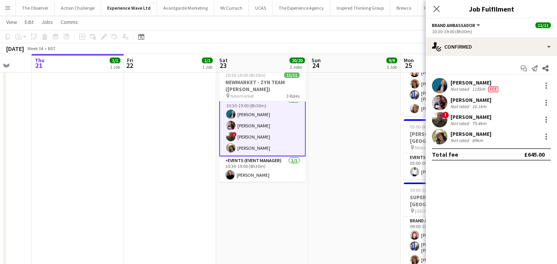
click at [550, 141] on div at bounding box center [545, 136] width 11 height 9
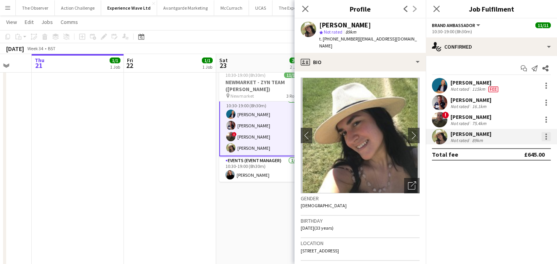
click at [546, 139] on div at bounding box center [547, 139] width 2 height 2
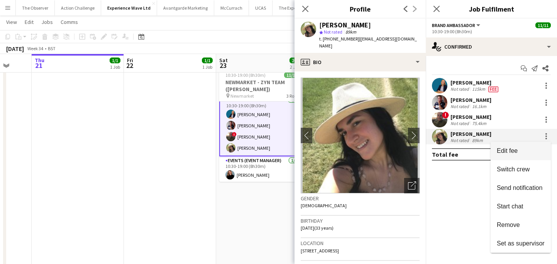
click at [532, 151] on span "Edit fee" at bounding box center [521, 151] width 48 height 7
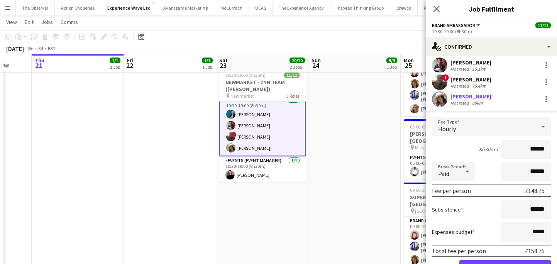
scroll to position [38, 0]
click at [329, 212] on app-date-cell "09:00-18:00 (9h) 9/9 SUPERBIKES - Cadwall Park pin Cadwall Park 3 Roles Brand A…" at bounding box center [355, 128] width 92 height 363
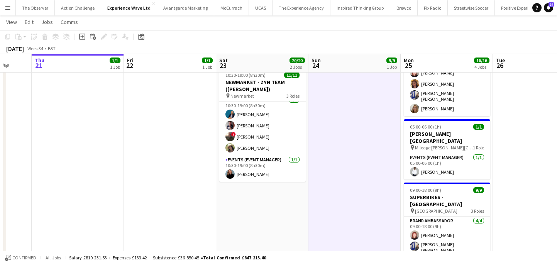
click at [10, 12] on button "Menu" at bounding box center [7, 7] width 15 height 15
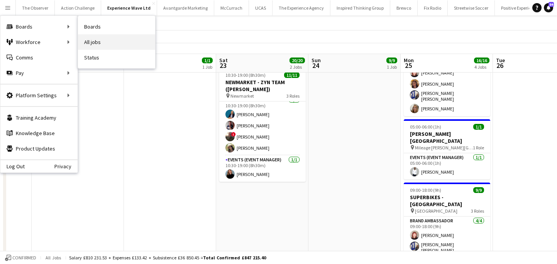
click at [98, 36] on link "All jobs" at bounding box center [116, 41] width 77 height 15
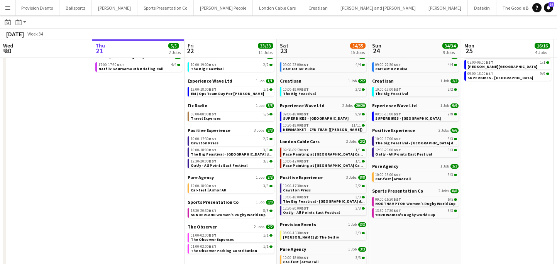
scroll to position [0, 702]
click at [293, 14] on button "Datekin Close" at bounding box center [307, 7] width 29 height 15
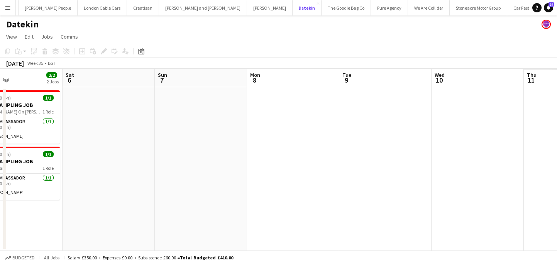
scroll to position [0, 214]
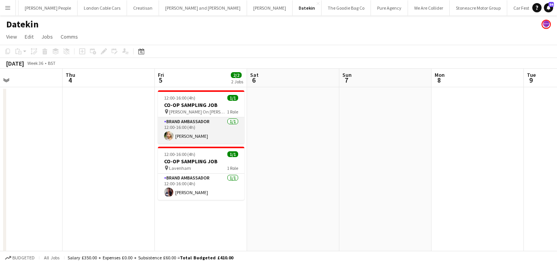
click at [213, 138] on app-card-role "Brand Ambassador 1/1 12:00-16:00 (4h) Emily Rose" at bounding box center [201, 130] width 87 height 26
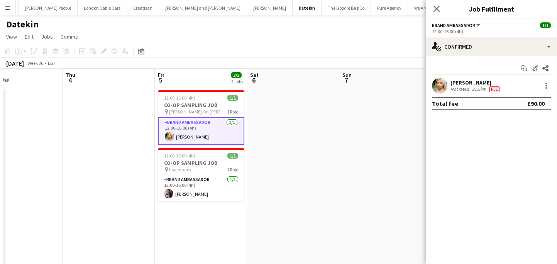
click at [474, 88] on div "21.6km" at bounding box center [479, 89] width 17 height 6
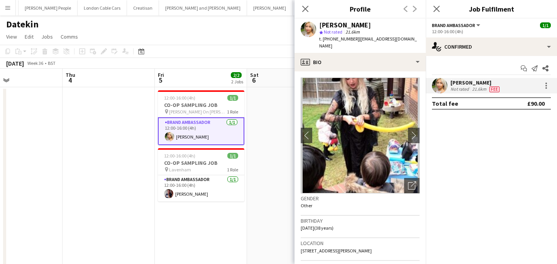
click at [363, 248] on span "95 Kenneth Road, Basildon, SS13 2Bh" at bounding box center [336, 251] width 71 height 6
copy span "95 Kenneth Road, Basildon, SS13 2Bh"
click at [141, 173] on app-date-cell at bounding box center [109, 180] width 92 height 187
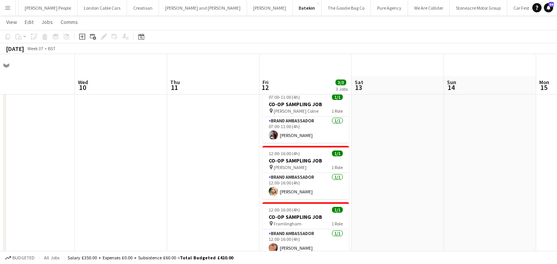
scroll to position [22, 0]
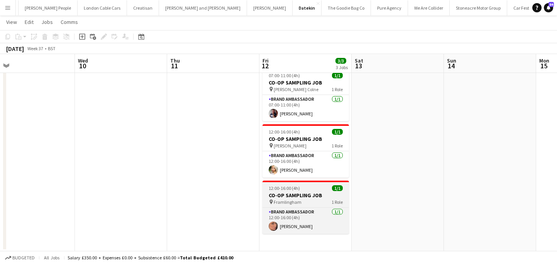
click at [326, 206] on app-job-card "12:00-16:00 (4h) 1/1 CO-OP SAMPLING JOB pin Framlingham 1 Role Brand Ambassador…" at bounding box center [306, 207] width 87 height 53
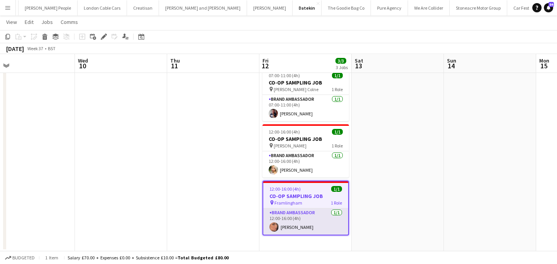
click at [321, 224] on app-card-role "Brand Ambassador 1/1 12:00-16:00 (4h) Nakita Harden" at bounding box center [305, 222] width 85 height 26
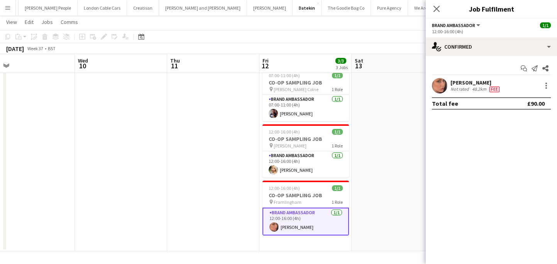
click at [446, 94] on app-confirmed-crew "Nakita Harden Not rated 48.2km Fee Total fee £90.00" at bounding box center [491, 94] width 131 height 32
click at [441, 86] on app-user-avatar at bounding box center [439, 85] width 15 height 15
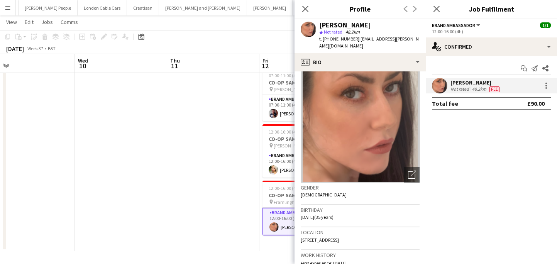
scroll to position [15, 0]
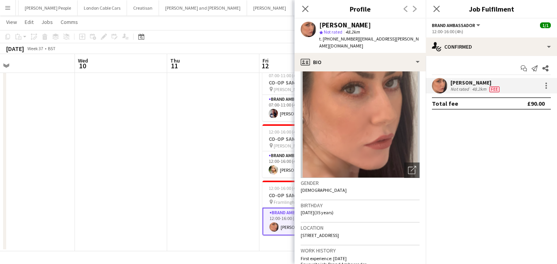
click at [255, 224] on app-date-cell at bounding box center [213, 158] width 92 height 187
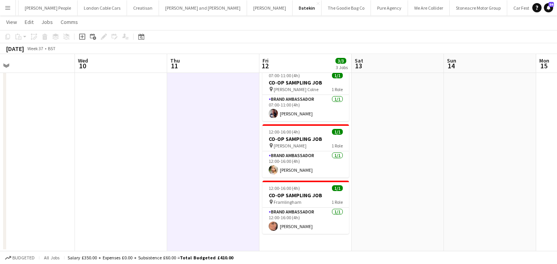
click at [0, 7] on button "Menu" at bounding box center [7, 7] width 15 height 15
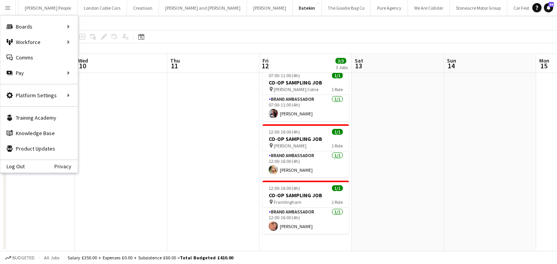
click at [299, 234] on app-date-cell "07:00-11:00 (4h) 1/1 CO-OP SAMPLING JOB pin Earls Colne 1 Role Brand Ambassador…" at bounding box center [306, 158] width 92 height 187
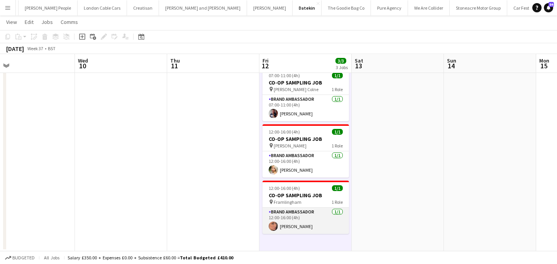
click at [299, 224] on app-card-role "Brand Ambassador 1/1 12:00-16:00 (4h) Nakita Harden" at bounding box center [306, 221] width 87 height 26
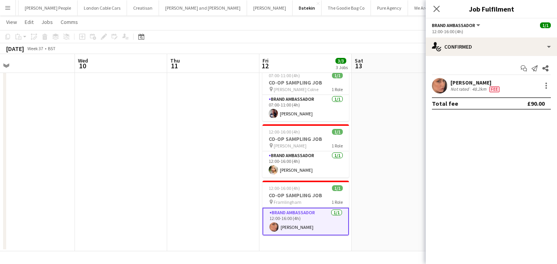
click at [430, 83] on div "Nakita Harden Not rated 48.2km Fee" at bounding box center [491, 85] width 131 height 15
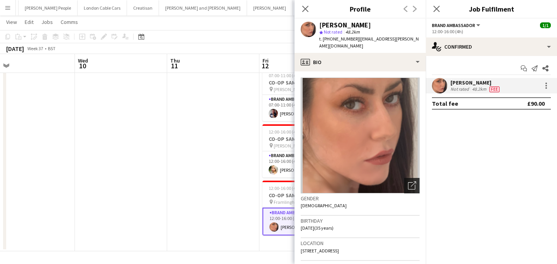
click at [410, 182] on icon "Open photos pop-in" at bounding box center [412, 186] width 8 height 8
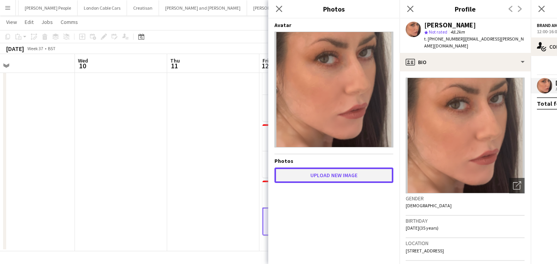
click at [332, 182] on button "Upload new image" at bounding box center [334, 175] width 119 height 15
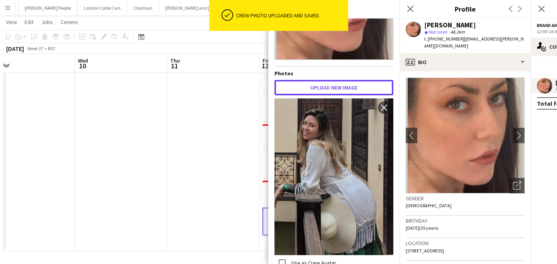
scroll to position [96, 0]
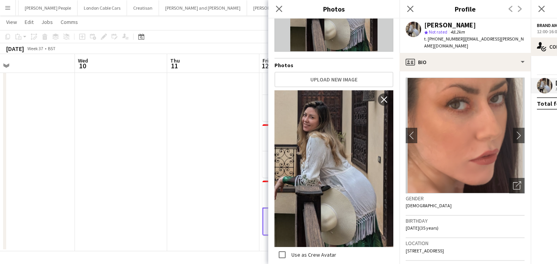
click at [214, 197] on app-date-cell at bounding box center [213, 158] width 92 height 187
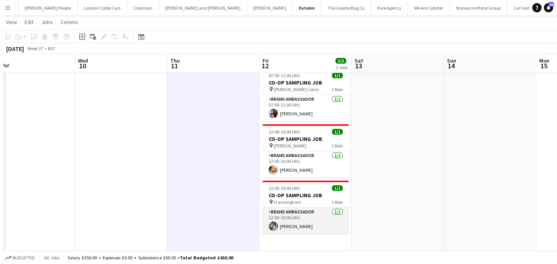
click at [309, 234] on app-card-role "Brand Ambassador 1/1 12:00-16:00 (4h) Nakita Harden" at bounding box center [306, 221] width 87 height 26
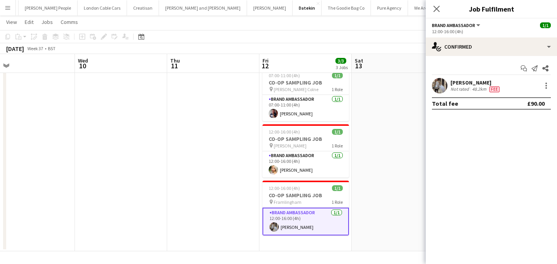
click at [464, 84] on div "Nakita Harden" at bounding box center [476, 82] width 51 height 7
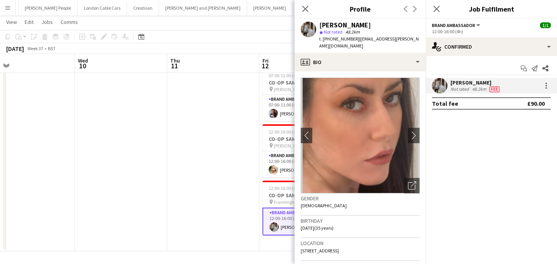
click at [409, 194] on div "Gender Female" at bounding box center [360, 205] width 119 height 22
click at [411, 184] on div "Open photos pop-in" at bounding box center [411, 185] width 15 height 15
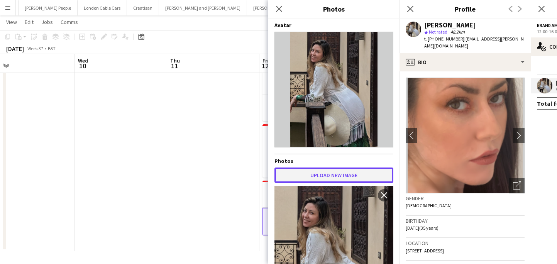
click at [348, 176] on button "Upload new image" at bounding box center [334, 175] width 119 height 15
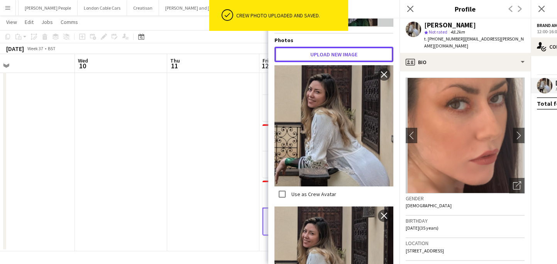
scroll to position [144, 0]
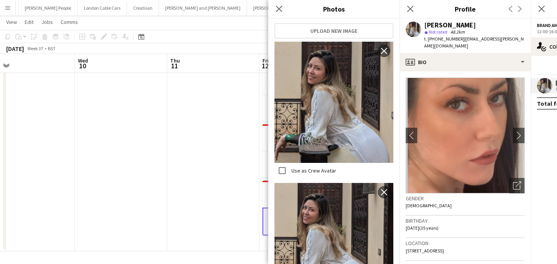
click at [217, 170] on app-date-cell at bounding box center [213, 158] width 92 height 187
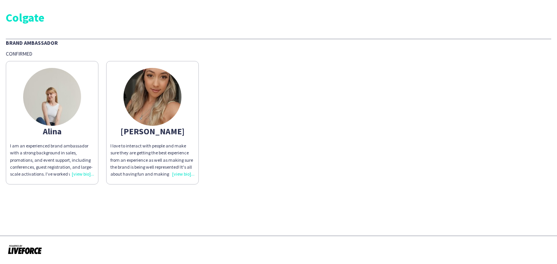
click at [83, 127] on app-share-pages-crew-card "[PERSON_NAME] am an experienced brand ambassador with a strong background in sa…" at bounding box center [52, 123] width 93 height 124
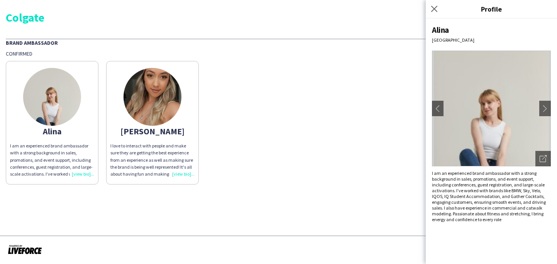
click at [185, 162] on div "I love to interact with people and make sure they are getting the best experien…" at bounding box center [152, 160] width 84 height 35
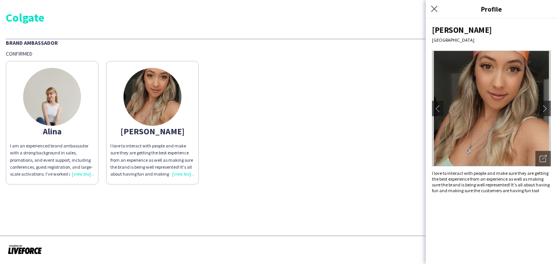
click at [440, 175] on div "I love to interact with people and make sure they are getting the best experien…" at bounding box center [491, 181] width 119 height 23
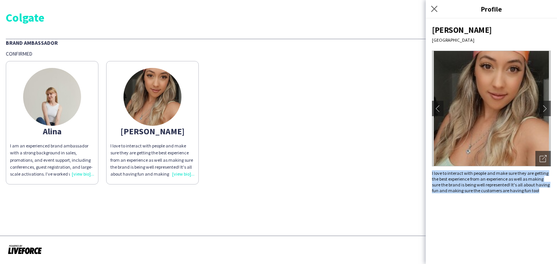
click at [440, 175] on div "I love to interact with people and make sure they are getting the best experien…" at bounding box center [491, 181] width 119 height 23
click at [544, 106] on app-icon "chevron-right" at bounding box center [545, 108] width 11 height 7
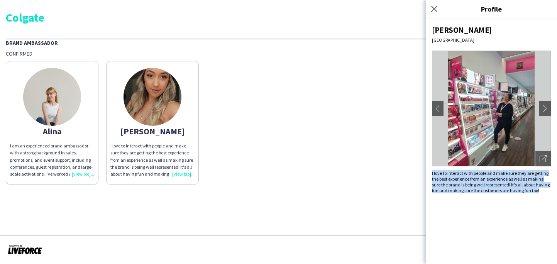
click at [539, 106] on img at bounding box center [491, 109] width 119 height 116
click at [544, 108] on app-icon "chevron-right" at bounding box center [545, 108] width 11 height 7
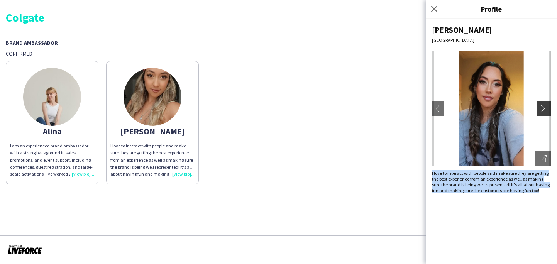
click at [543, 108] on app-icon "chevron-right" at bounding box center [545, 108] width 11 height 7
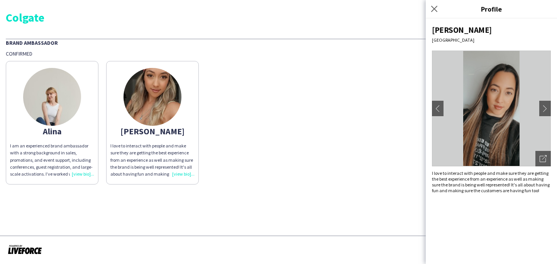
click at [392, 150] on div "[PERSON_NAME] am an experienced brand ambassador with a strong background in sa…" at bounding box center [279, 120] width 546 height 127
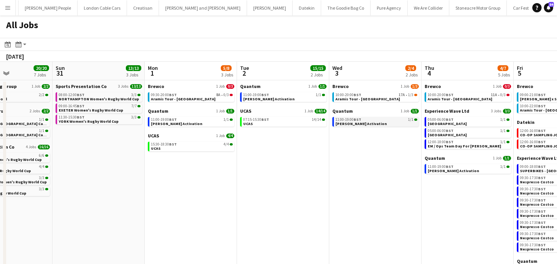
scroll to position [0, 252]
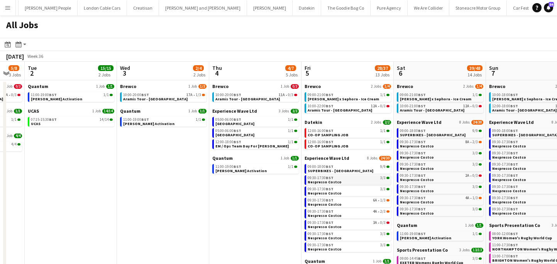
click at [325, 182] on span "Nespresso Costco" at bounding box center [325, 182] width 34 height 5
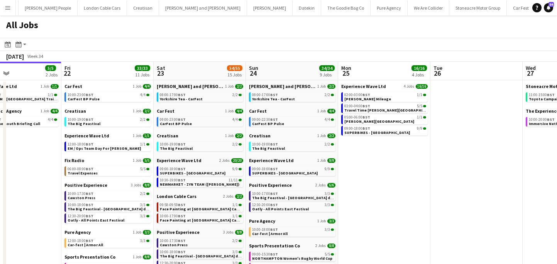
scroll to position [0, 204]
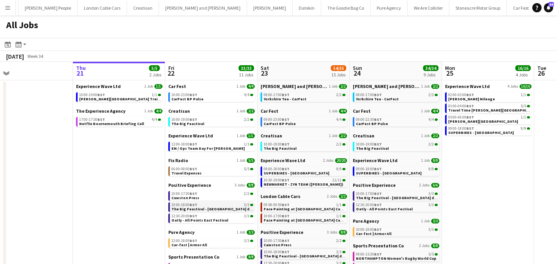
click at [215, 206] on div "10:00-18:00 BST 3/3" at bounding box center [213, 205] width 82 height 4
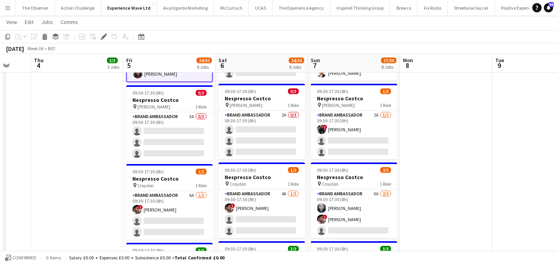
scroll to position [0, 351]
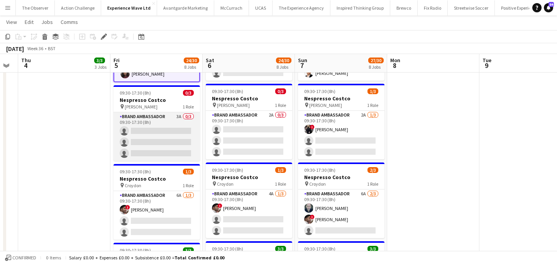
click at [191, 136] on app-card-role "Brand Ambassador 3A 0/3 09:30-17:30 (8h) single-neutral-actions single-neutral-…" at bounding box center [157, 136] width 87 height 49
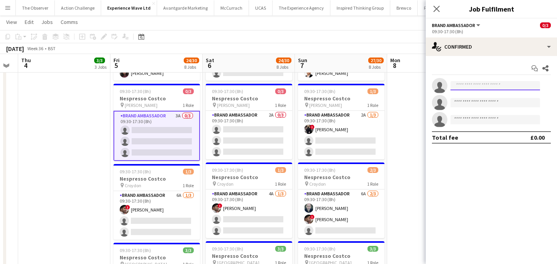
click at [479, 85] on input at bounding box center [496, 85] width 90 height 9
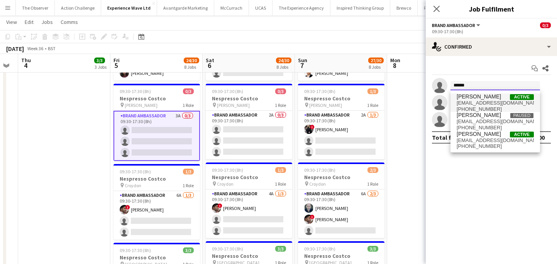
type input "******"
click at [485, 101] on span "aaliyahbraithwaite@hotmail.com" at bounding box center [495, 103] width 77 height 6
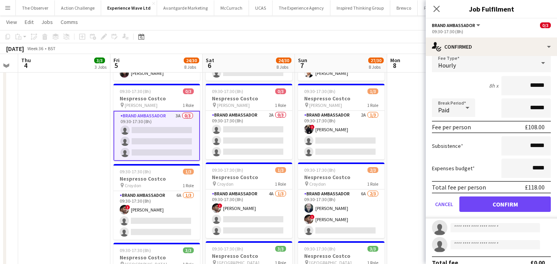
scroll to position [61, 0]
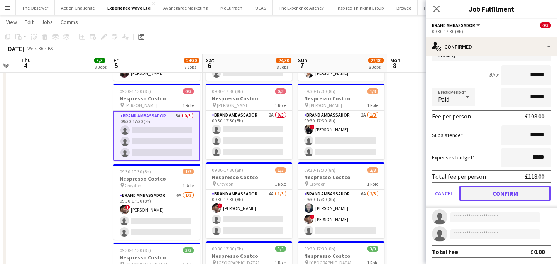
click at [495, 199] on button "Confirm" at bounding box center [506, 193] width 92 height 15
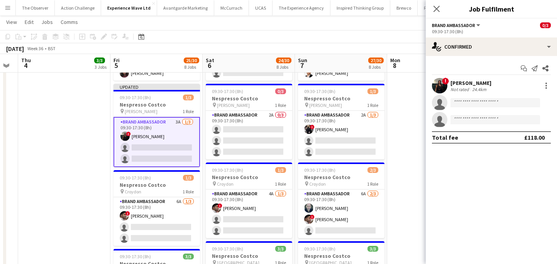
scroll to position [0, 0]
click at [499, 109] on app-invite-slot "single-neutral-actions" at bounding box center [491, 102] width 131 height 15
click at [494, 103] on input at bounding box center [496, 102] width 90 height 9
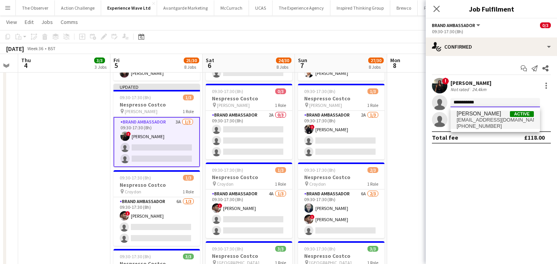
type input "**********"
click at [495, 117] on span "Millie Johnston Active" at bounding box center [495, 113] width 77 height 7
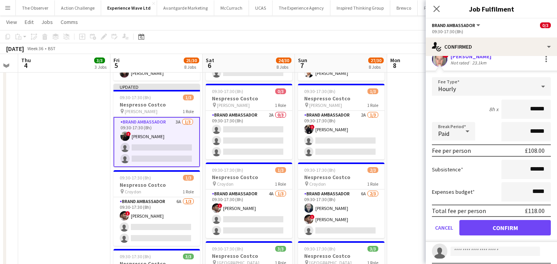
scroll to position [47, 0]
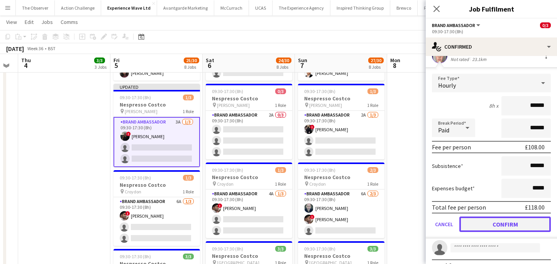
click at [519, 230] on button "Confirm" at bounding box center [506, 224] width 92 height 15
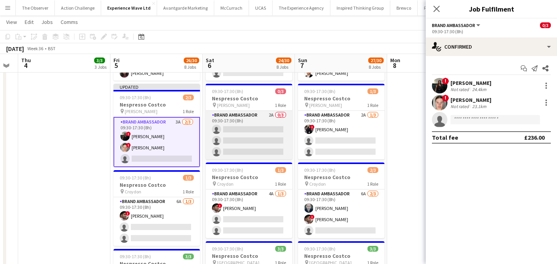
click at [240, 127] on app-card-role "Brand Ambassador 2A 0/3 09:30-17:30 (8h) single-neutral-actions single-neutral-…" at bounding box center [249, 135] width 87 height 49
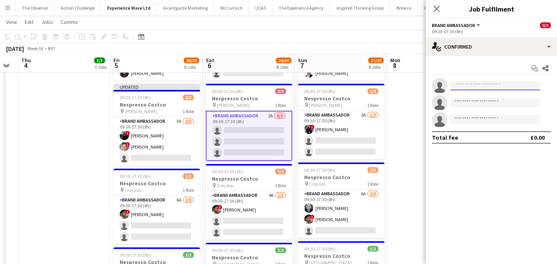
click at [468, 84] on input at bounding box center [496, 85] width 90 height 9
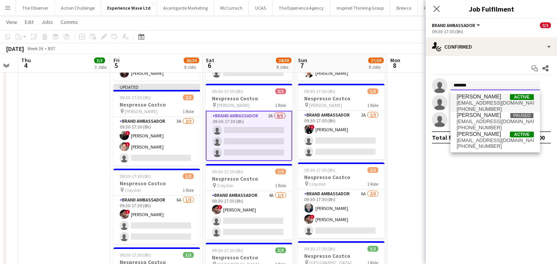
type input "*******"
click at [468, 105] on span "aaliyahbraithwaite@hotmail.com" at bounding box center [495, 103] width 77 height 6
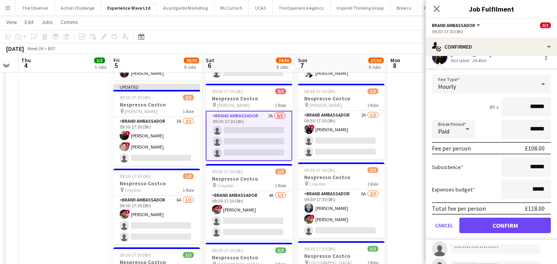
scroll to position [31, 0]
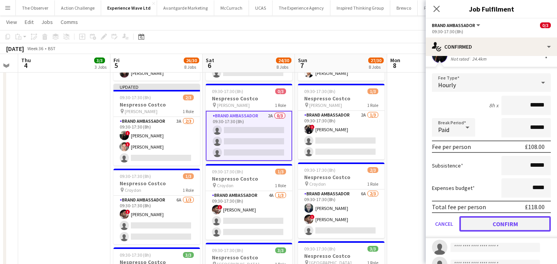
click at [522, 223] on button "Confirm" at bounding box center [506, 223] width 92 height 15
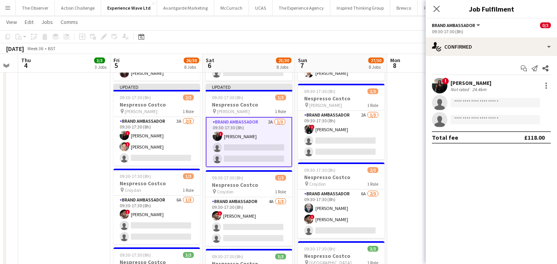
scroll to position [0, 0]
click at [494, 103] on input at bounding box center [496, 102] width 90 height 9
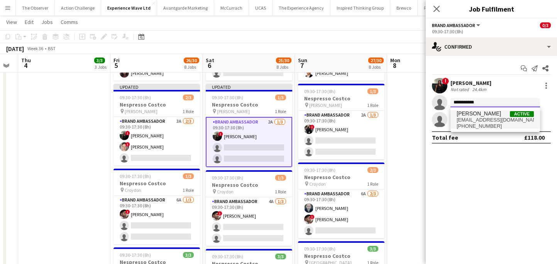
type input "**********"
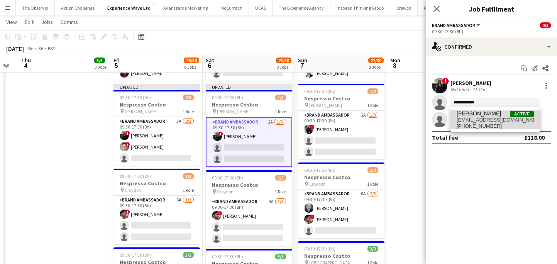
click at [496, 120] on span "milliejford@gmail.com" at bounding box center [495, 120] width 77 height 6
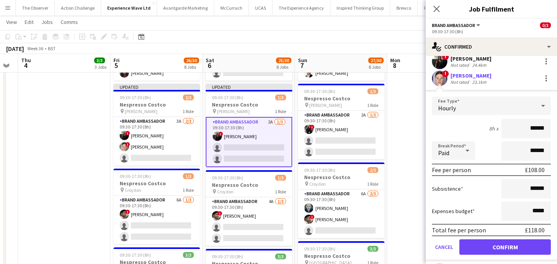
scroll to position [42, 0]
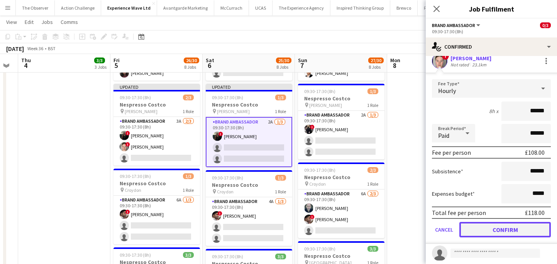
click at [525, 226] on button "Confirm" at bounding box center [506, 229] width 92 height 15
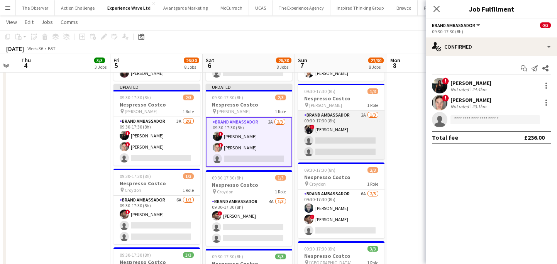
click at [360, 146] on app-card-role "Brand Ambassador 2A 1/3 09:30-17:30 (8h) ! Lynda Kremer single-neutral-actions …" at bounding box center [341, 135] width 87 height 49
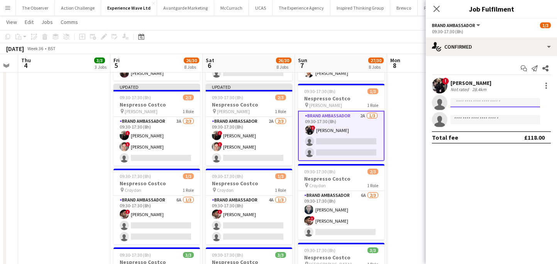
click at [466, 102] on input at bounding box center [496, 102] width 90 height 9
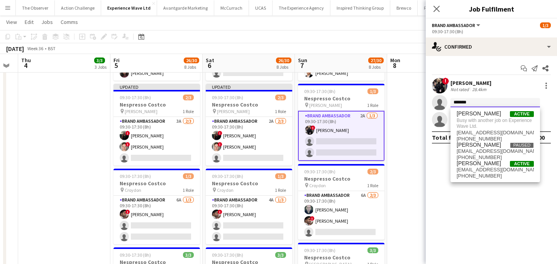
click at [474, 104] on input "*******" at bounding box center [496, 102] width 90 height 9
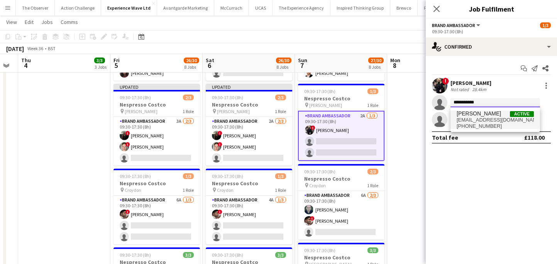
type input "**********"
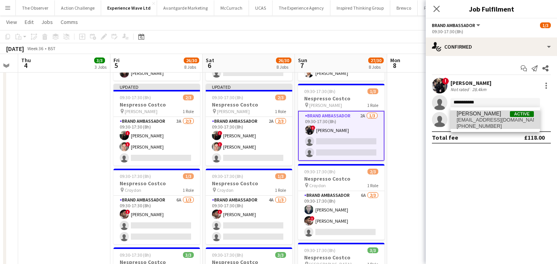
click at [475, 124] on span "+447500047419" at bounding box center [495, 126] width 77 height 6
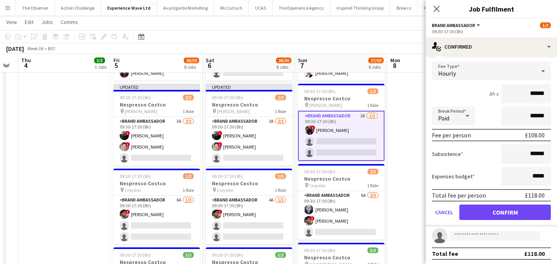
scroll to position [61, 0]
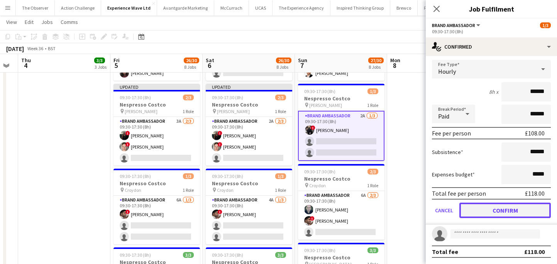
click at [504, 211] on button "Confirm" at bounding box center [506, 210] width 92 height 15
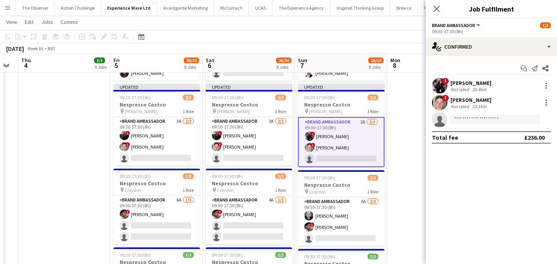
scroll to position [0, 0]
click at [494, 118] on input at bounding box center [496, 119] width 90 height 9
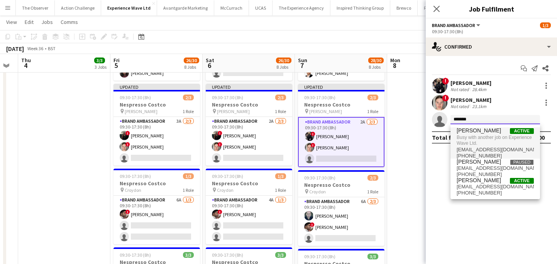
type input "*******"
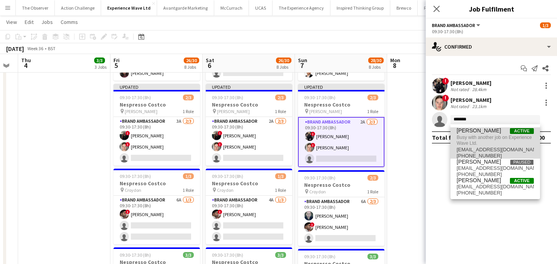
click at [492, 138] on span "Busy with another job on Experience Wave Ltd." at bounding box center [495, 140] width 77 height 13
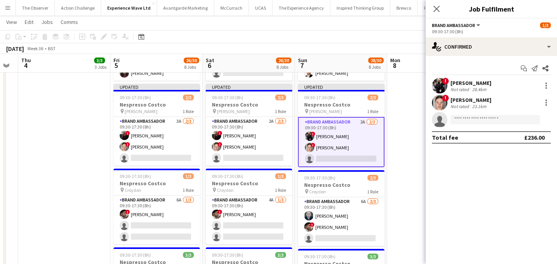
click at [399, 157] on app-date-cell at bounding box center [433, 228] width 92 height 689
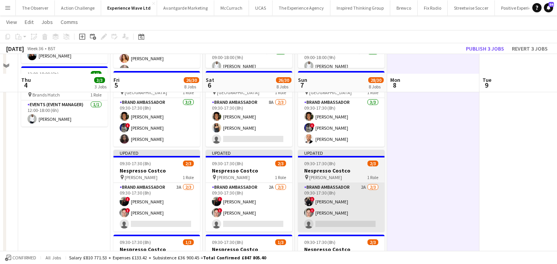
scroll to position [121, 0]
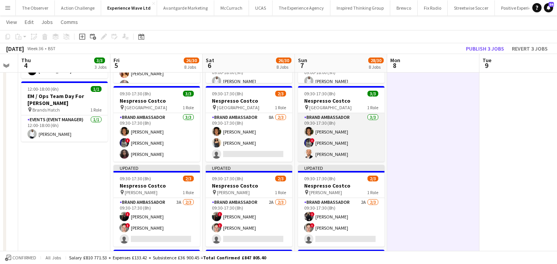
click at [365, 140] on app-card-role "Brand Ambassador 3/3 09:30-17:30 (8h) Makeda Bowen ! Aalia Nawaz Artjom Vlassov" at bounding box center [341, 137] width 87 height 49
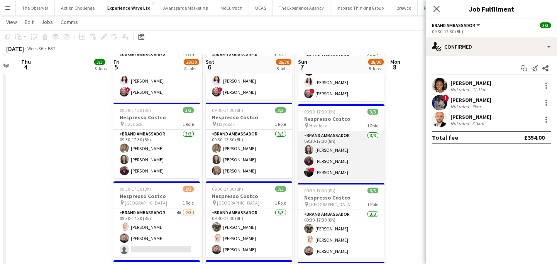
scroll to position [429, 0]
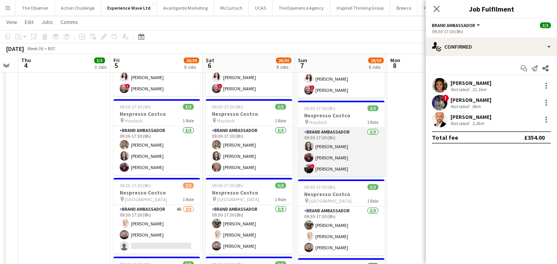
click at [371, 160] on app-card-role "Brand Ambassador 3/3 09:30-17:30 (8h) fiona johnston Paul Sellers ! Aaliyah Bra…" at bounding box center [341, 152] width 87 height 49
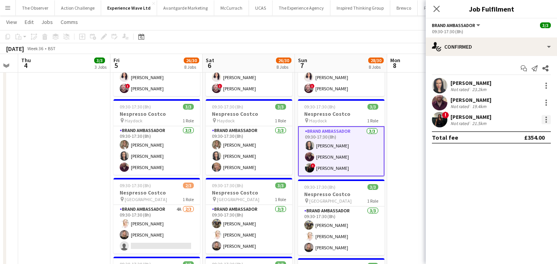
click at [546, 119] on div at bounding box center [547, 120] width 2 height 2
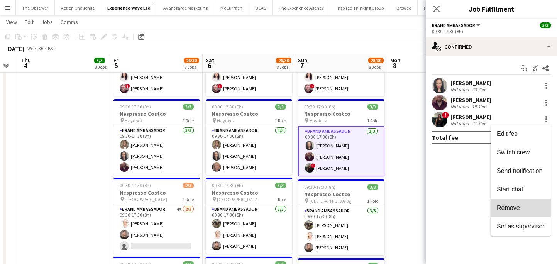
click at [528, 206] on span "Remove" at bounding box center [521, 208] width 48 height 7
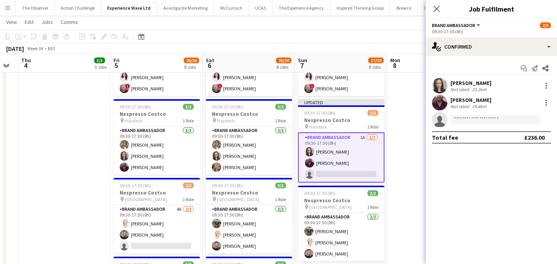
click at [408, 172] on app-date-cell at bounding box center [433, 1] width 92 height 689
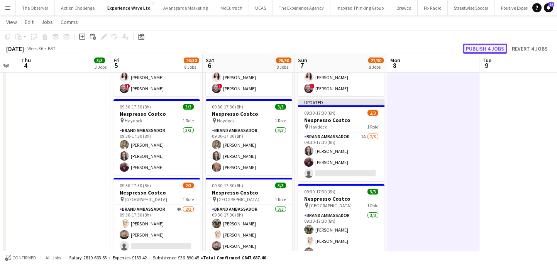
click at [499, 49] on button "Publish 4 jobs" at bounding box center [485, 49] width 44 height 10
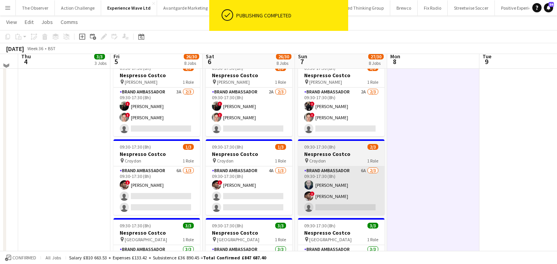
scroll to position [221, 0]
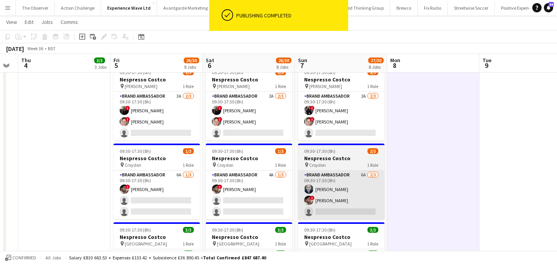
click at [363, 128] on app-card-role "Brand Ambassador 2A 2/3 09:30-17:30 (8h) ! Lynda Kremer ! Millie Johnston singl…" at bounding box center [341, 116] width 87 height 49
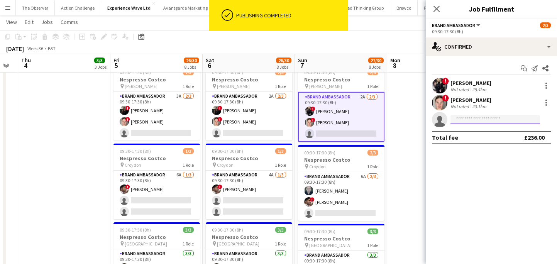
click at [484, 123] on input at bounding box center [496, 119] width 90 height 9
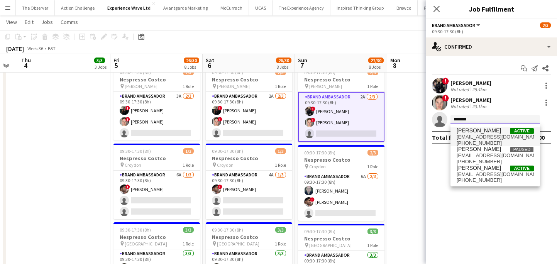
type input "*******"
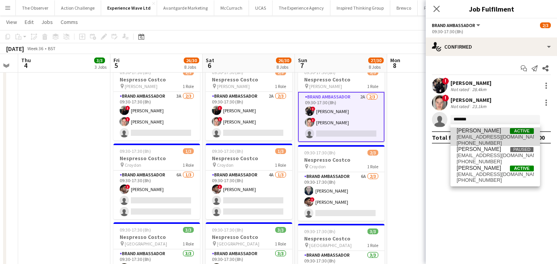
click at [484, 140] on span "+447555619865" at bounding box center [495, 143] width 77 height 6
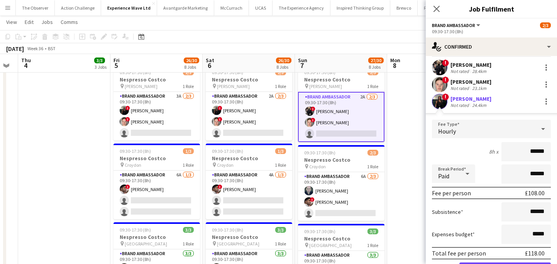
scroll to position [51, 0]
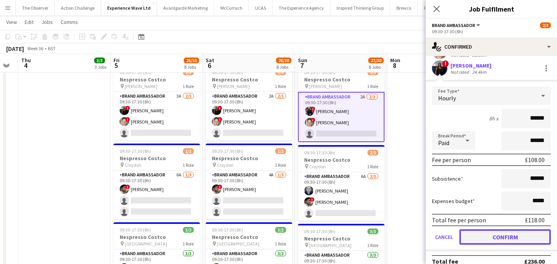
click at [502, 234] on button "Confirm" at bounding box center [506, 236] width 92 height 15
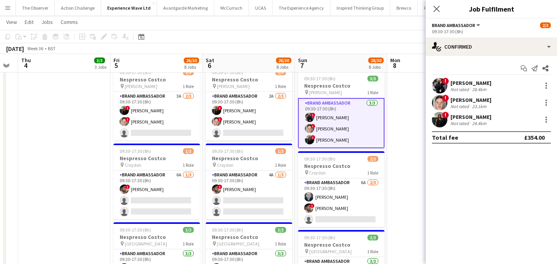
scroll to position [0, 0]
click at [404, 170] on app-date-cell at bounding box center [433, 210] width 92 height 689
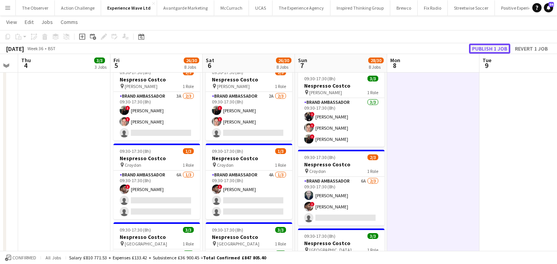
click at [486, 50] on button "Publish 1 job" at bounding box center [489, 49] width 41 height 10
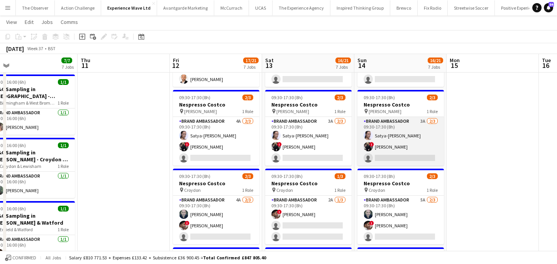
scroll to position [0, 385]
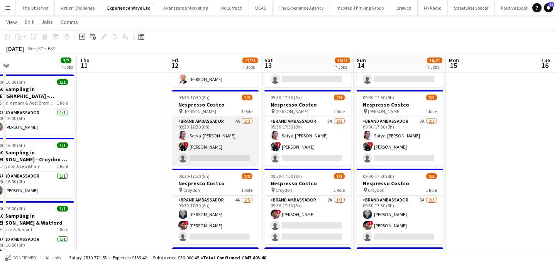
click at [247, 163] on app-card-role "Brand Ambassador 4A 2/3 09:30-17:30 (8h) Satya-Sara Khachik ! Lynda Kremer sing…" at bounding box center [215, 141] width 87 height 49
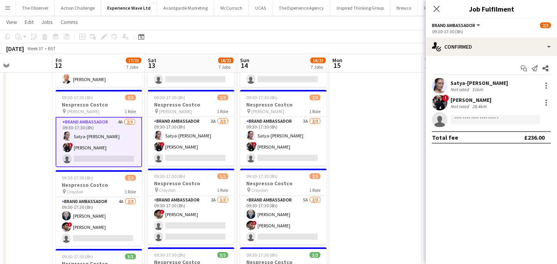
scroll to position [0, 209]
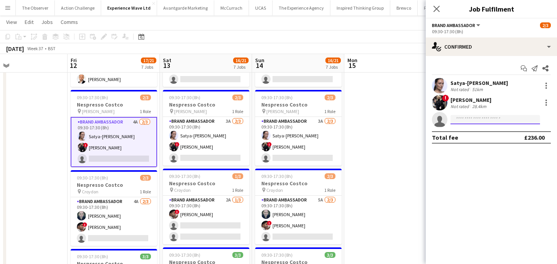
click at [466, 117] on input at bounding box center [496, 119] width 90 height 9
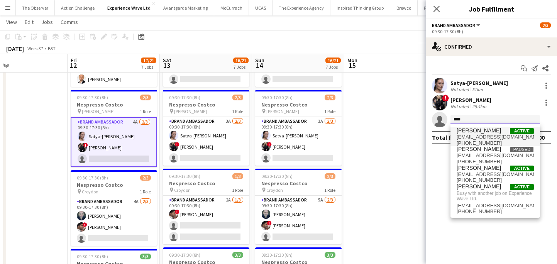
type input "****"
click at [474, 134] on span "Aaliyah Braithwaite" at bounding box center [479, 130] width 44 height 7
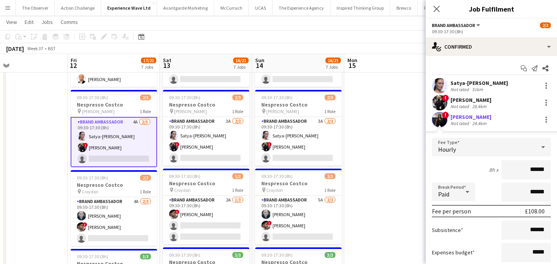
scroll to position [61, 0]
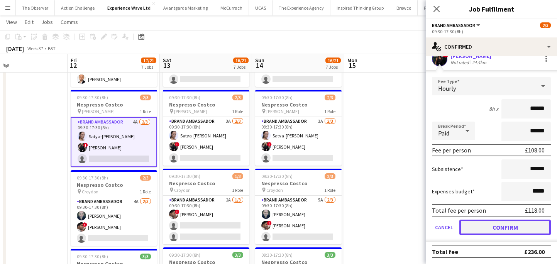
click at [501, 229] on button "Confirm" at bounding box center [506, 227] width 92 height 15
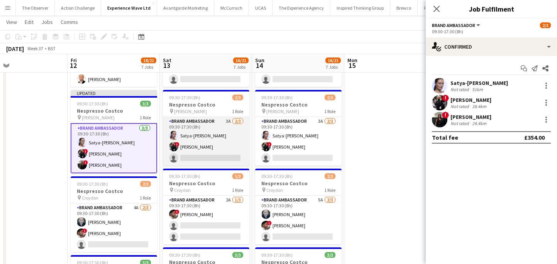
click at [245, 157] on app-card-role "Brand Ambassador 3A 2/3 09:30-17:30 (8h) Satya-Sara Khachik ! Lynda Kremer sing…" at bounding box center [206, 141] width 87 height 49
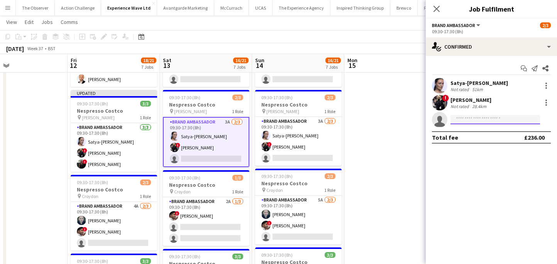
click at [471, 117] on input at bounding box center [496, 119] width 90 height 9
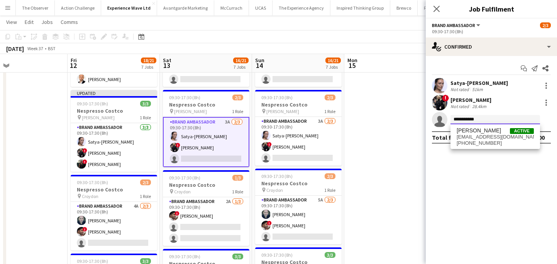
type input "**********"
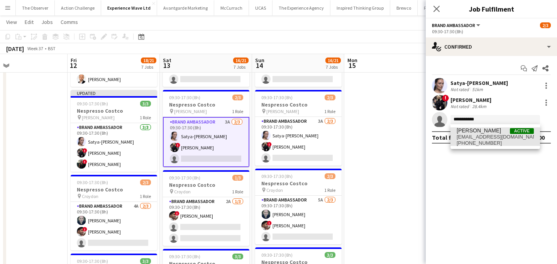
click at [471, 130] on span "Millie Johnston" at bounding box center [479, 130] width 44 height 7
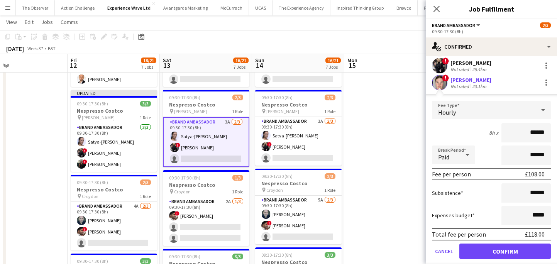
scroll to position [61, 0]
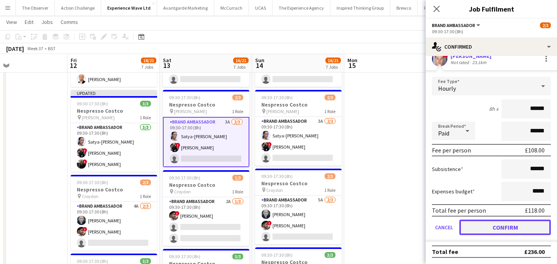
click at [505, 229] on button "Confirm" at bounding box center [506, 227] width 92 height 15
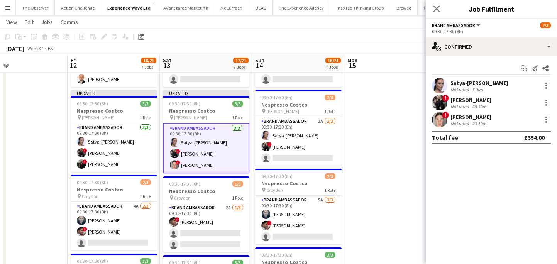
scroll to position [0, 0]
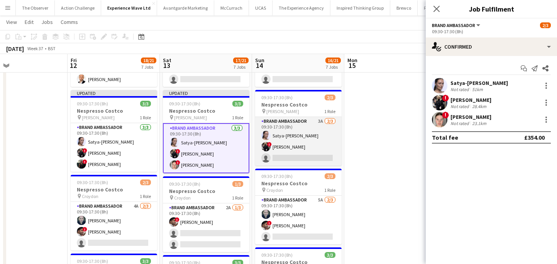
click at [326, 157] on app-card-role "Brand Ambassador 3A 2/3 09:30-17:30 (8h) Satya-Sara Khachik ! Lynda Kremer sing…" at bounding box center [298, 141] width 87 height 49
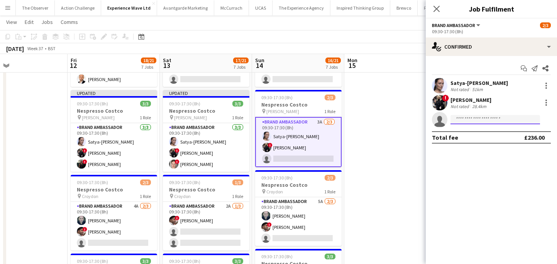
click at [482, 123] on input at bounding box center [496, 119] width 90 height 9
type input "*"
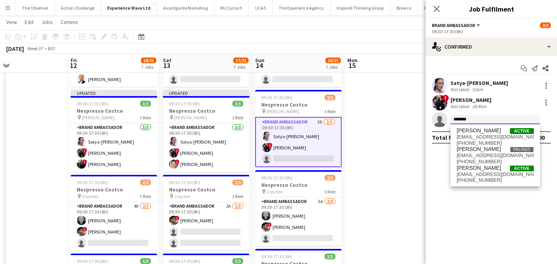
type input "*******"
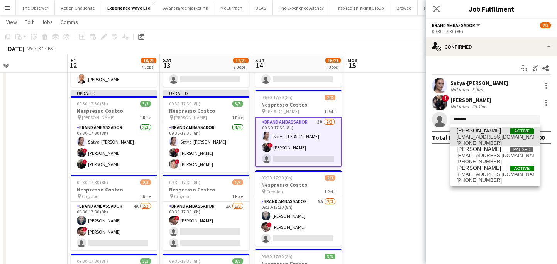
click at [487, 141] on span "+447555619865" at bounding box center [495, 143] width 77 height 6
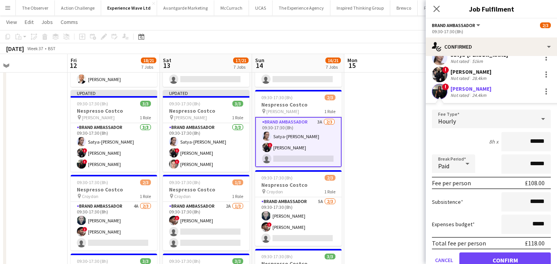
scroll to position [54, 0]
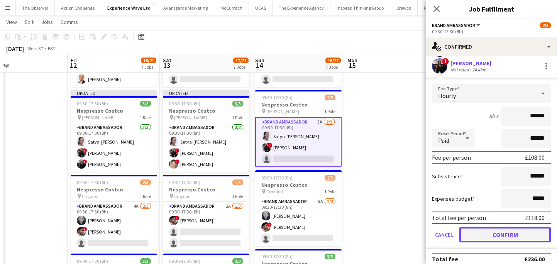
click at [503, 236] on button "Confirm" at bounding box center [506, 234] width 92 height 15
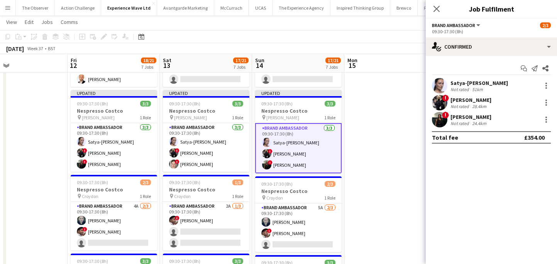
scroll to position [0, 0]
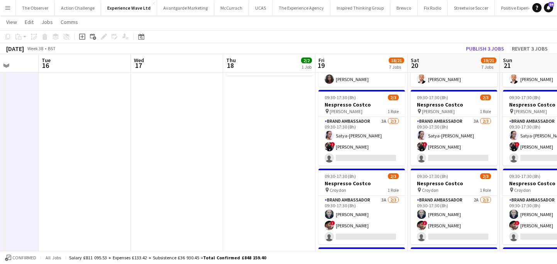
scroll to position [0, 243]
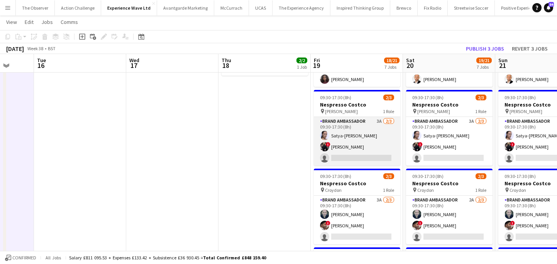
click at [373, 160] on app-card-role "Brand Ambassador 3A 2/3 09:30-17:30 (8h) Satya-Sara Khachik ! Lynda Kremer sing…" at bounding box center [357, 141] width 87 height 49
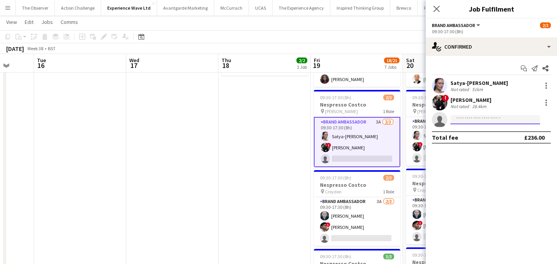
click at [459, 120] on input at bounding box center [496, 119] width 90 height 9
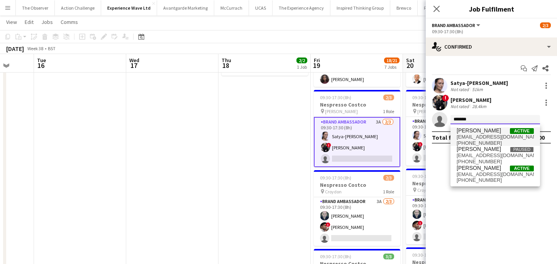
type input "*******"
click at [471, 137] on span "aaliyahbraithwaite@hotmail.com" at bounding box center [495, 137] width 77 height 6
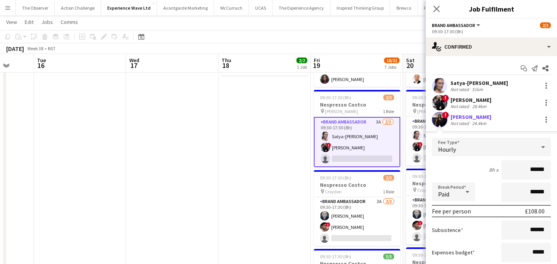
scroll to position [61, 0]
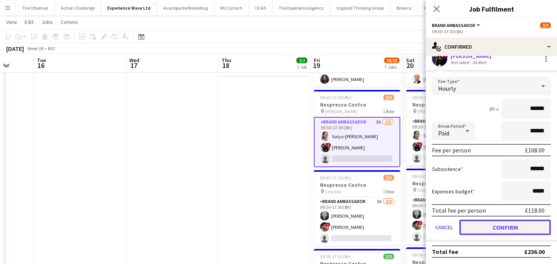
click at [507, 225] on button "Confirm" at bounding box center [506, 227] width 92 height 15
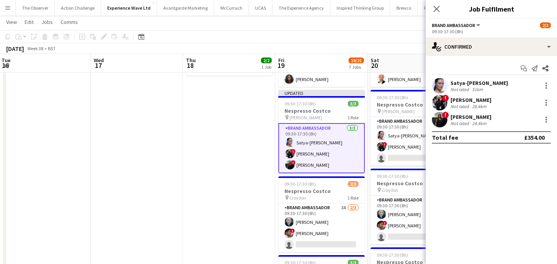
scroll to position [0, 328]
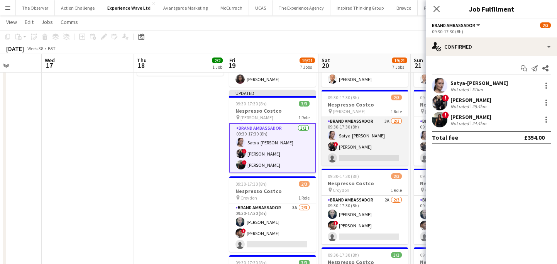
click at [363, 162] on app-card-role "Brand Ambassador 3A 2/3 09:30-17:30 (8h) Satya-Sara Khachik ! Lynda Kremer sing…" at bounding box center [365, 141] width 87 height 49
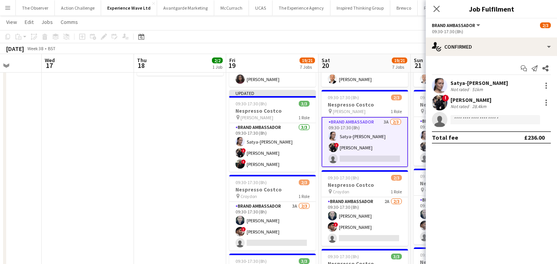
click at [471, 125] on app-invite-slot "single-neutral-actions" at bounding box center [491, 119] width 131 height 15
click at [469, 120] on input at bounding box center [496, 119] width 90 height 9
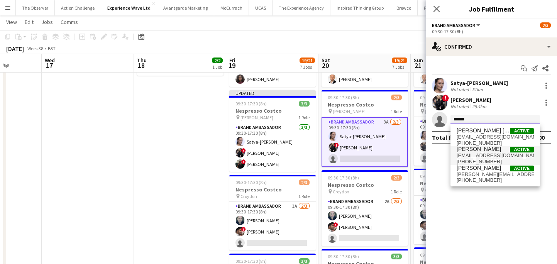
type input "******"
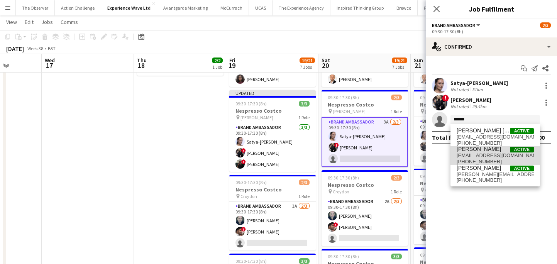
click at [480, 152] on span "Millie Johnston" at bounding box center [479, 149] width 44 height 7
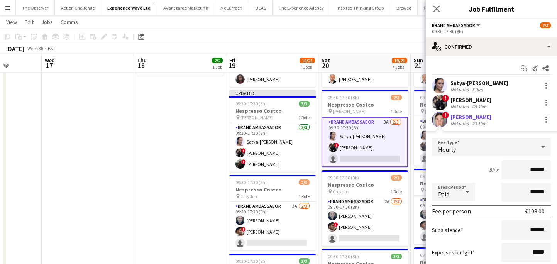
scroll to position [61, 0]
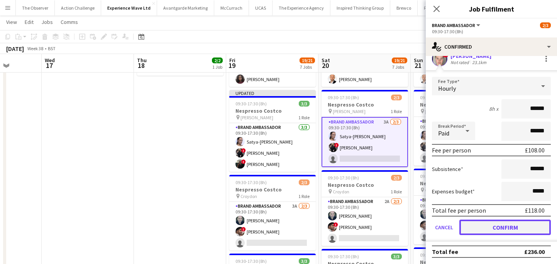
click at [498, 223] on button "Confirm" at bounding box center [506, 227] width 92 height 15
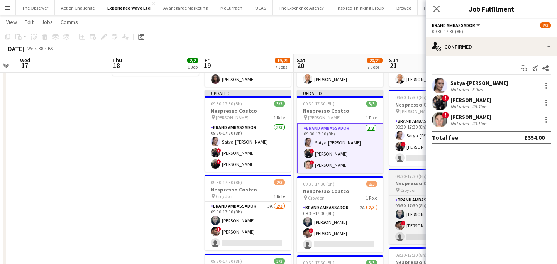
scroll to position [0, 394]
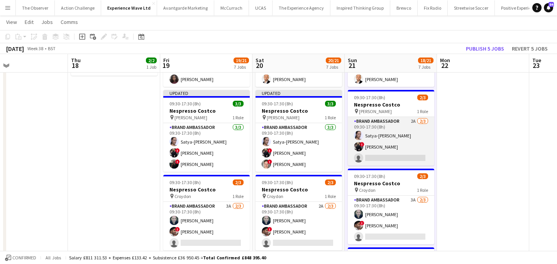
click at [401, 161] on app-card-role "Brand Ambassador 2A 2/3 09:30-17:30 (8h) Satya-Sara Khachik ! Lynda Kremer sing…" at bounding box center [391, 141] width 87 height 49
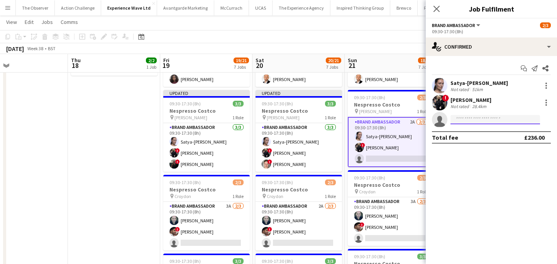
click at [486, 119] on input at bounding box center [496, 119] width 90 height 9
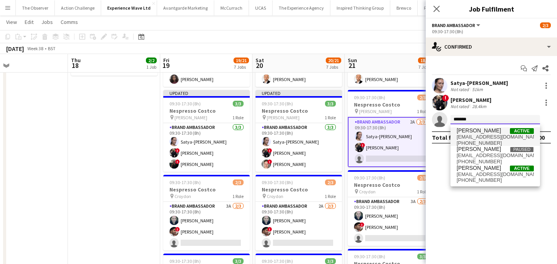
type input "*******"
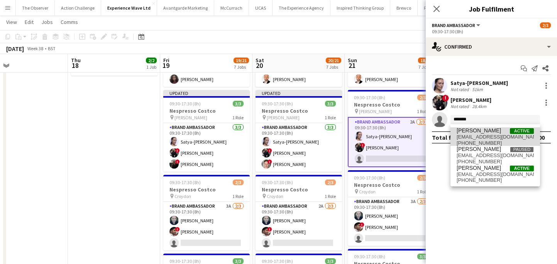
click at [481, 134] on span "aaliyahbraithwaite@hotmail.com" at bounding box center [495, 137] width 77 height 6
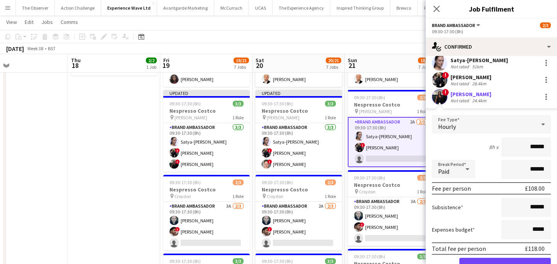
scroll to position [61, 0]
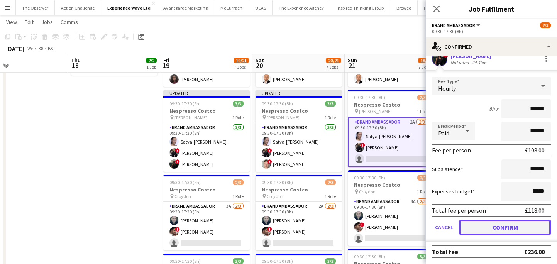
click at [497, 222] on button "Confirm" at bounding box center [506, 227] width 92 height 15
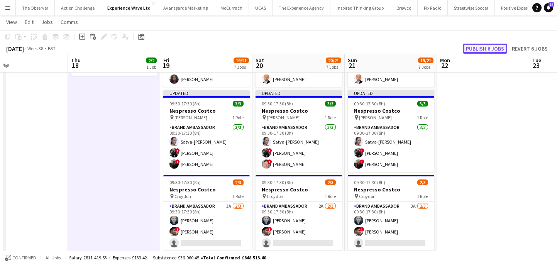
click at [486, 46] on button "Publish 6 jobs" at bounding box center [485, 49] width 44 height 10
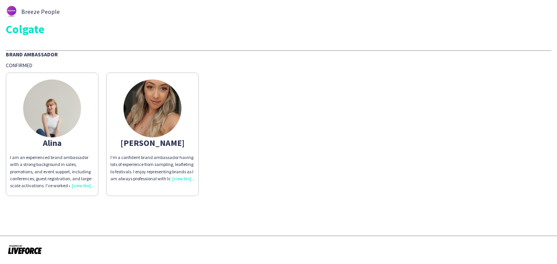
click at [178, 181] on div "I’m a confident brand ambassador having lots of experience from sampling, leafl…" at bounding box center [152, 168] width 84 height 28
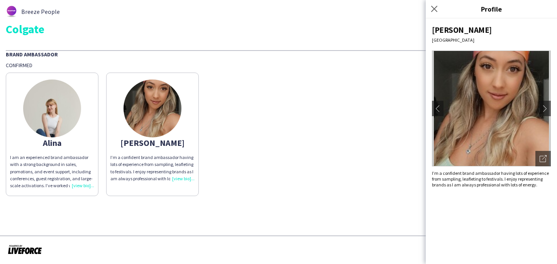
click at [346, 178] on div "[PERSON_NAME] am an experienced brand ambassador with a strong background in sa…" at bounding box center [279, 132] width 546 height 127
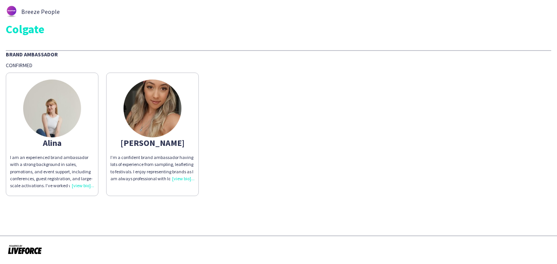
click at [195, 150] on app-share-pages-crew-card "[PERSON_NAME] I’m a confident brand ambassador having lots of experience from s…" at bounding box center [152, 135] width 93 height 124
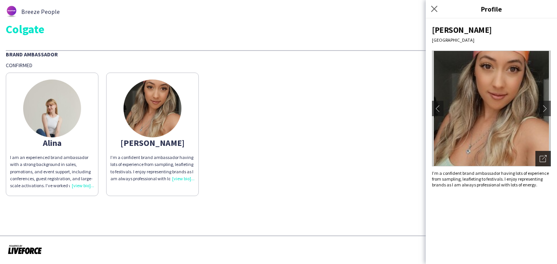
click at [546, 163] on div "Open photos pop-in" at bounding box center [543, 158] width 15 height 15
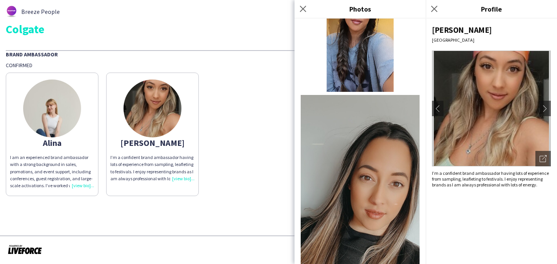
scroll to position [451, 0]
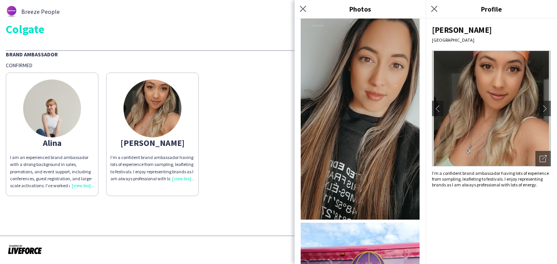
click at [246, 182] on div "[PERSON_NAME] am an experienced brand ambassador with a strong background in sa…" at bounding box center [279, 132] width 546 height 127
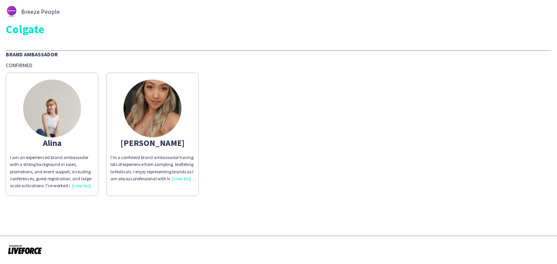
click at [150, 146] on div "[PERSON_NAME]" at bounding box center [152, 142] width 84 height 7
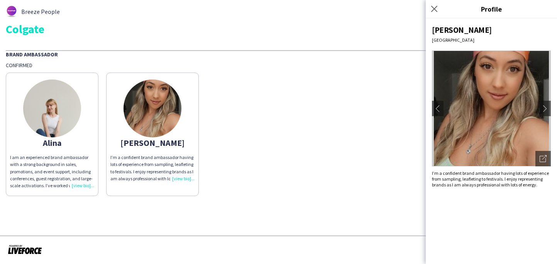
click at [369, 195] on div "[PERSON_NAME] am an experienced brand ambassador with a strong background in sa…" at bounding box center [279, 132] width 546 height 127
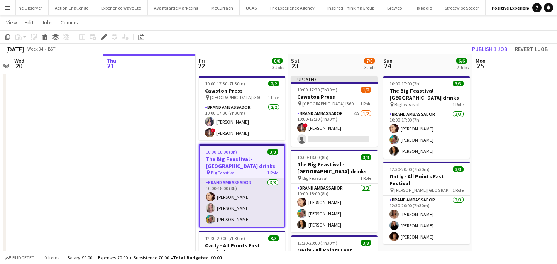
scroll to position [16, 0]
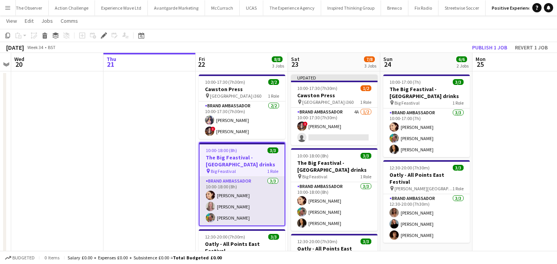
click at [240, 199] on app-card-role "Brand Ambassador 3/3 10:00-18:00 (8h) Natasha Curtis Lorraine Sadler Owen Prince" at bounding box center [242, 201] width 85 height 49
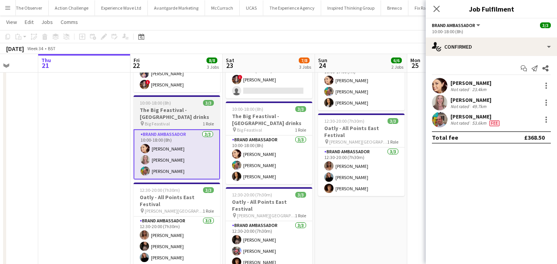
scroll to position [55, 0]
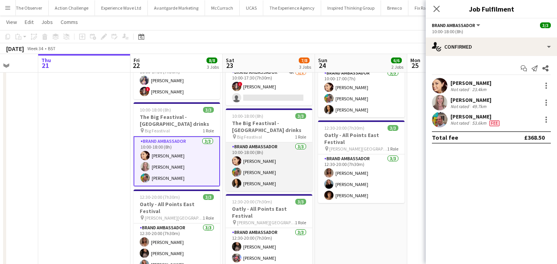
click at [253, 171] on app-card-role "Brand Ambassador 3/3 10:00-18:00 (8h) Natasha Curtis Owen Prince Daniella Hyner…" at bounding box center [269, 167] width 87 height 49
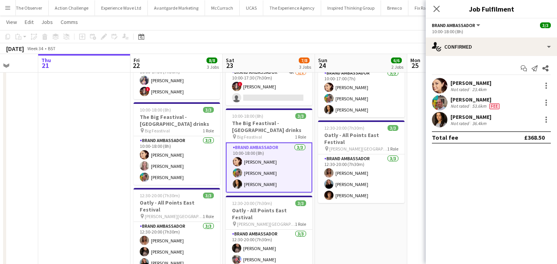
click at [446, 118] on app-user-avatar at bounding box center [439, 119] width 15 height 15
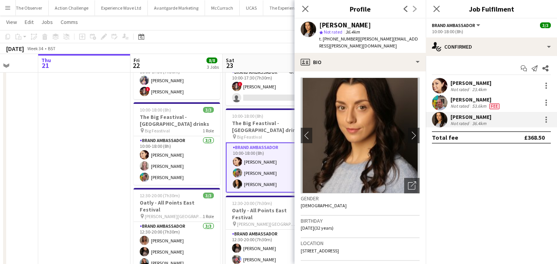
click at [128, 165] on app-date-cell at bounding box center [84, 163] width 92 height 263
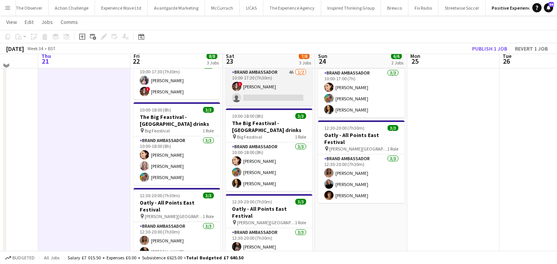
scroll to position [48, 0]
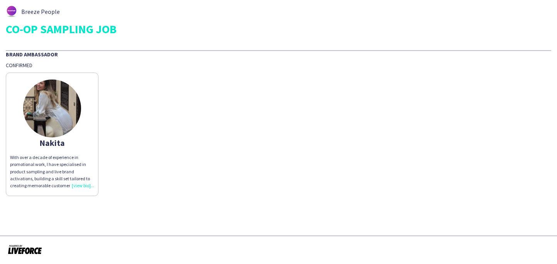
click at [58, 111] on img at bounding box center [52, 109] width 58 height 58
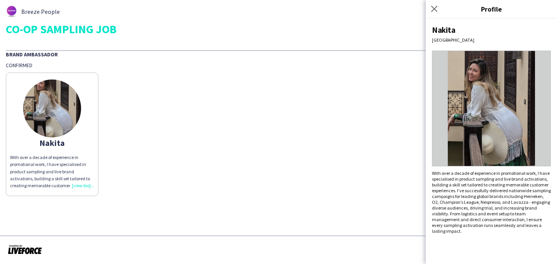
click at [359, 150] on div "[PERSON_NAME] With over a decade of experience in promotional work, I have spec…" at bounding box center [279, 132] width 546 height 127
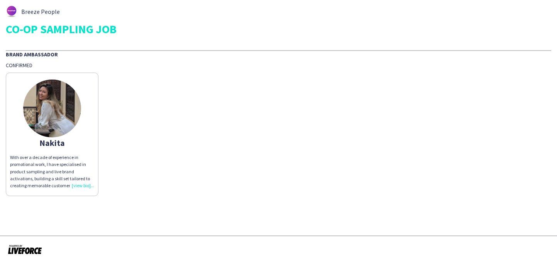
click at [82, 98] on app-share-pages-crew-card "Nakita With over a decade of experience in promotional work, I have specialised…" at bounding box center [52, 135] width 93 height 124
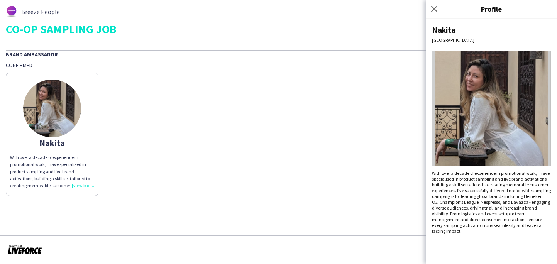
click at [377, 110] on div "Nakita With over a decade of experience in promotional work, I have specialised…" at bounding box center [279, 132] width 546 height 127
